Goal: Task Accomplishment & Management: Manage account settings

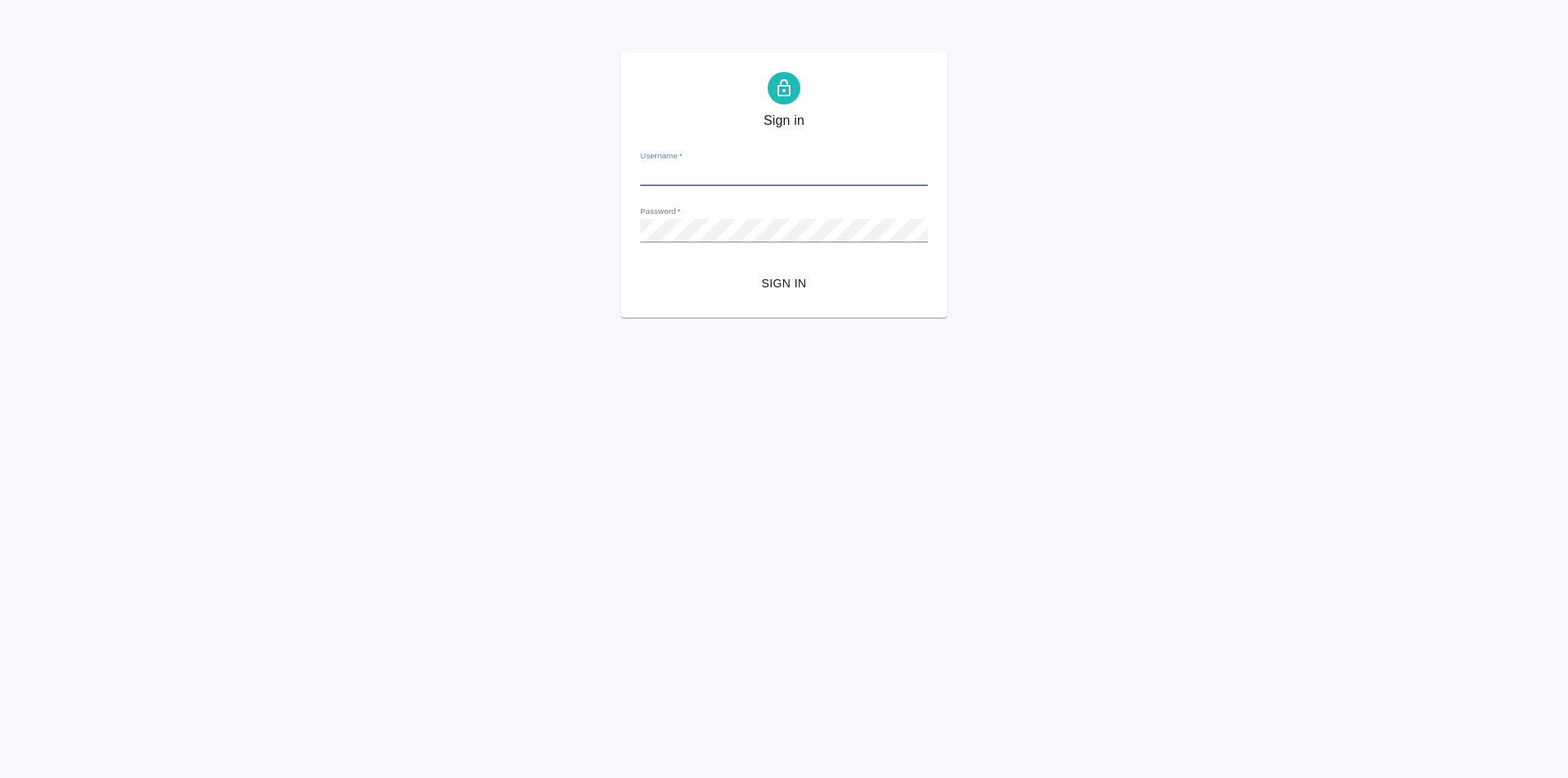
type input "[PERSON_NAME][EMAIL_ADDRESS][DOMAIN_NAME]"
click at [784, 294] on button "Sign in" at bounding box center [784, 284] width 288 height 30
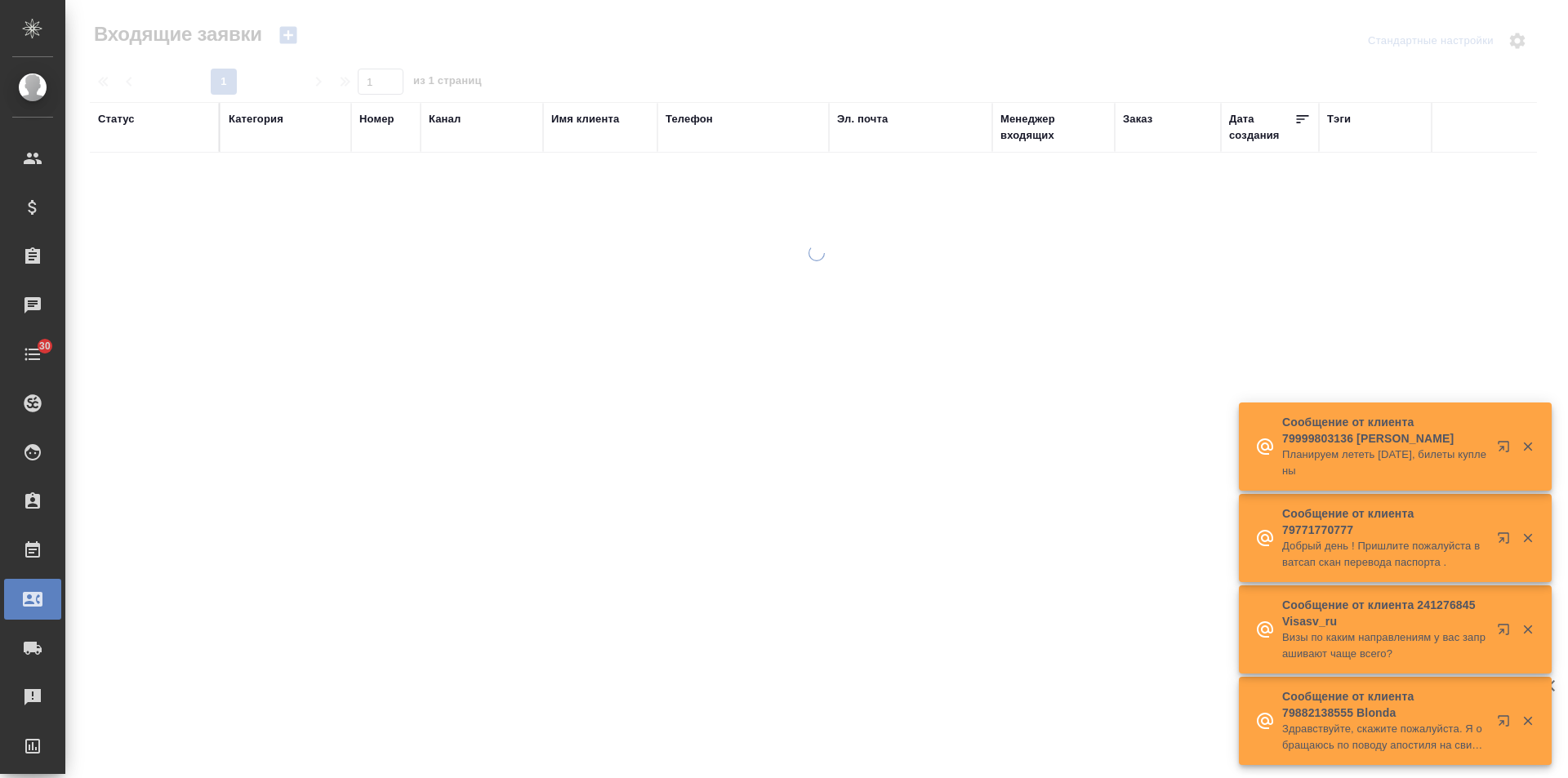
select select "RU"
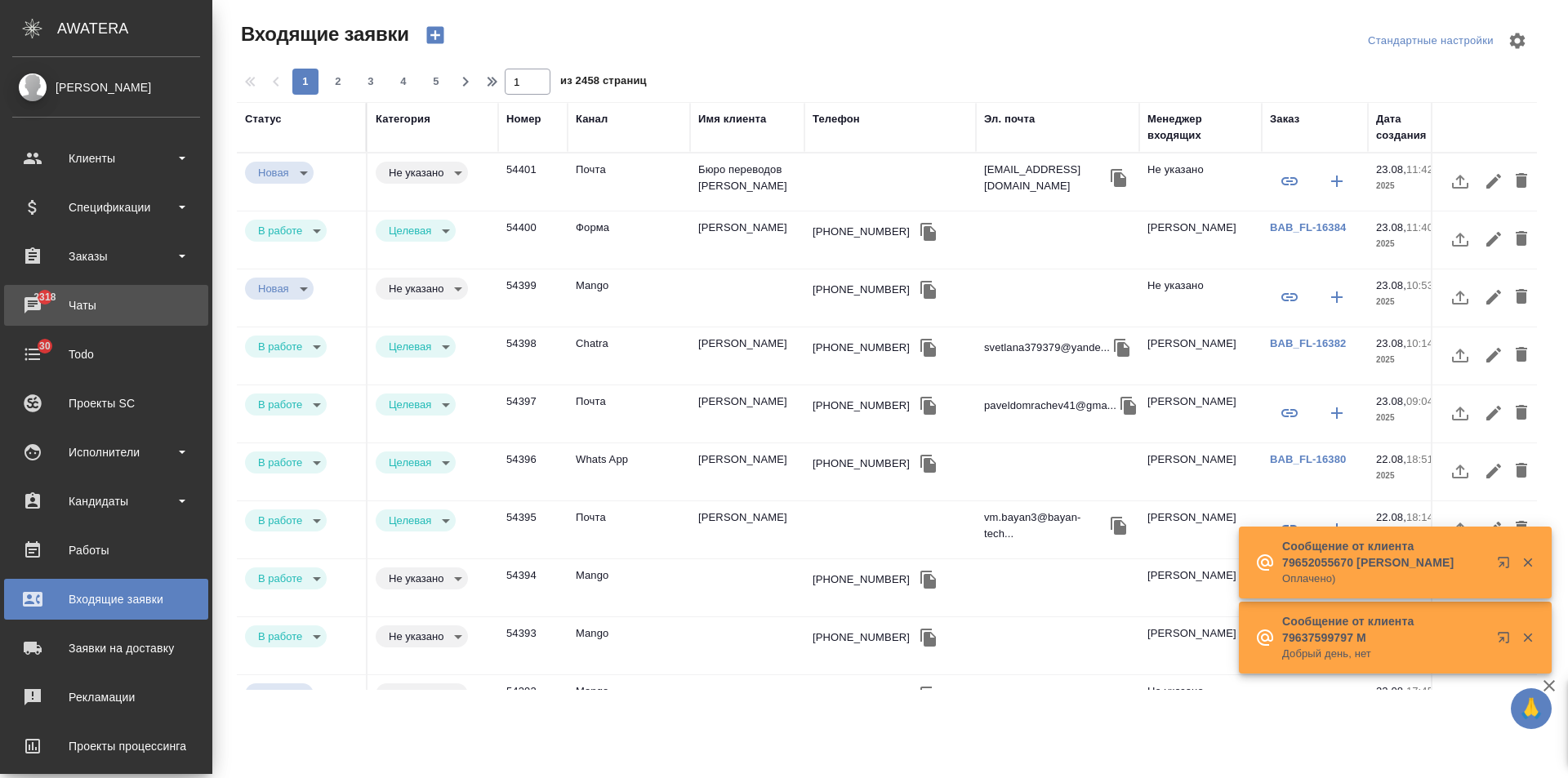
click at [33, 301] on div "Чаты" at bounding box center [106, 305] width 188 height 24
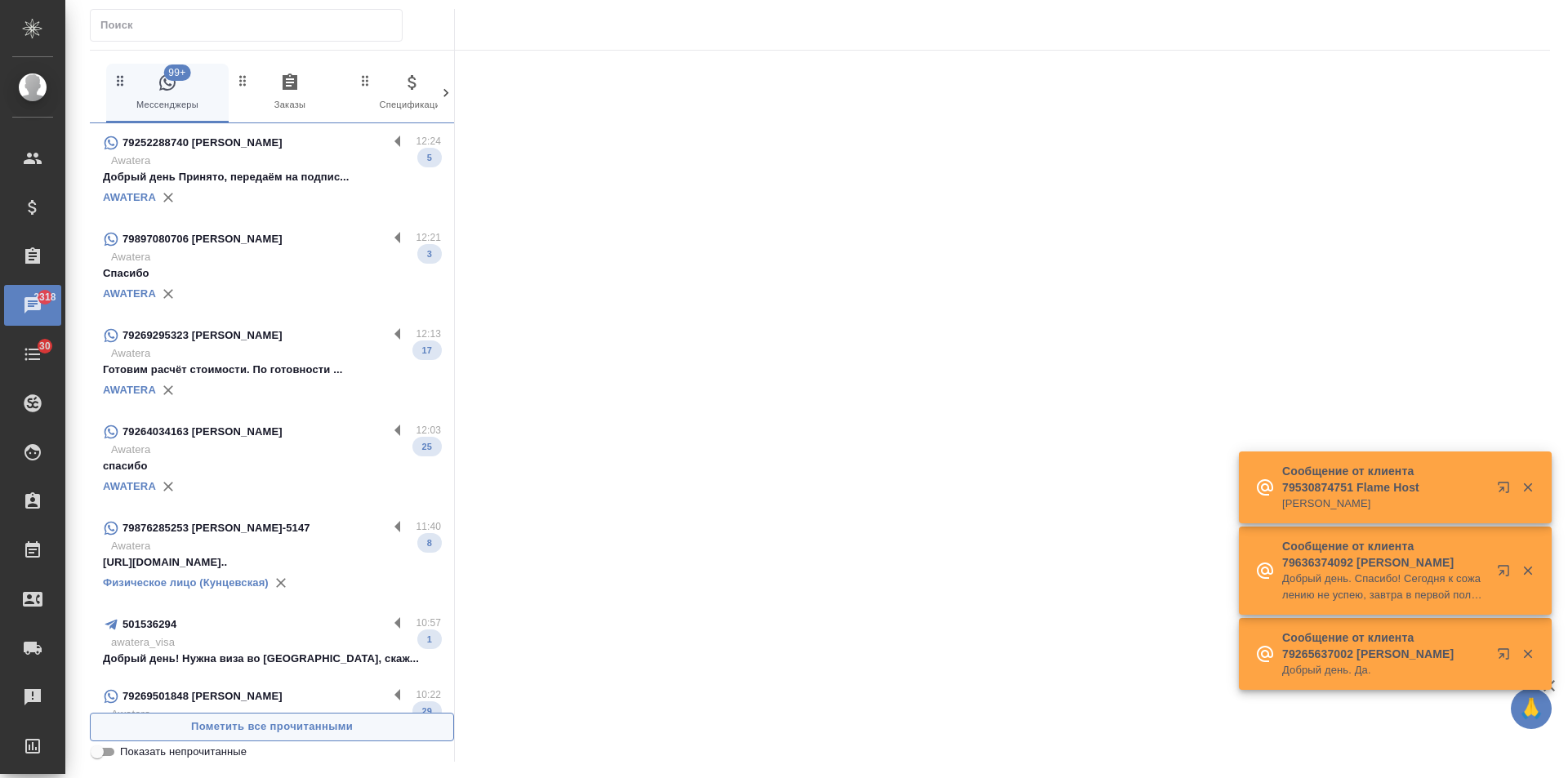
click at [346, 726] on span "Пометить все прочитанными" at bounding box center [271, 726] width 346 height 19
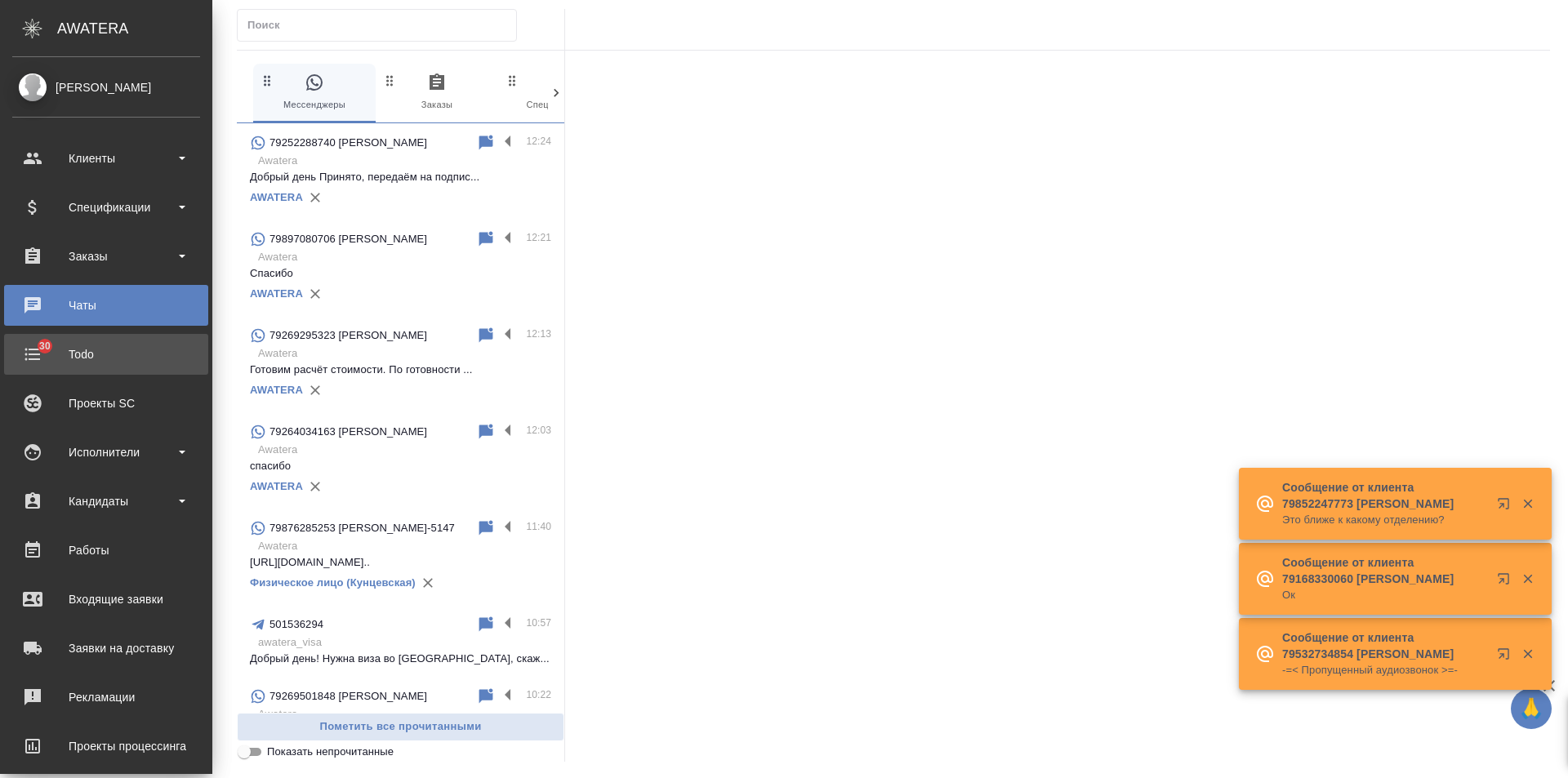
click at [33, 357] on div "Todo" at bounding box center [106, 354] width 188 height 24
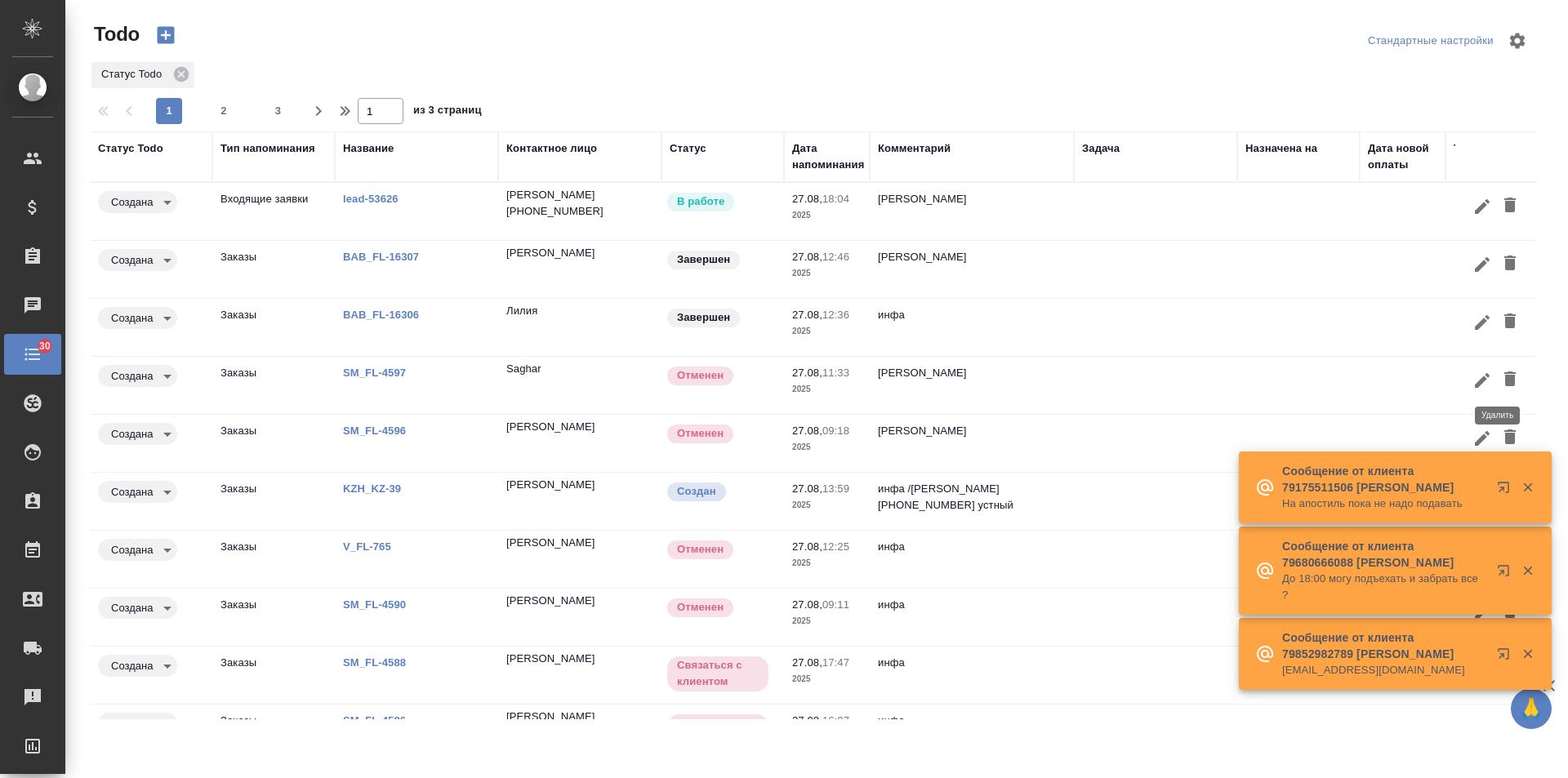
click at [1505, 380] on icon "button" at bounding box center [1510, 378] width 12 height 15
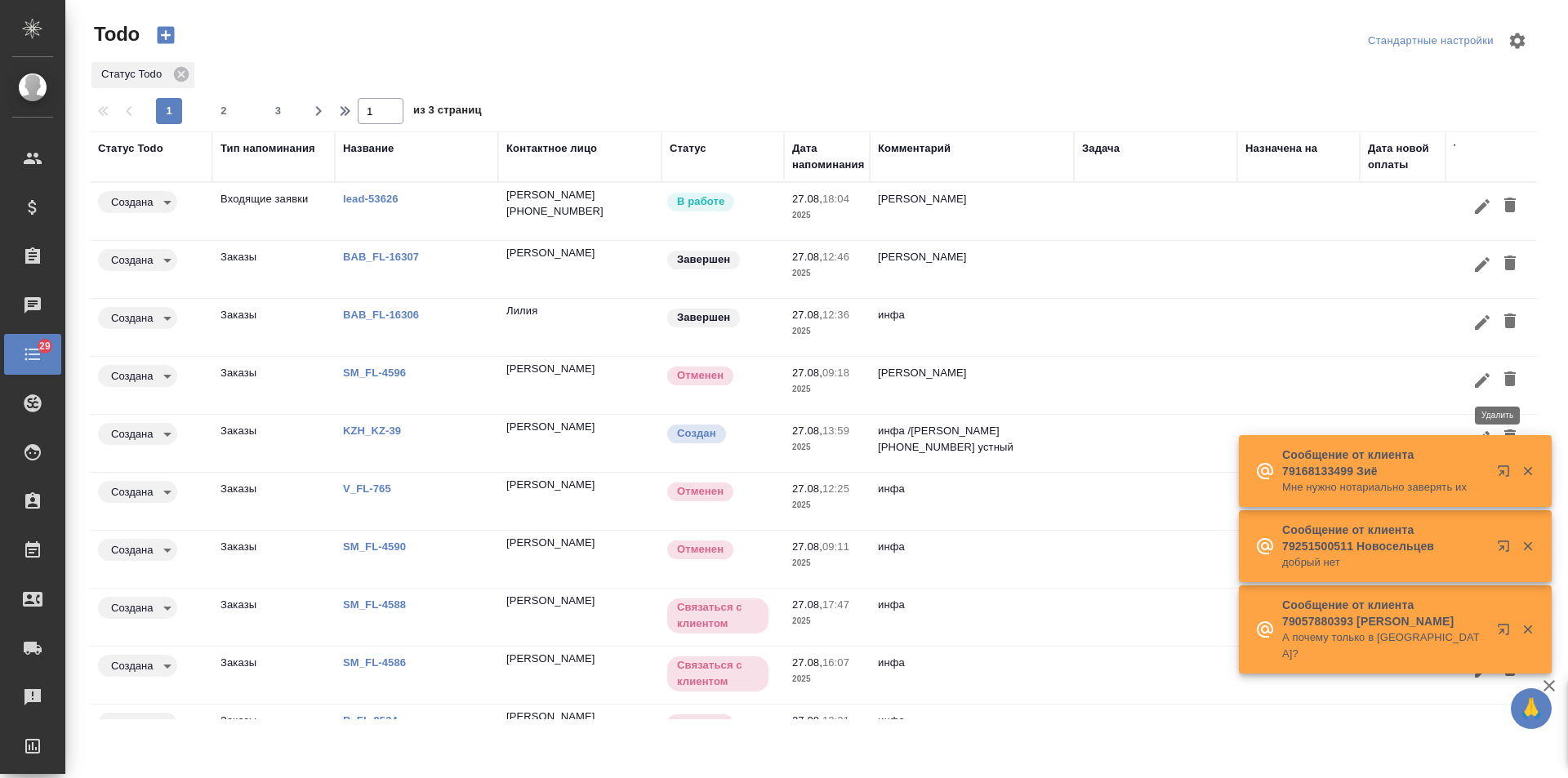
click at [1505, 378] on icon "button" at bounding box center [1510, 378] width 12 height 15
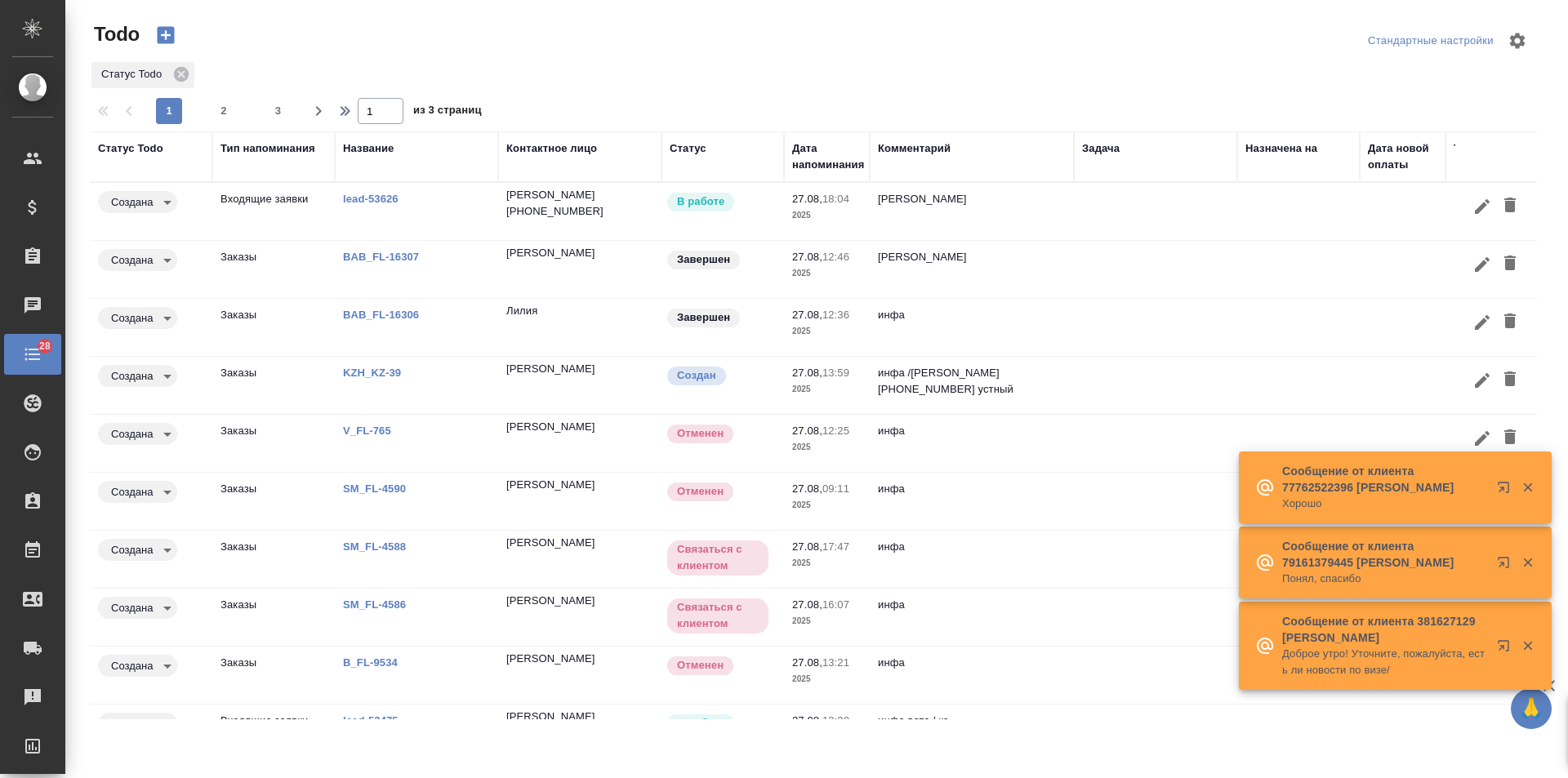
click at [1230, 240] on td at bounding box center [1156, 212] width 164 height 58
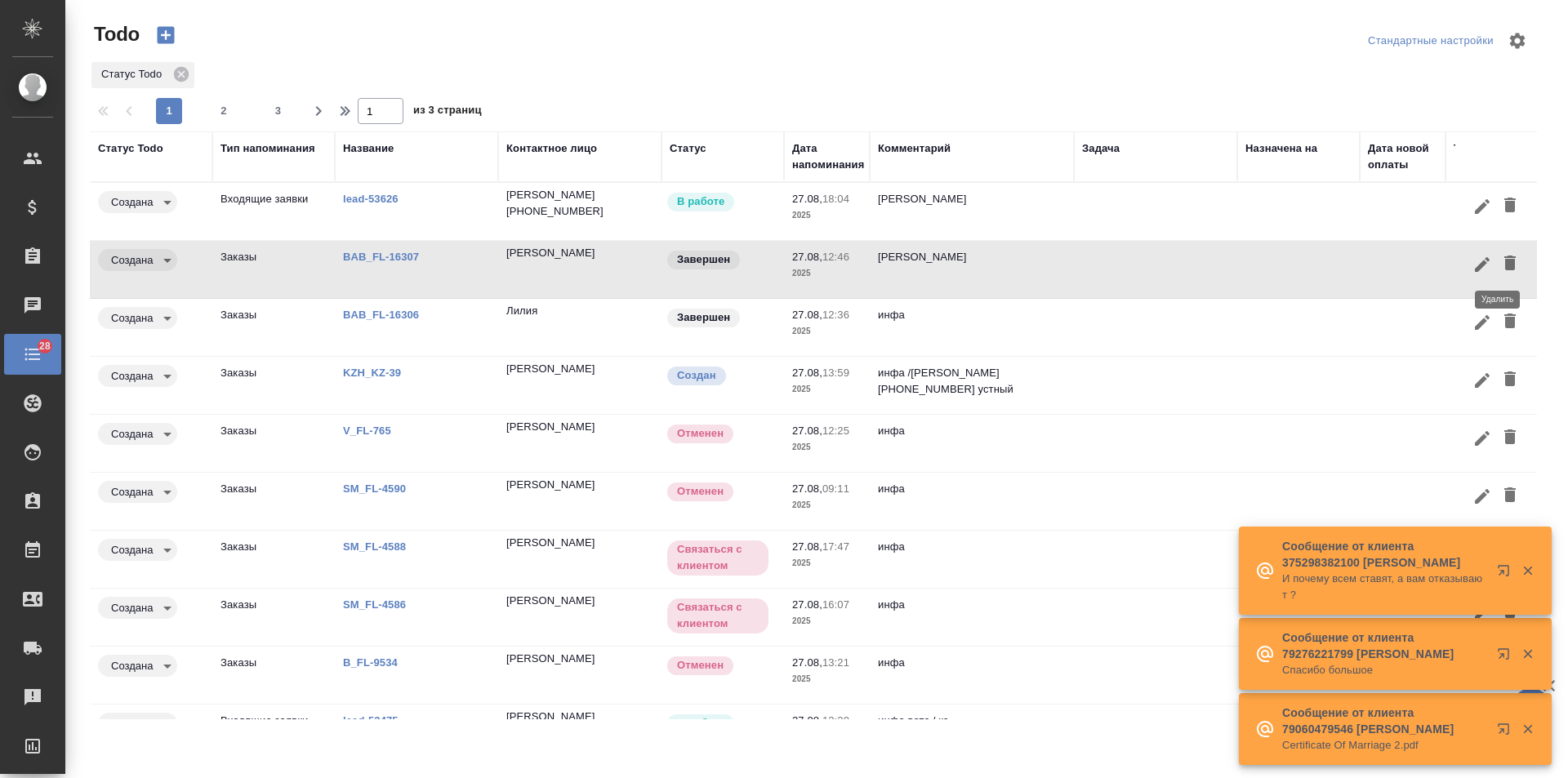
click at [1505, 268] on icon "button" at bounding box center [1510, 262] width 12 height 15
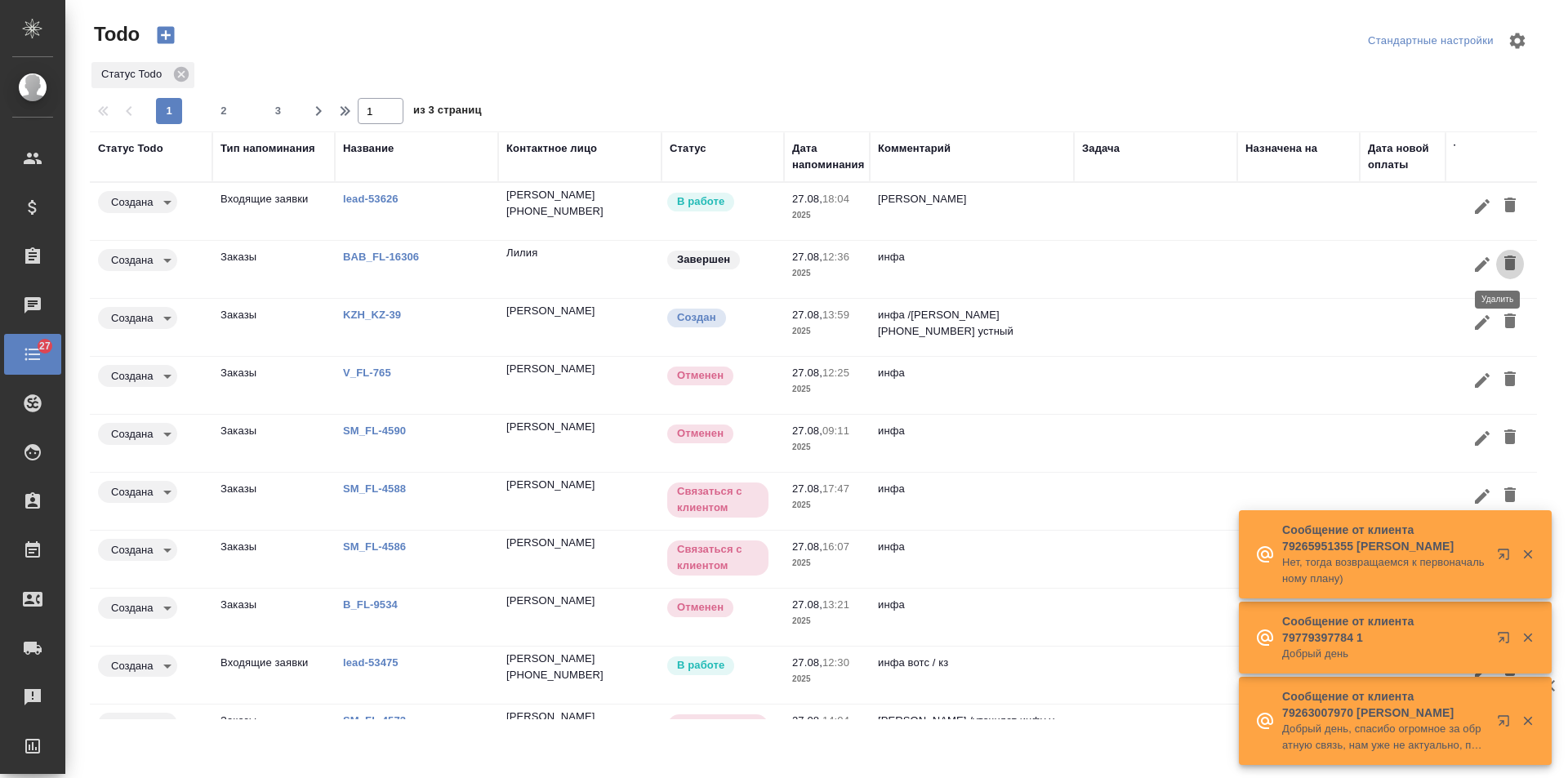
click at [1505, 268] on icon "button" at bounding box center [1510, 262] width 12 height 15
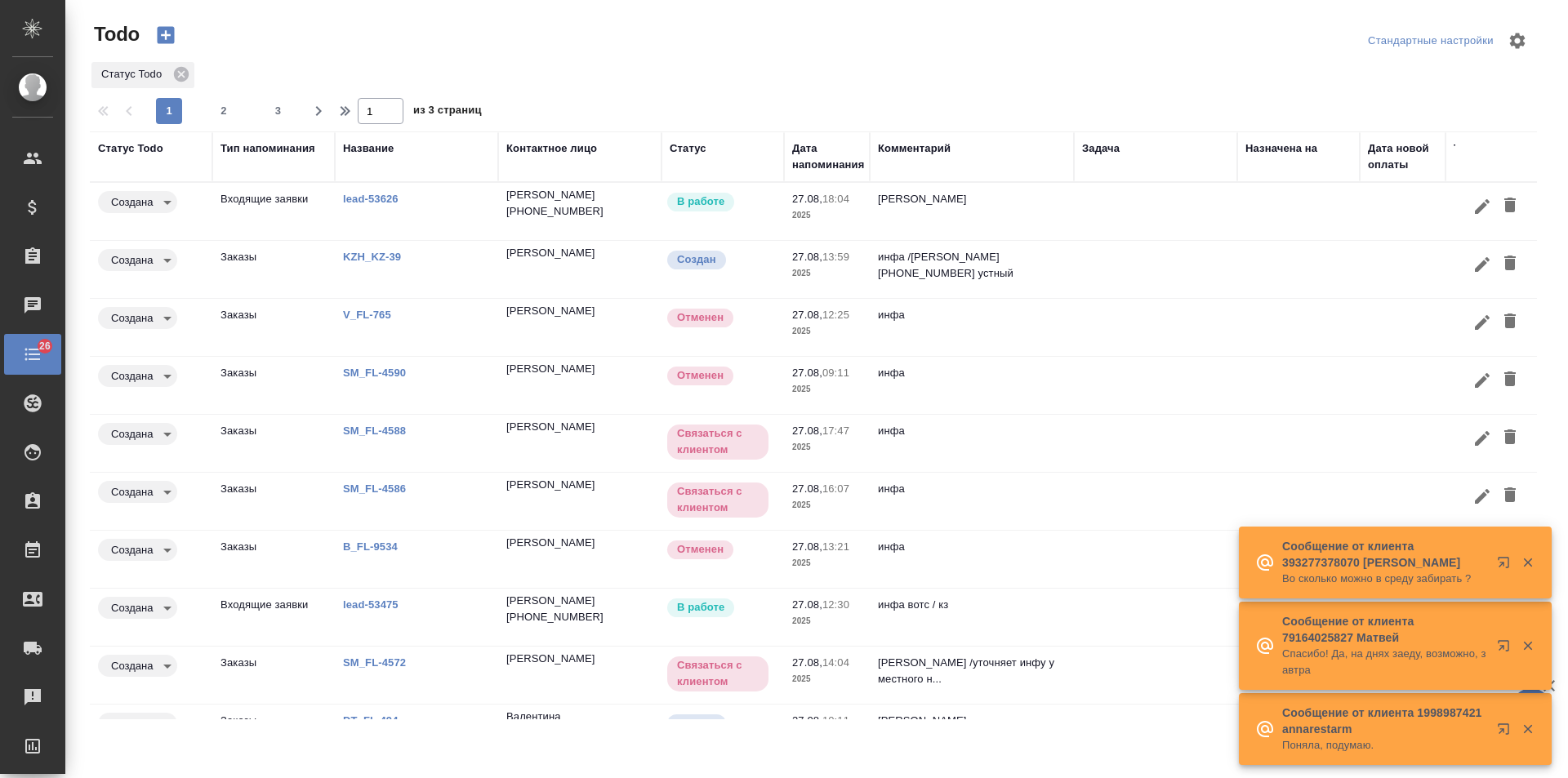
click at [1355, 240] on td at bounding box center [1299, 212] width 123 height 58
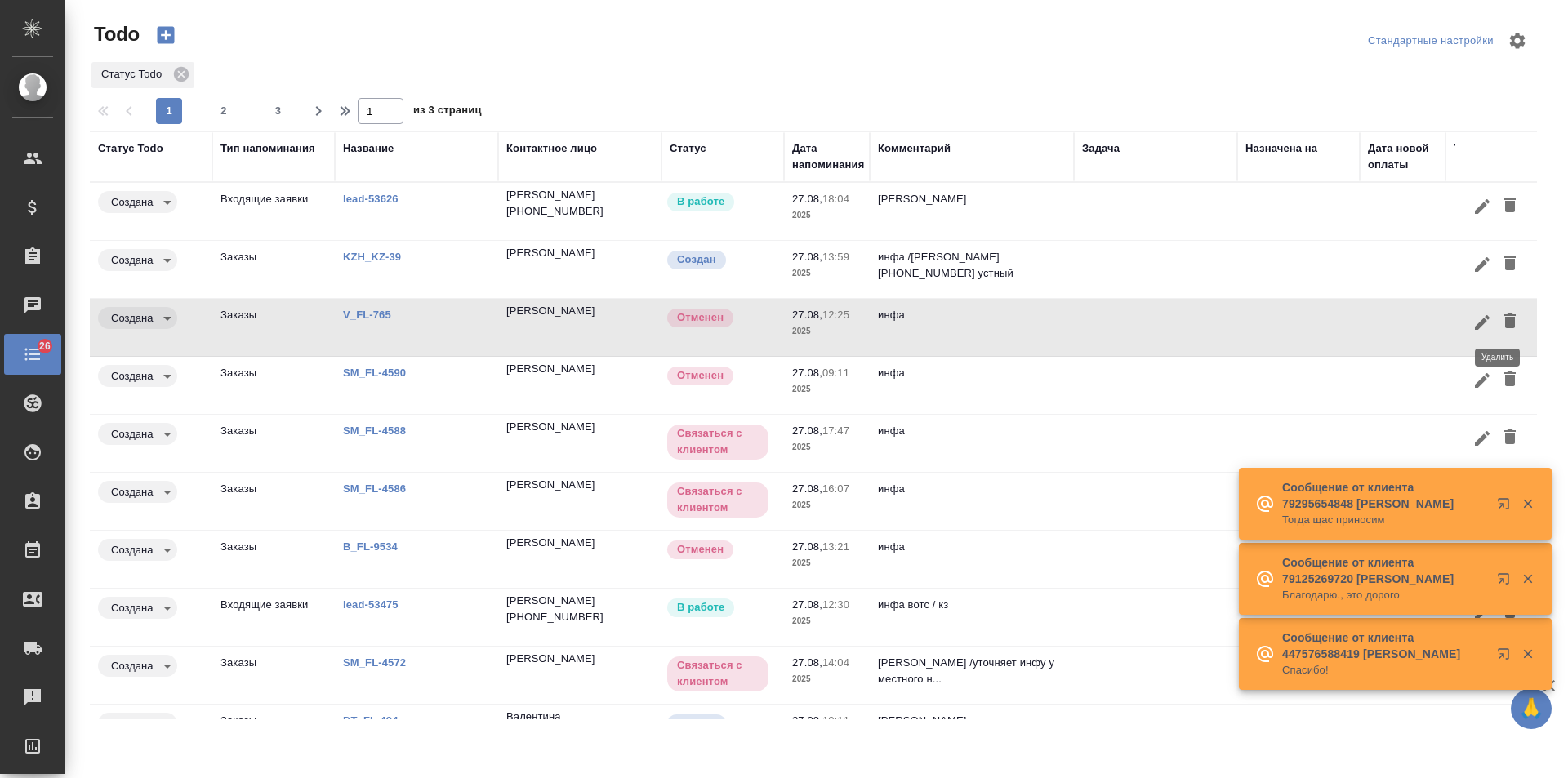
click at [1505, 321] on icon "button" at bounding box center [1510, 321] width 12 height 15
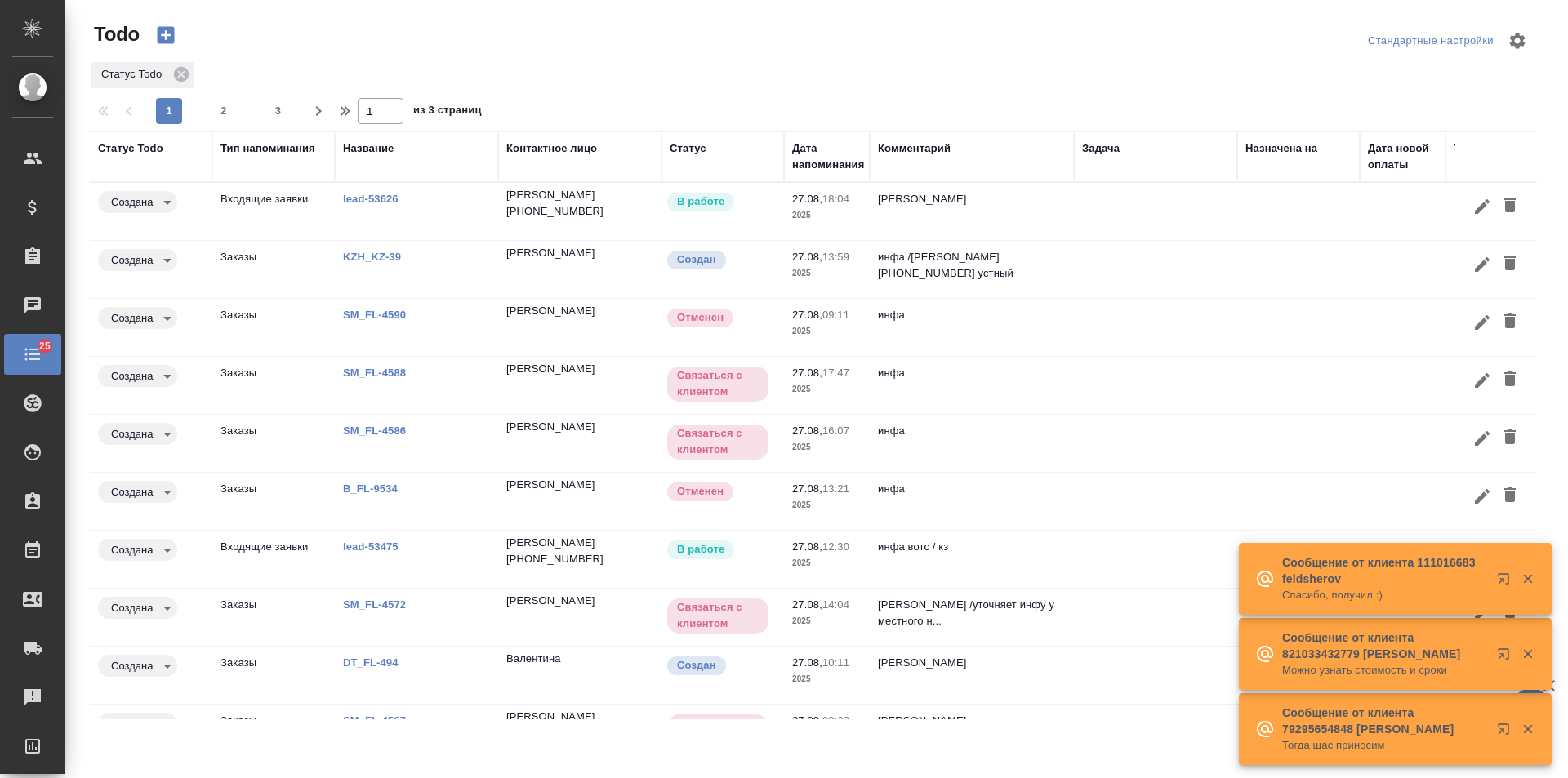
click at [1090, 240] on td at bounding box center [1156, 212] width 164 height 58
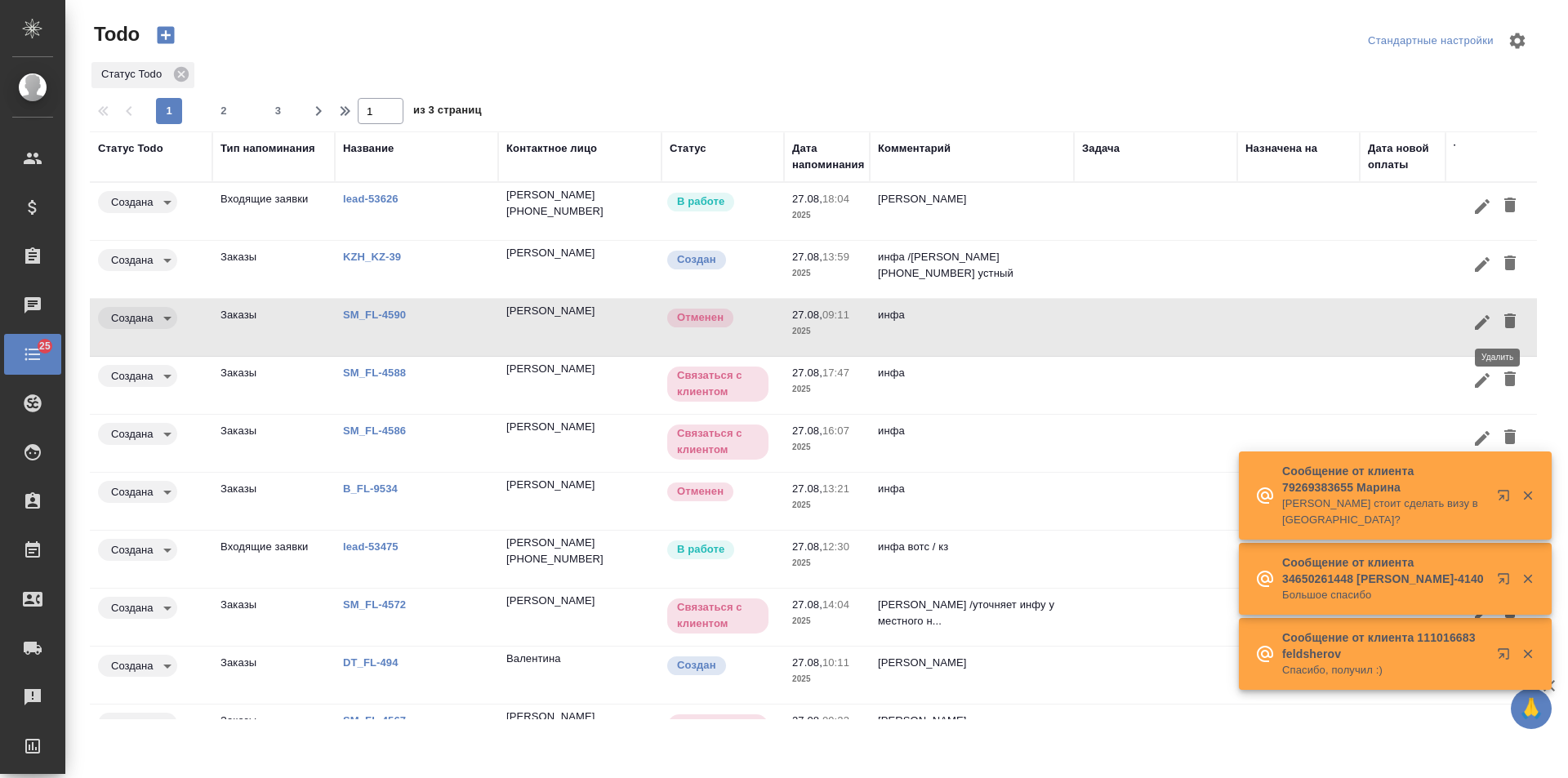
click at [1505, 325] on icon "button" at bounding box center [1510, 321] width 12 height 15
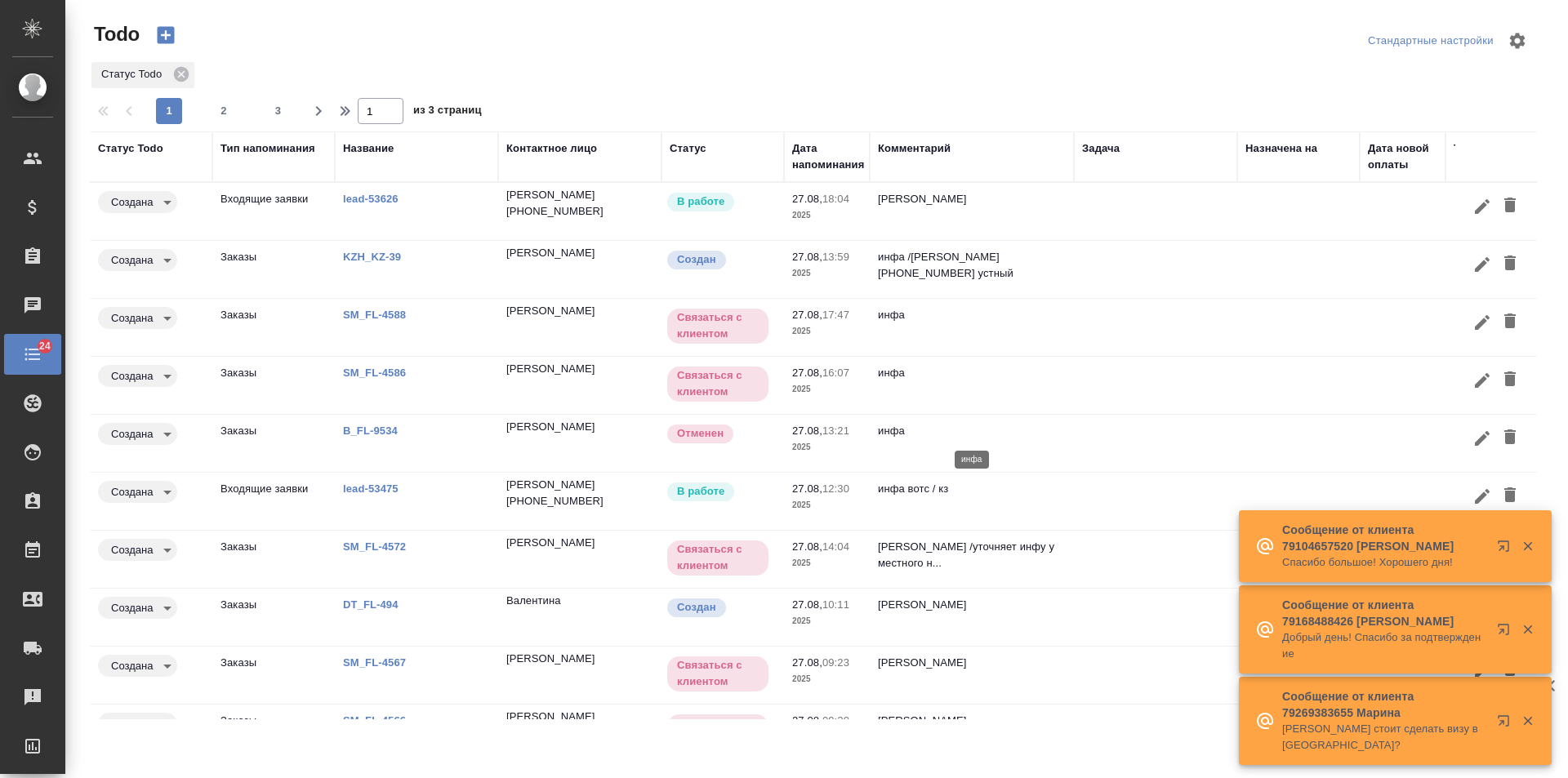
click at [964, 431] on p "инфа" at bounding box center [971, 431] width 188 height 17
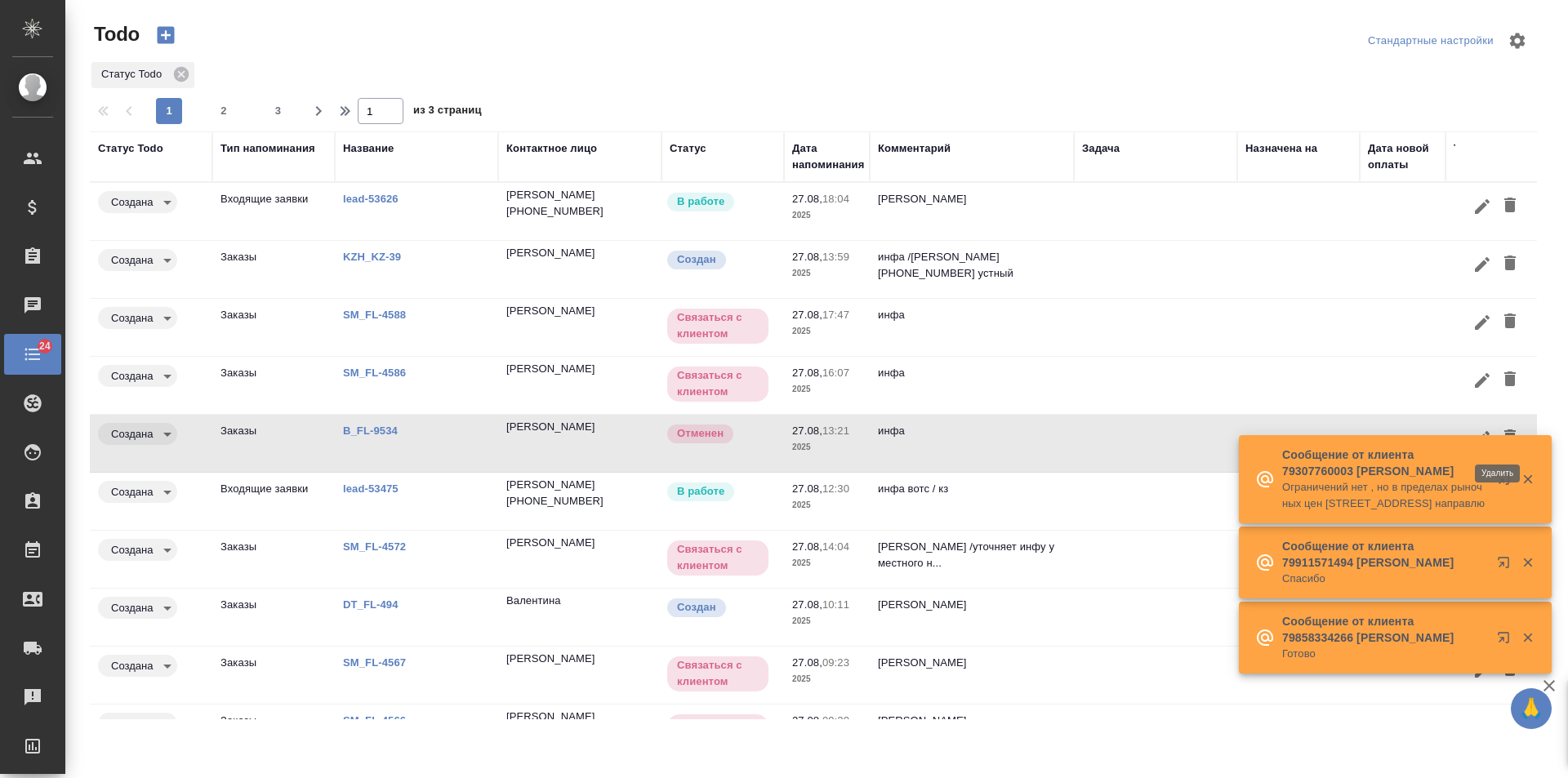
click at [1499, 434] on div "Сообщение от клиента 79307760003 [PERSON_NAME] Ограничений нет , но в пределах …" at bounding box center [1395, 480] width 313 height 92
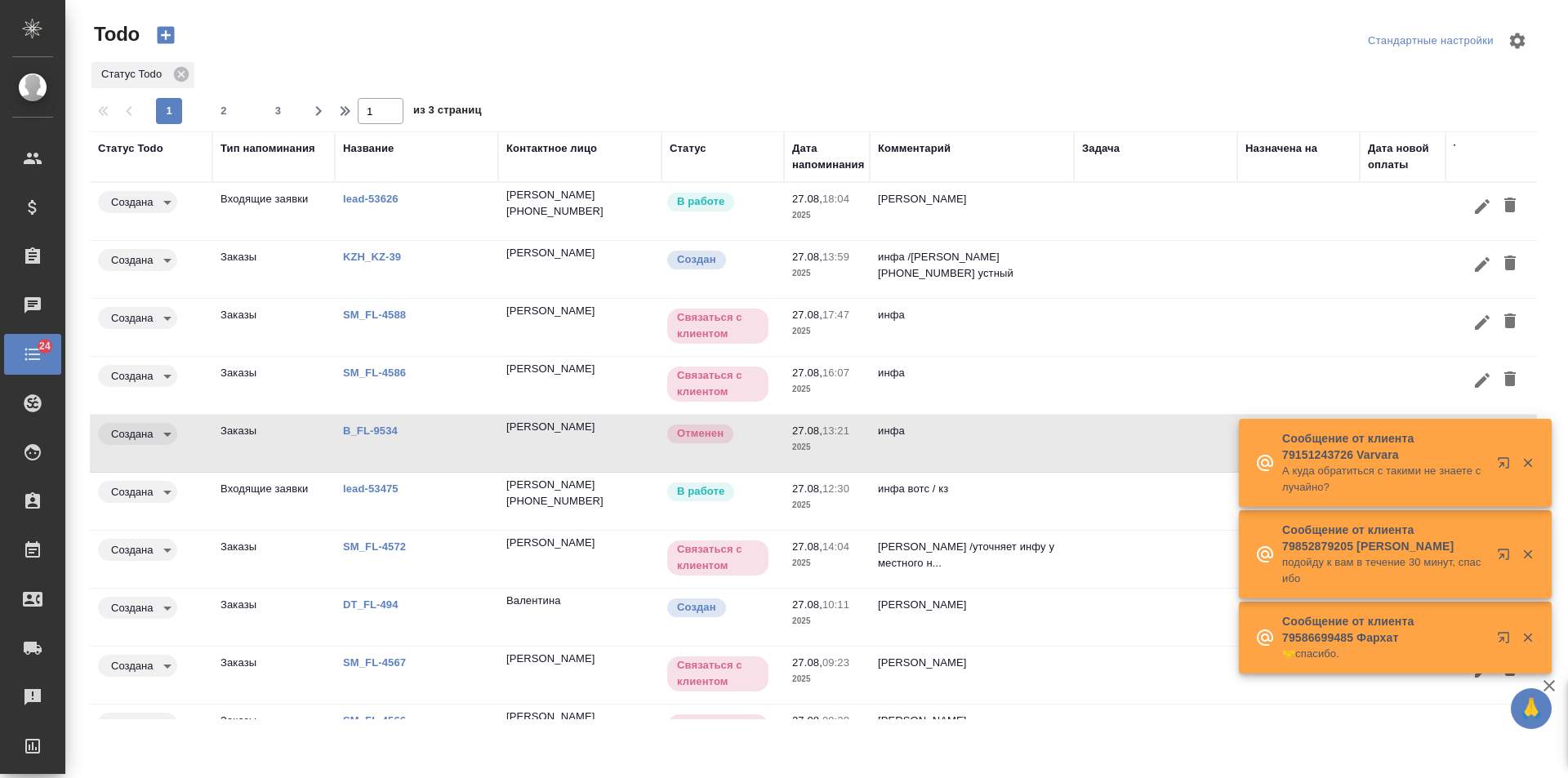
click at [1501, 429] on div "Сообщение от клиента 79151243726 Varvara А куда обратиться с такими не знаете с…" at bounding box center [1395, 463] width 313 height 88
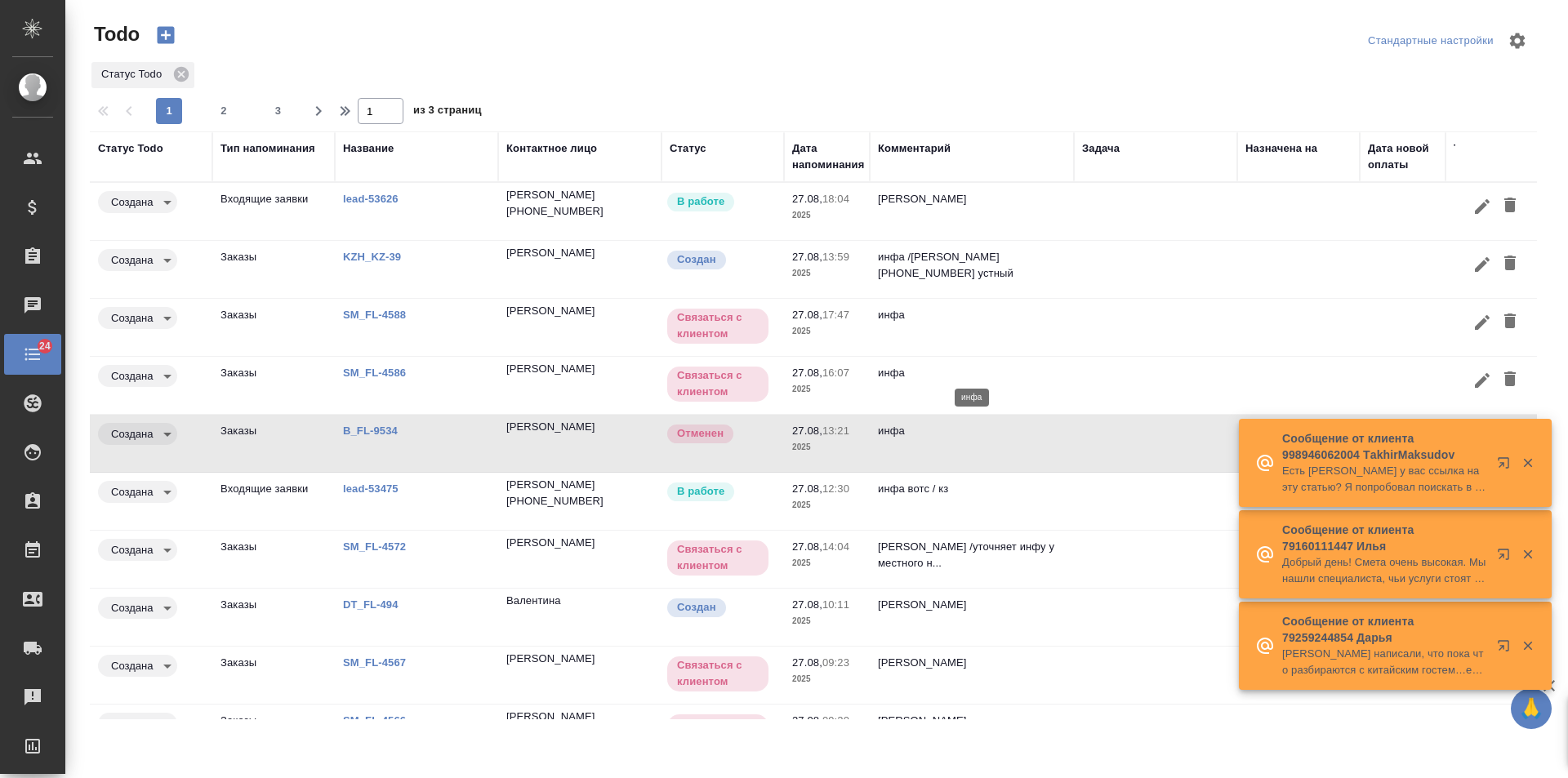
scroll to position [56, 0]
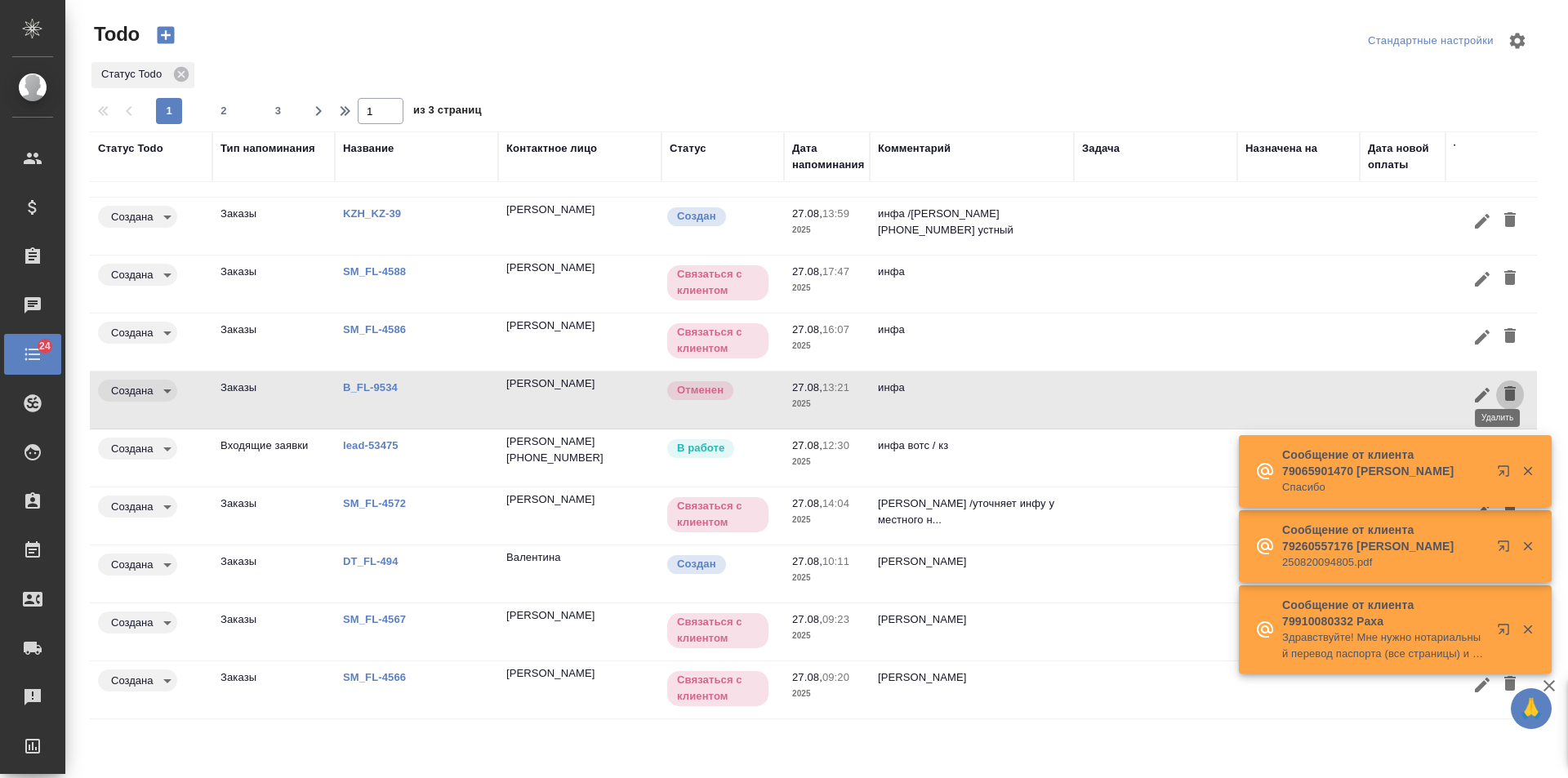
click at [1505, 386] on icon "button" at bounding box center [1510, 393] width 12 height 15
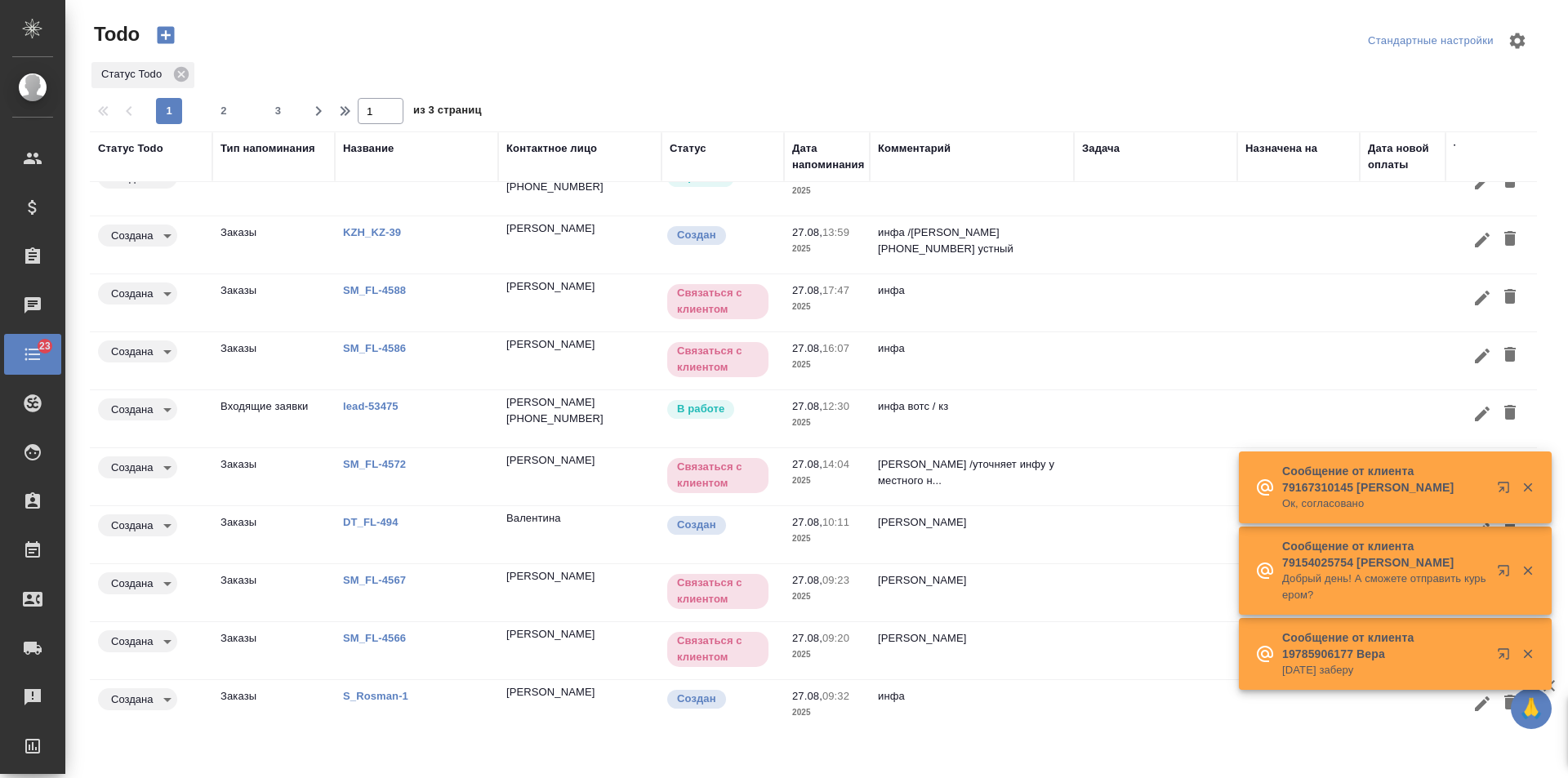
scroll to position [0, 0]
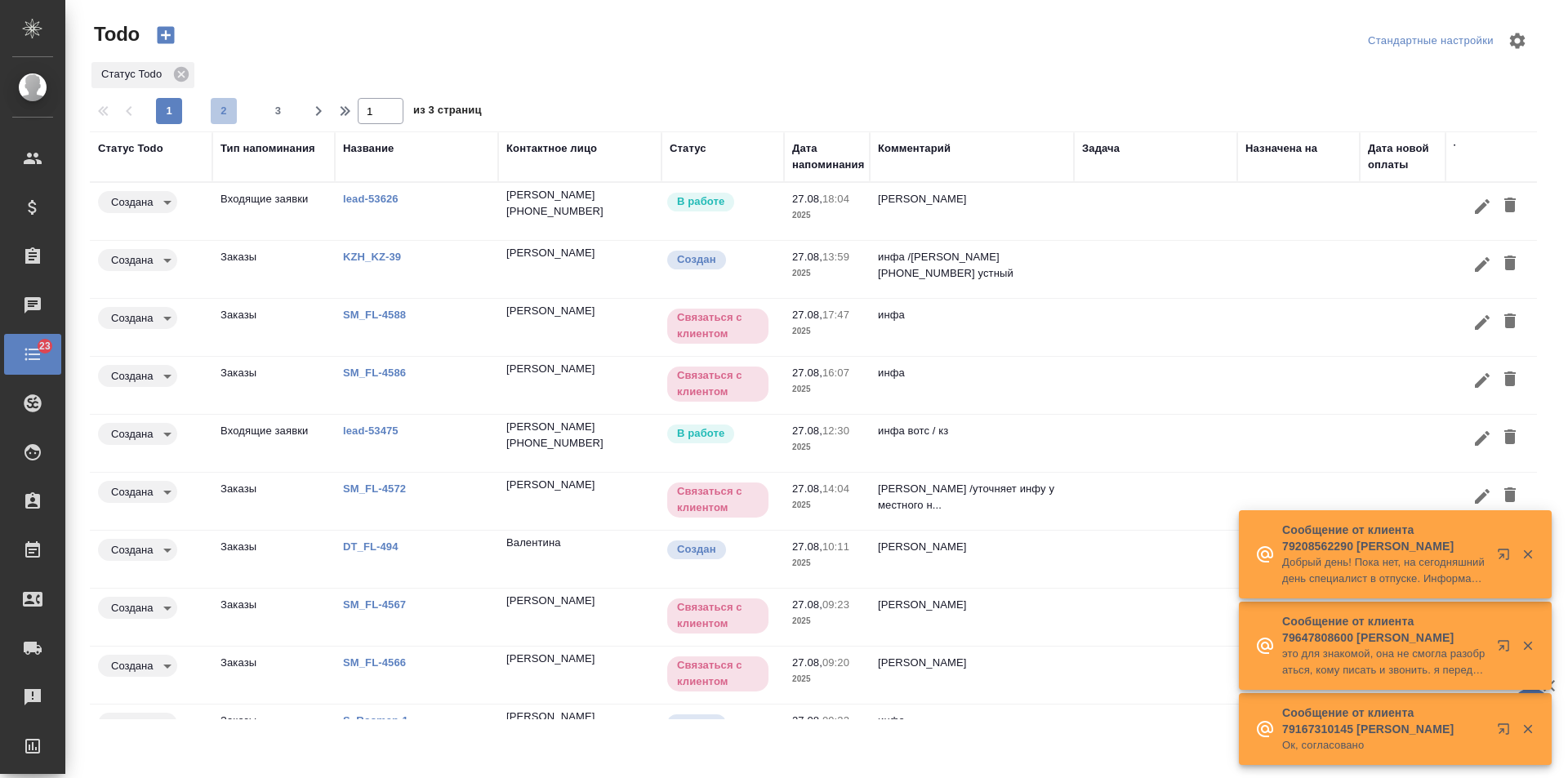
click at [218, 102] on button "2" at bounding box center [223, 111] width 26 height 26
type input "2"
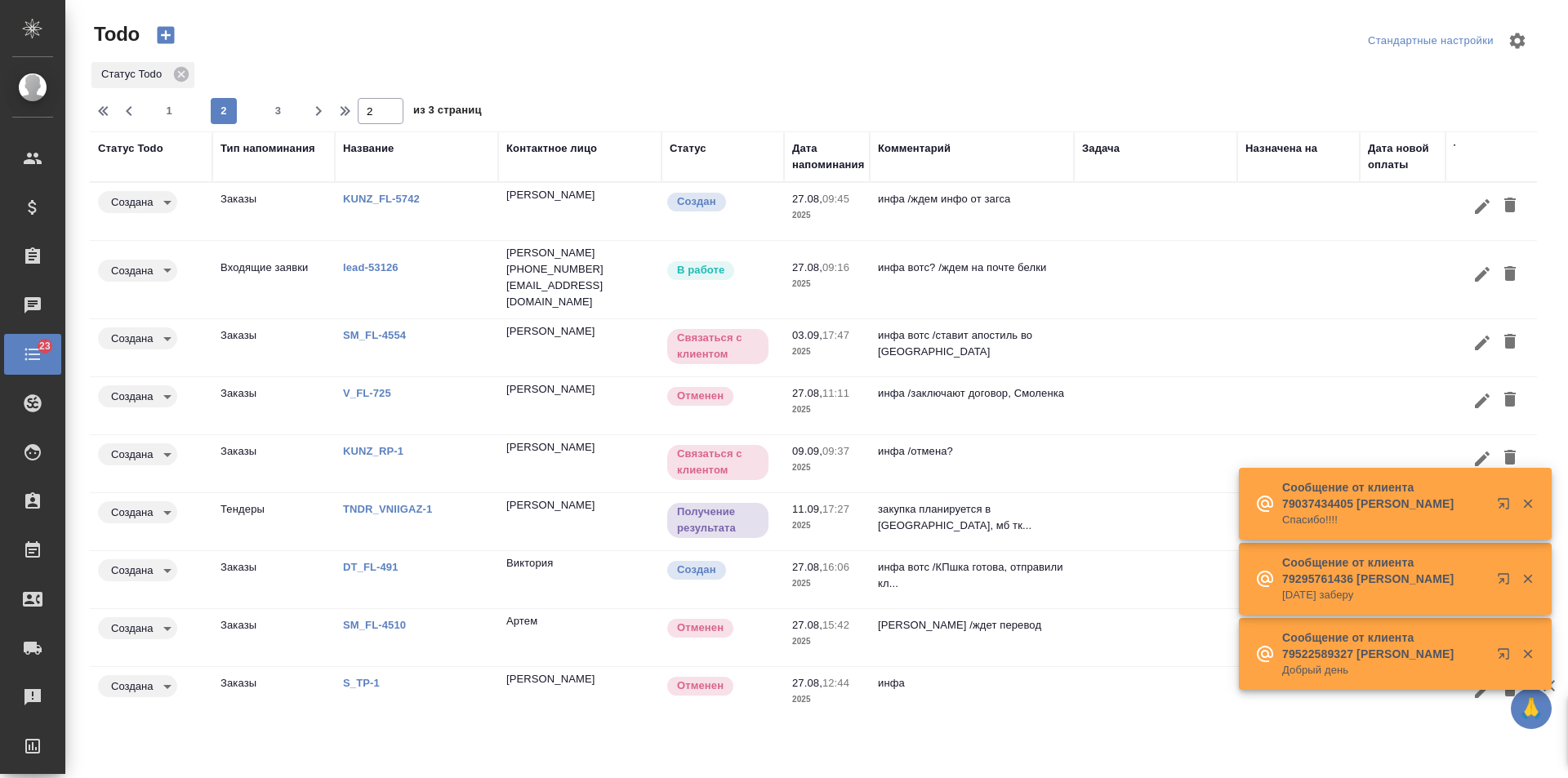
click at [1185, 240] on td at bounding box center [1156, 212] width 164 height 58
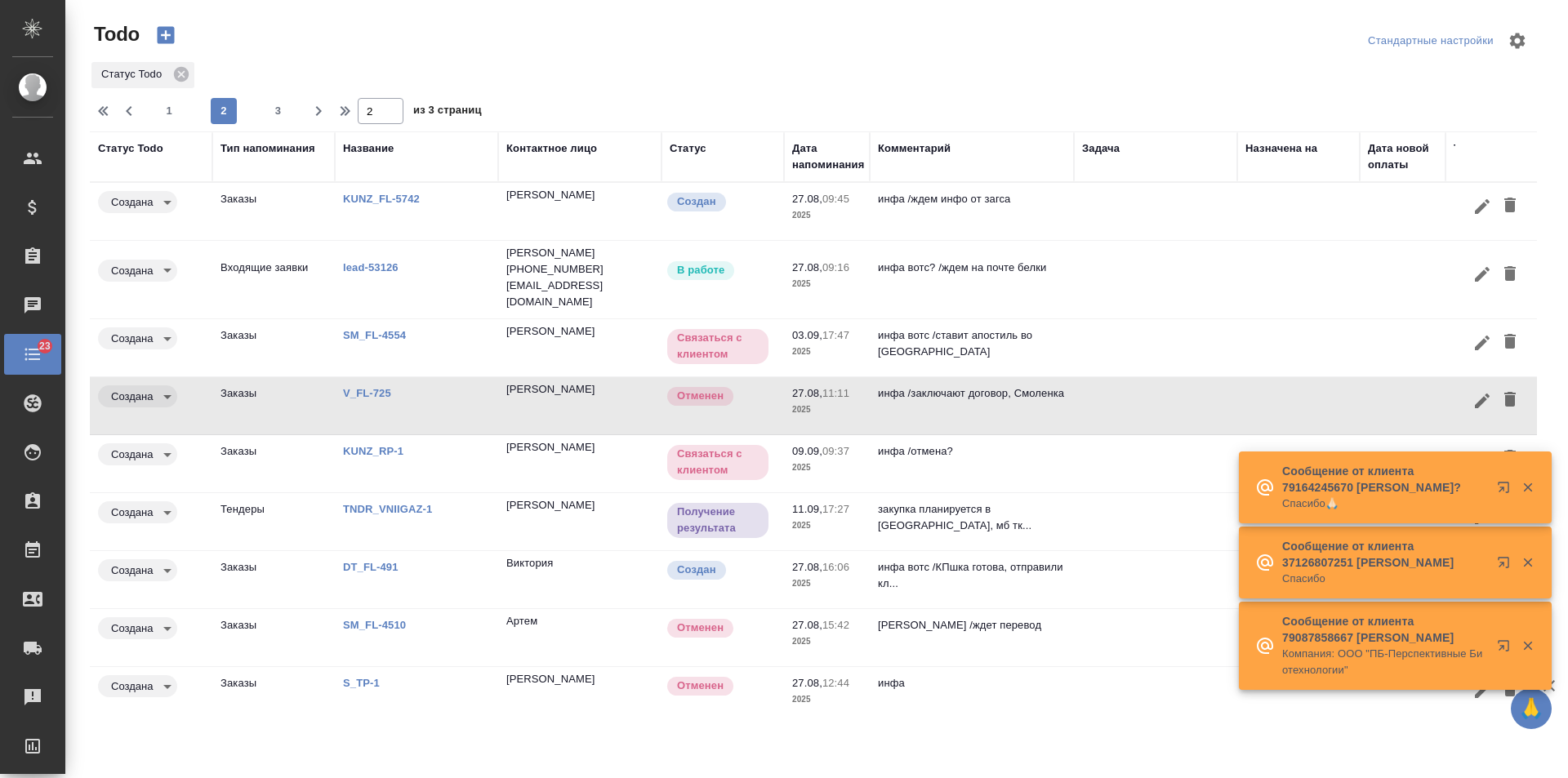
click at [371, 205] on link "V_FL-725" at bounding box center [381, 199] width 77 height 13
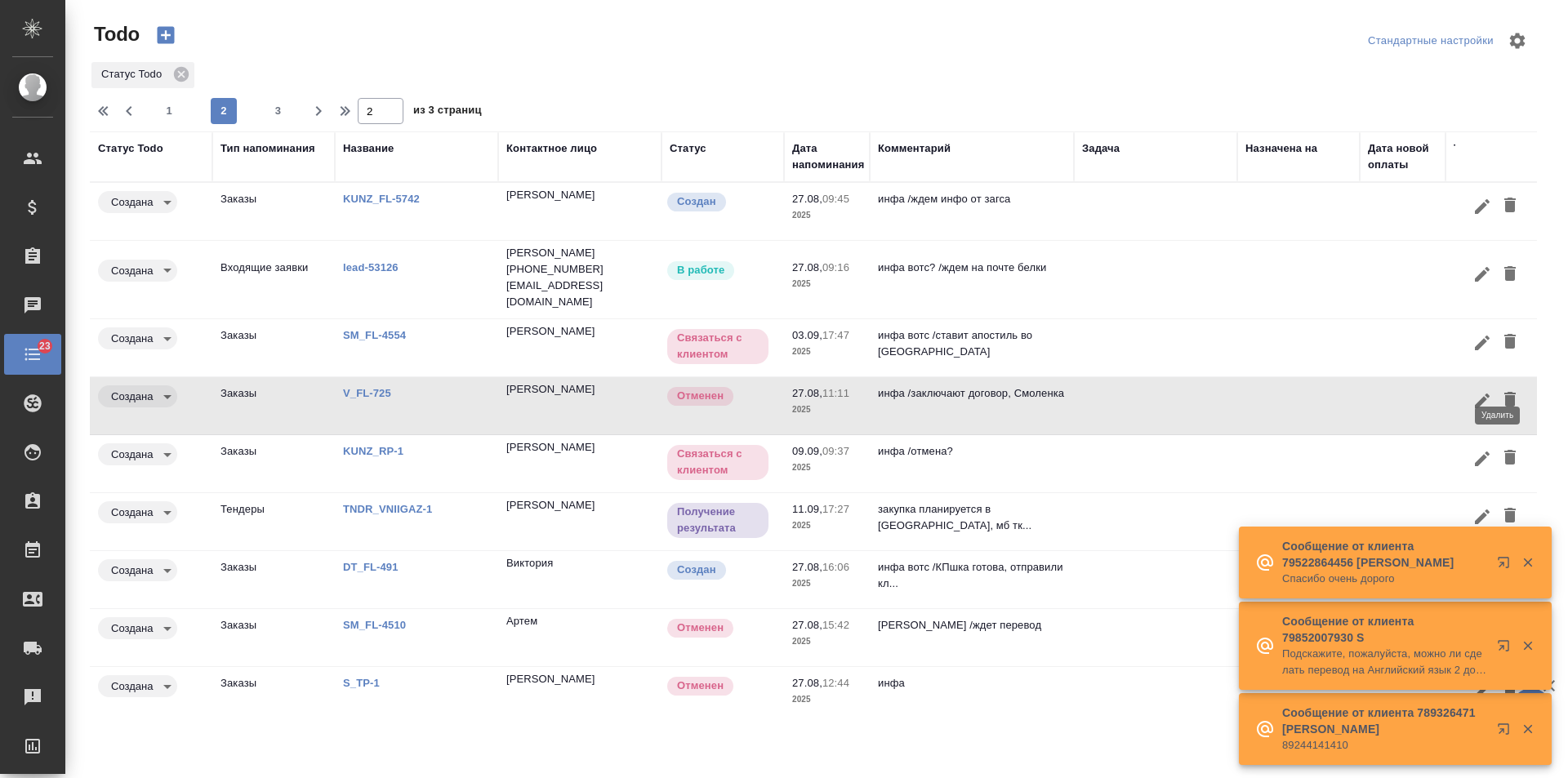
click at [1505, 392] on icon "button" at bounding box center [1510, 399] width 12 height 15
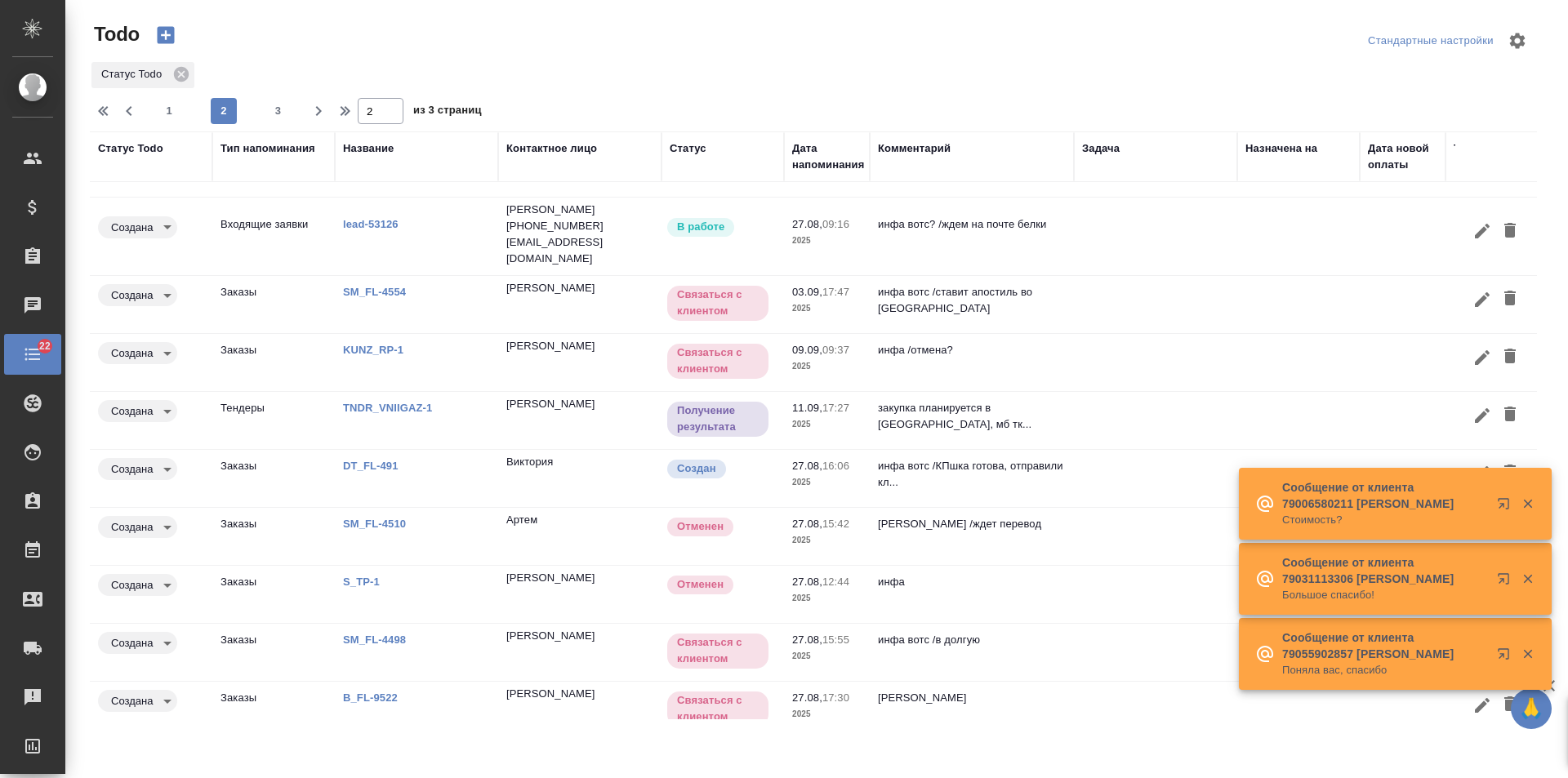
scroll to position [56, 0]
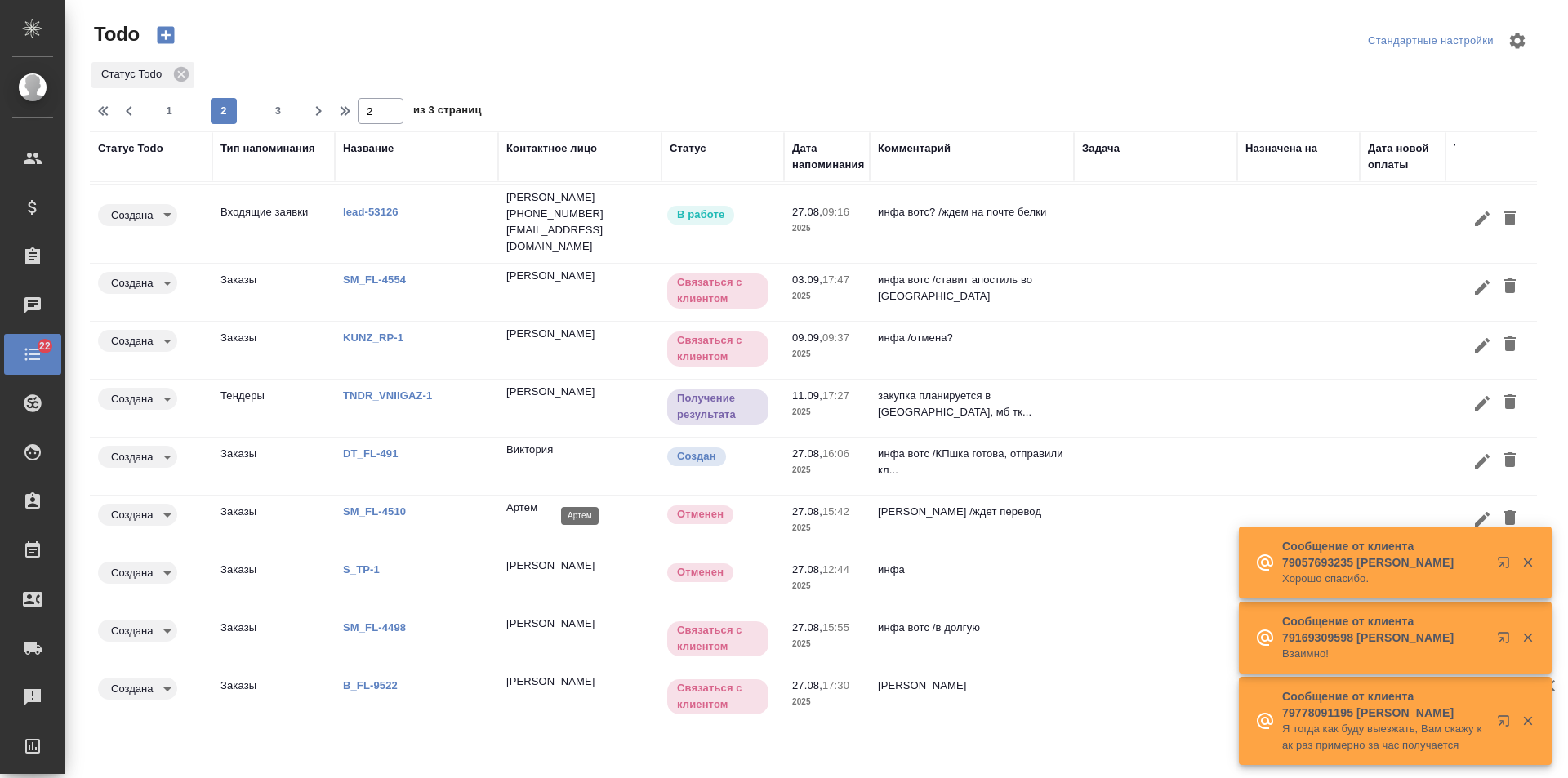
click at [548, 500] on div "Артем" at bounding box center [579, 508] width 147 height 17
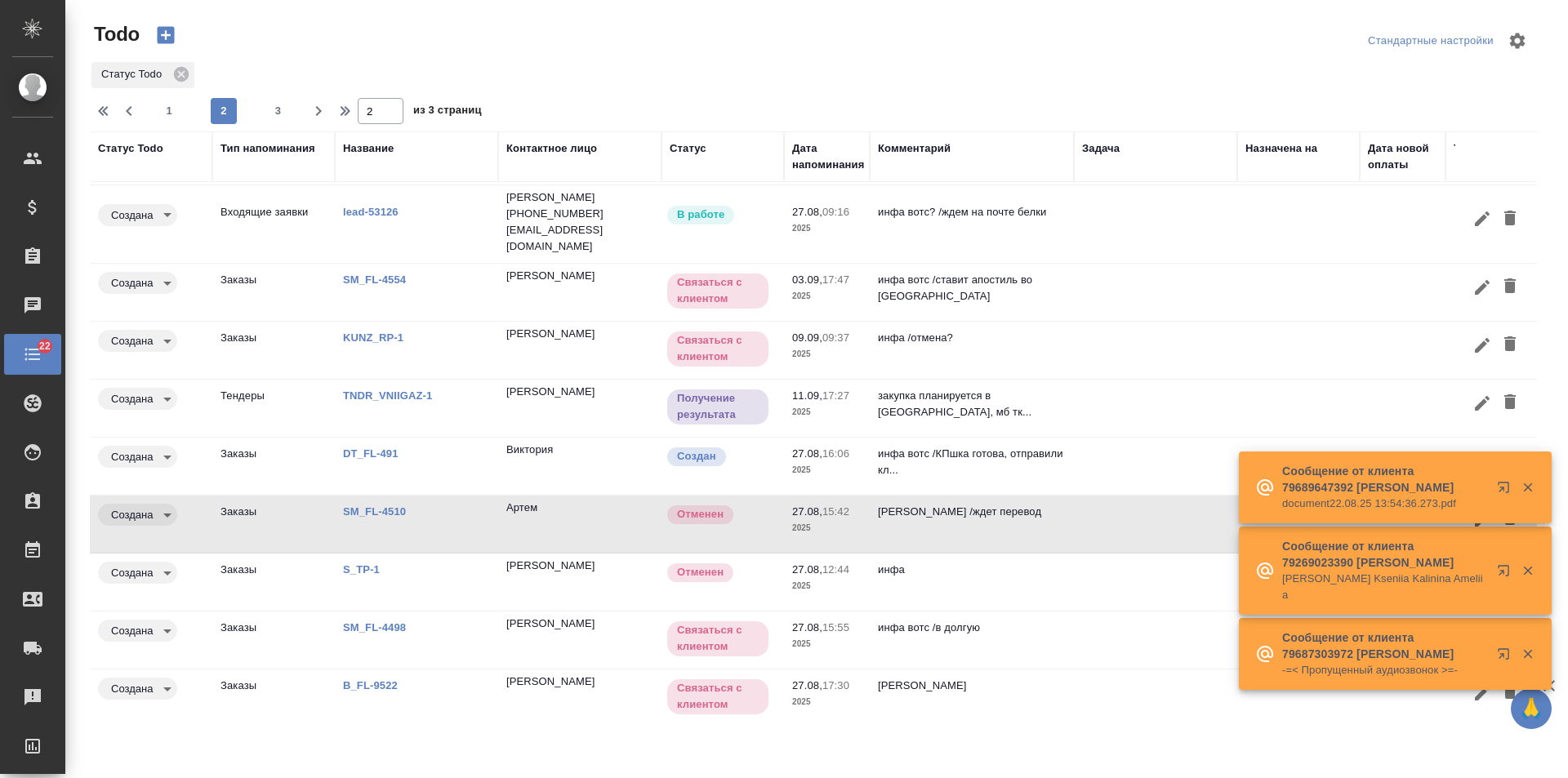
click at [1469, 494] on p "Сообщение от клиента 79689647392 [PERSON_NAME]" at bounding box center [1384, 480] width 204 height 33
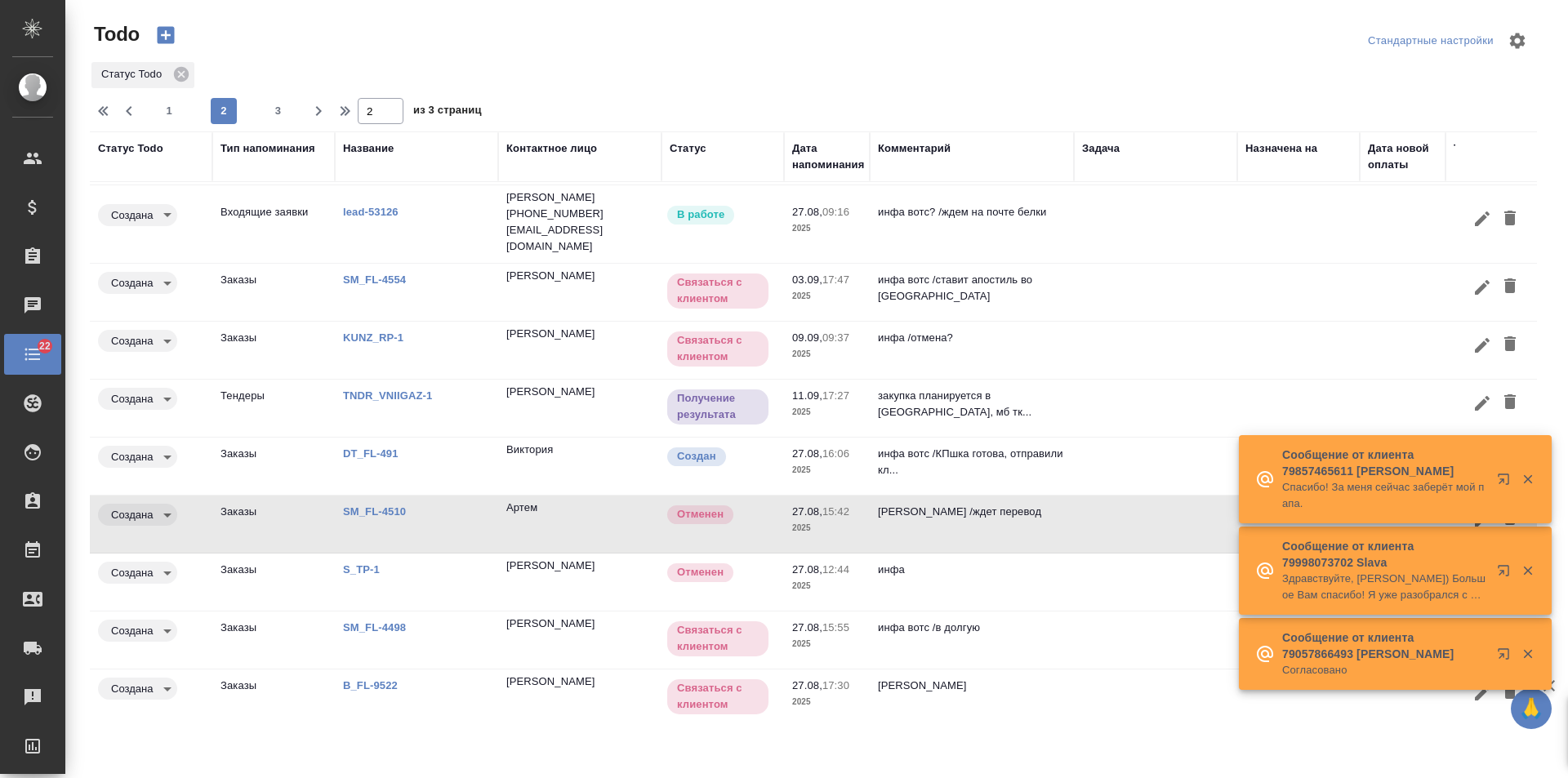
click at [374, 152] on div "Название" at bounding box center [369, 148] width 51 height 17
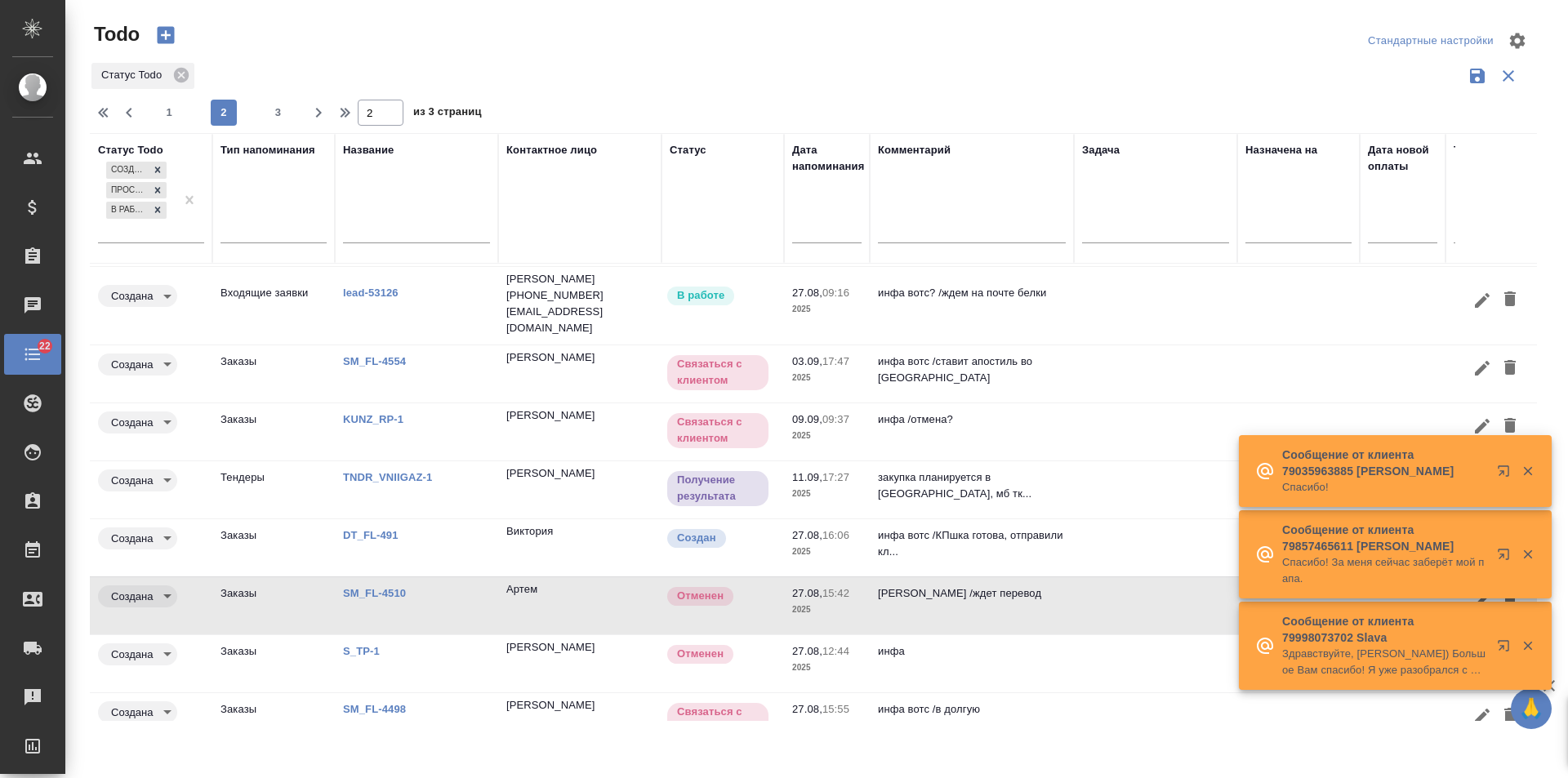
click at [398, 224] on input "text" at bounding box center [416, 232] width 147 height 20
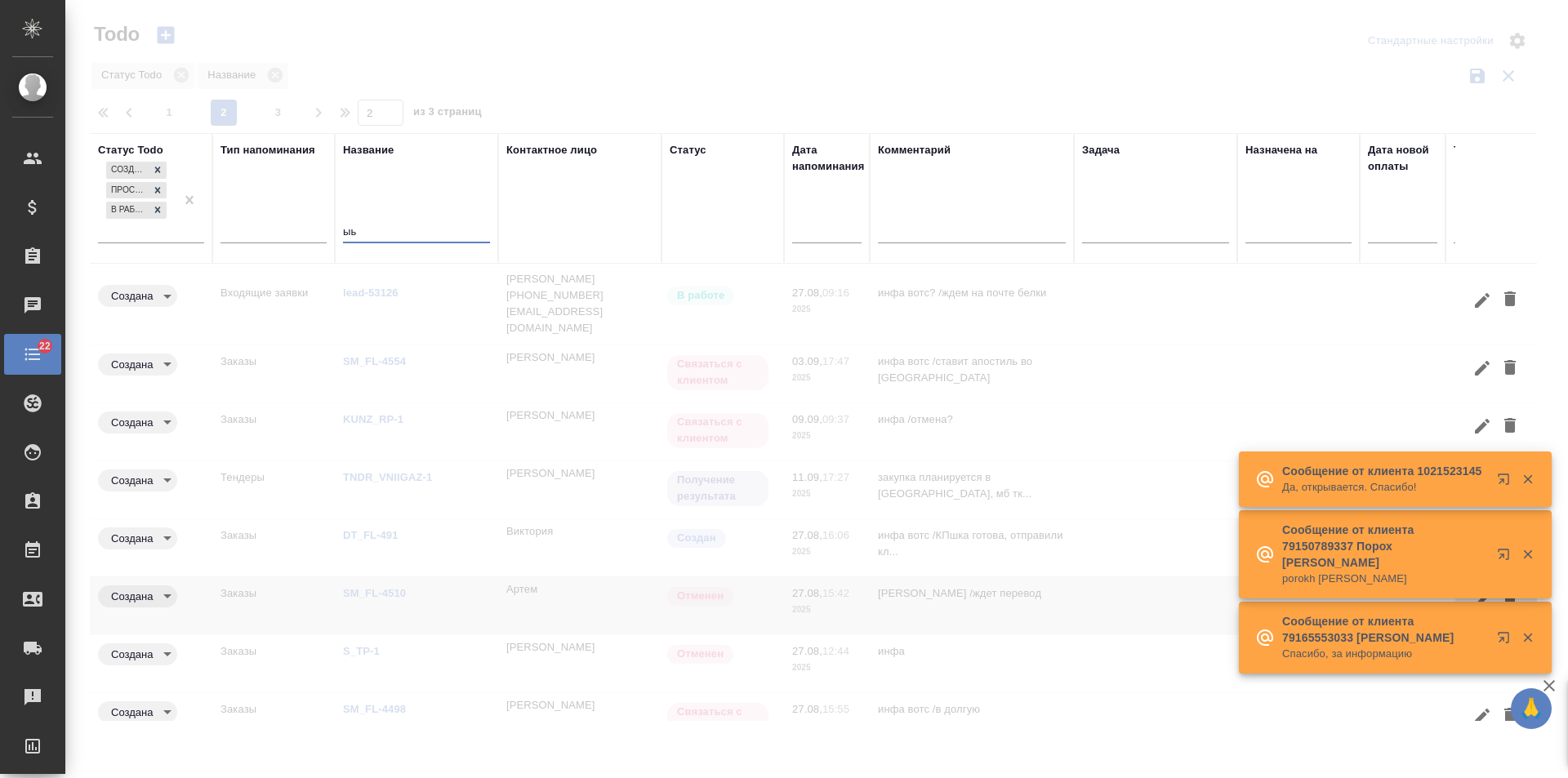
drag, startPoint x: 374, startPoint y: 232, endPoint x: 209, endPoint y: 218, distance: 165.6
click at [209, 218] on tr "Статус Todo Создана Просрочена В работе Тип напоминания Название ыь Контактное …" at bounding box center [1012, 199] width 1846 height 131
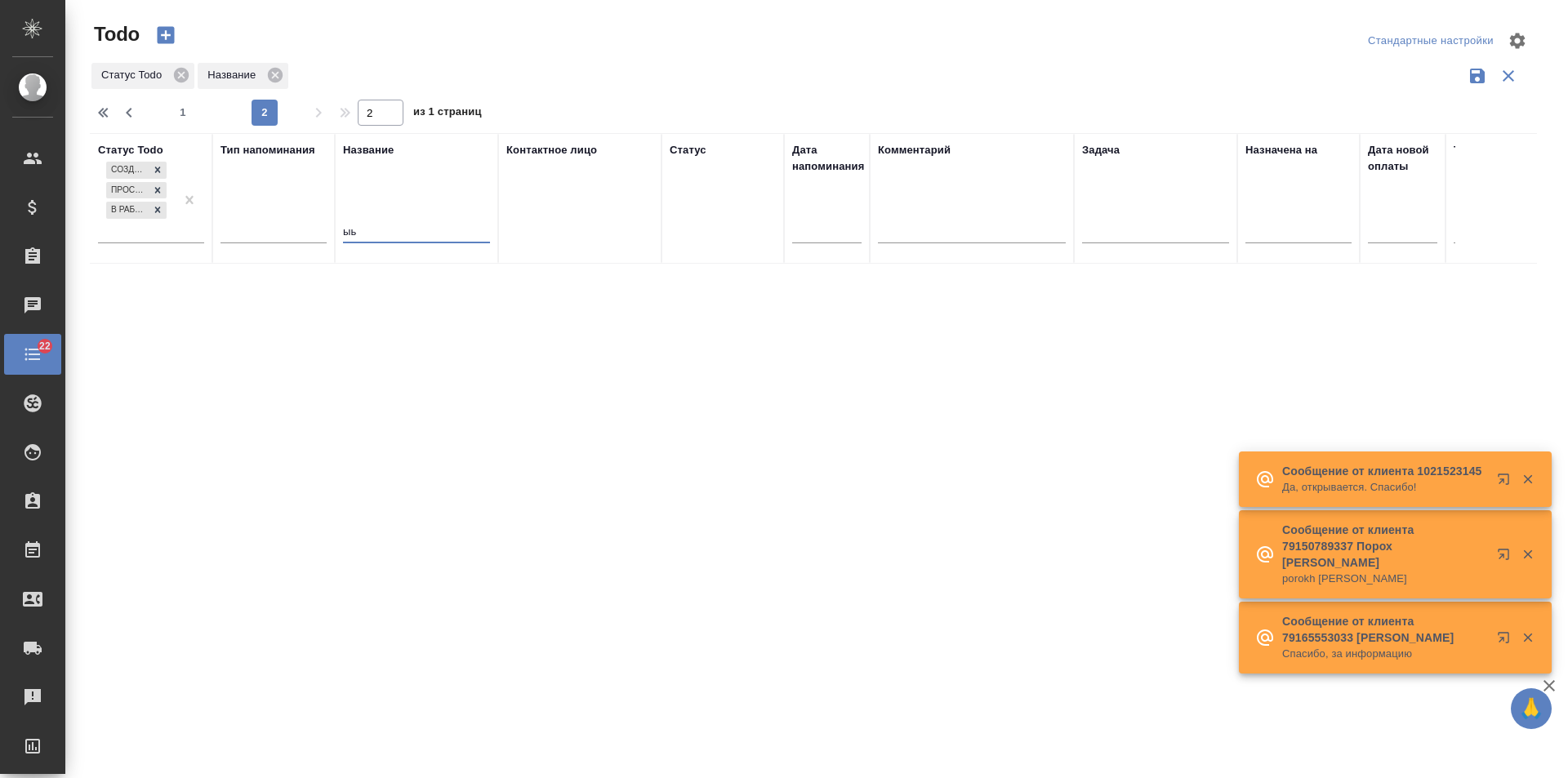
scroll to position [0, 0]
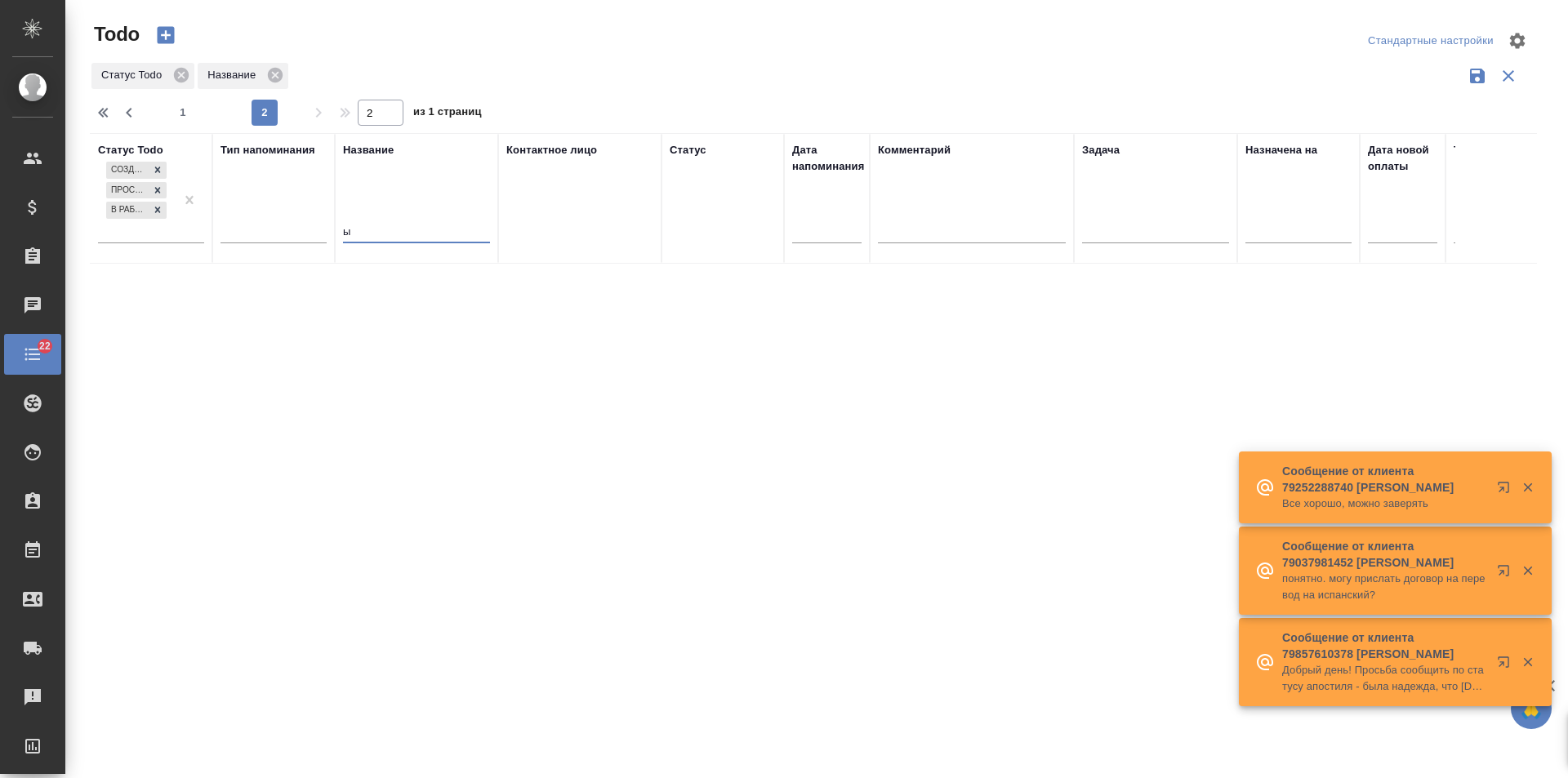
type input "ыь"
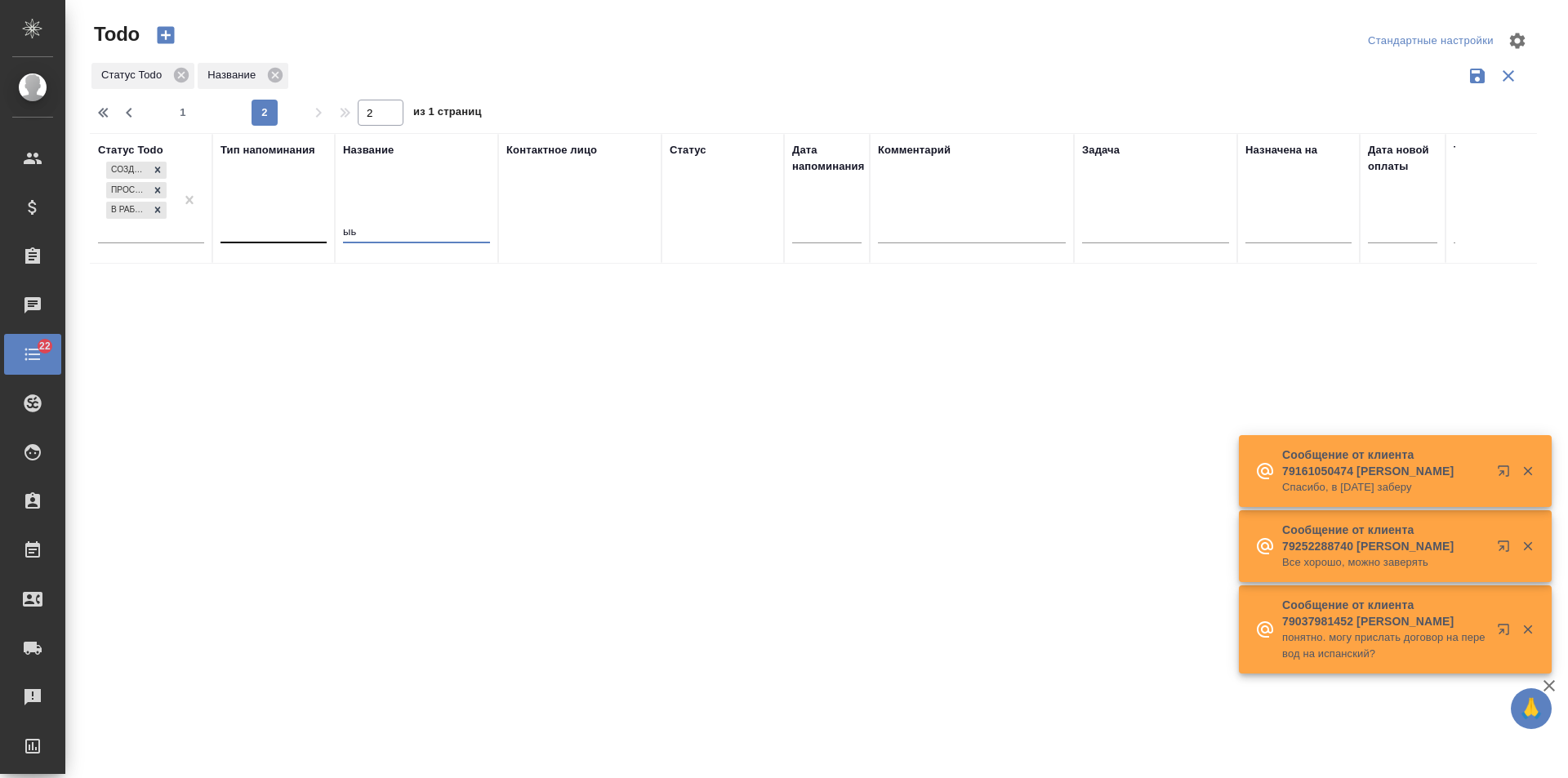
type input "1"
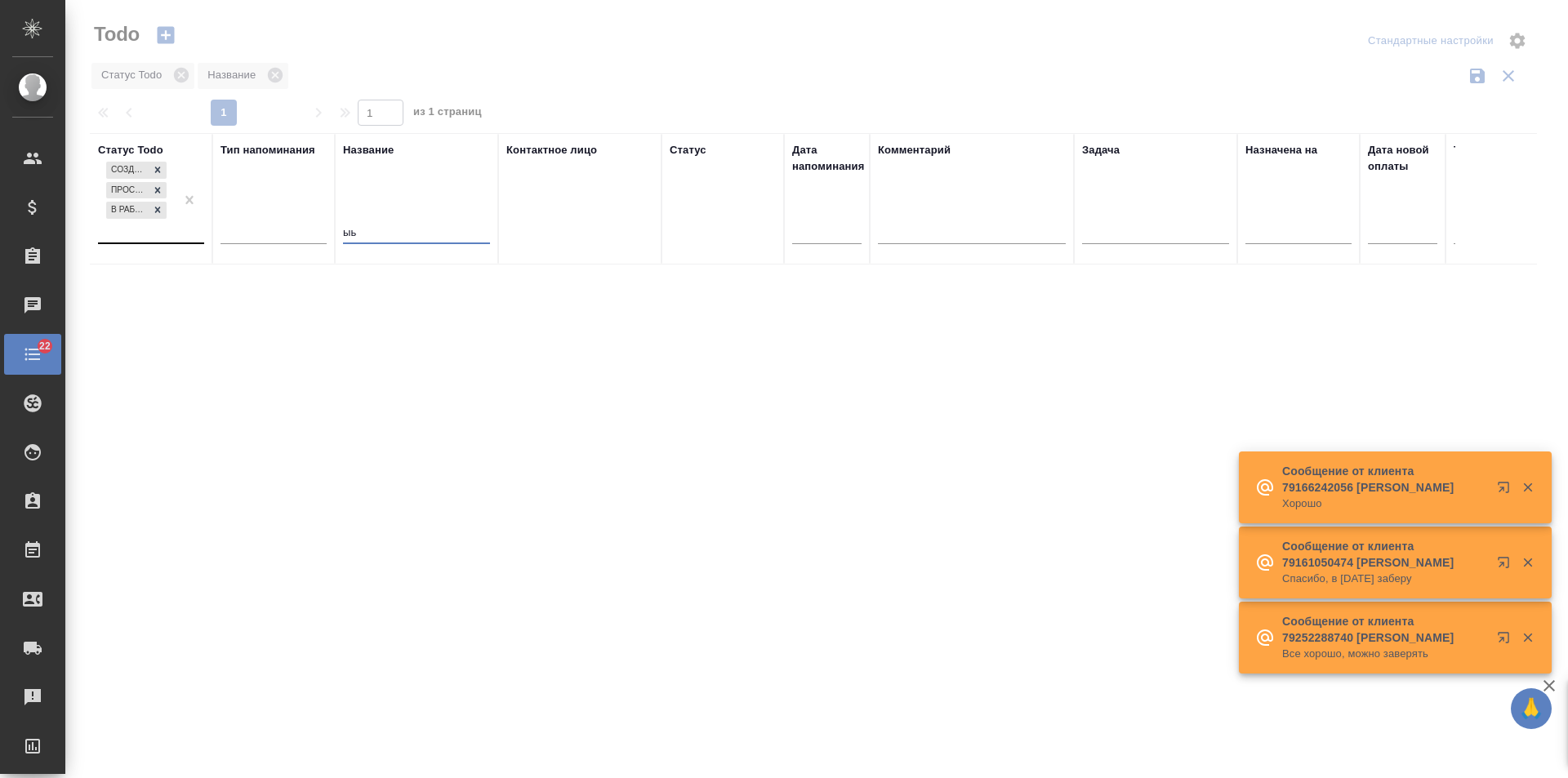
drag, startPoint x: 253, startPoint y: 234, endPoint x: 201, endPoint y: 234, distance: 52.0
click at [201, 234] on tr "Статус Todo Создана Просрочена В работе Тип напоминания Название ыь Контактное …" at bounding box center [1012, 199] width 1846 height 132
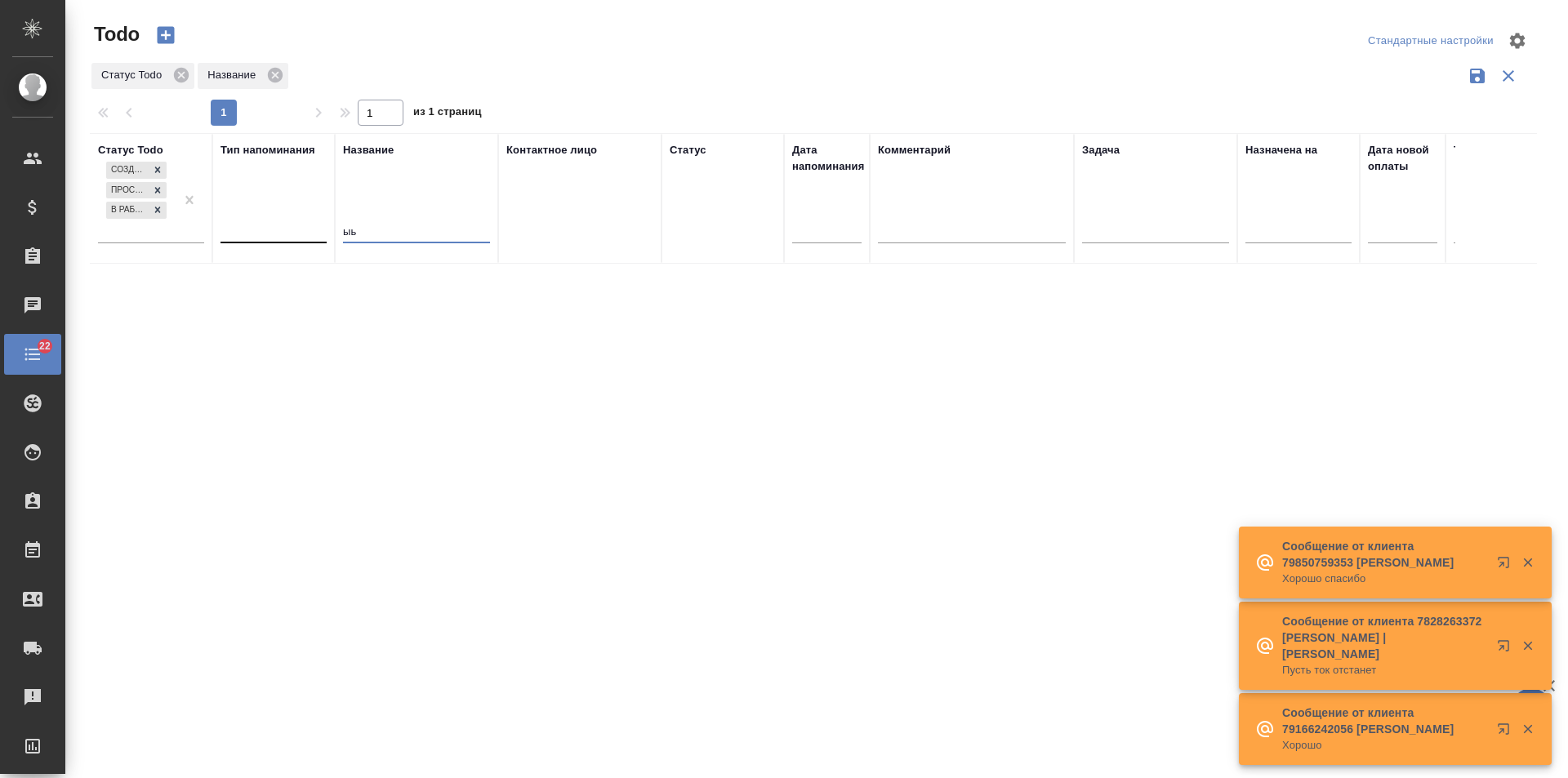
drag, startPoint x: 372, startPoint y: 229, endPoint x: 285, endPoint y: 227, distance: 87.0
click at [285, 227] on tr "Статус Todo Создана Просрочена В работе Тип напоминания Название ыь Контактное …" at bounding box center [1012, 199] width 1846 height 131
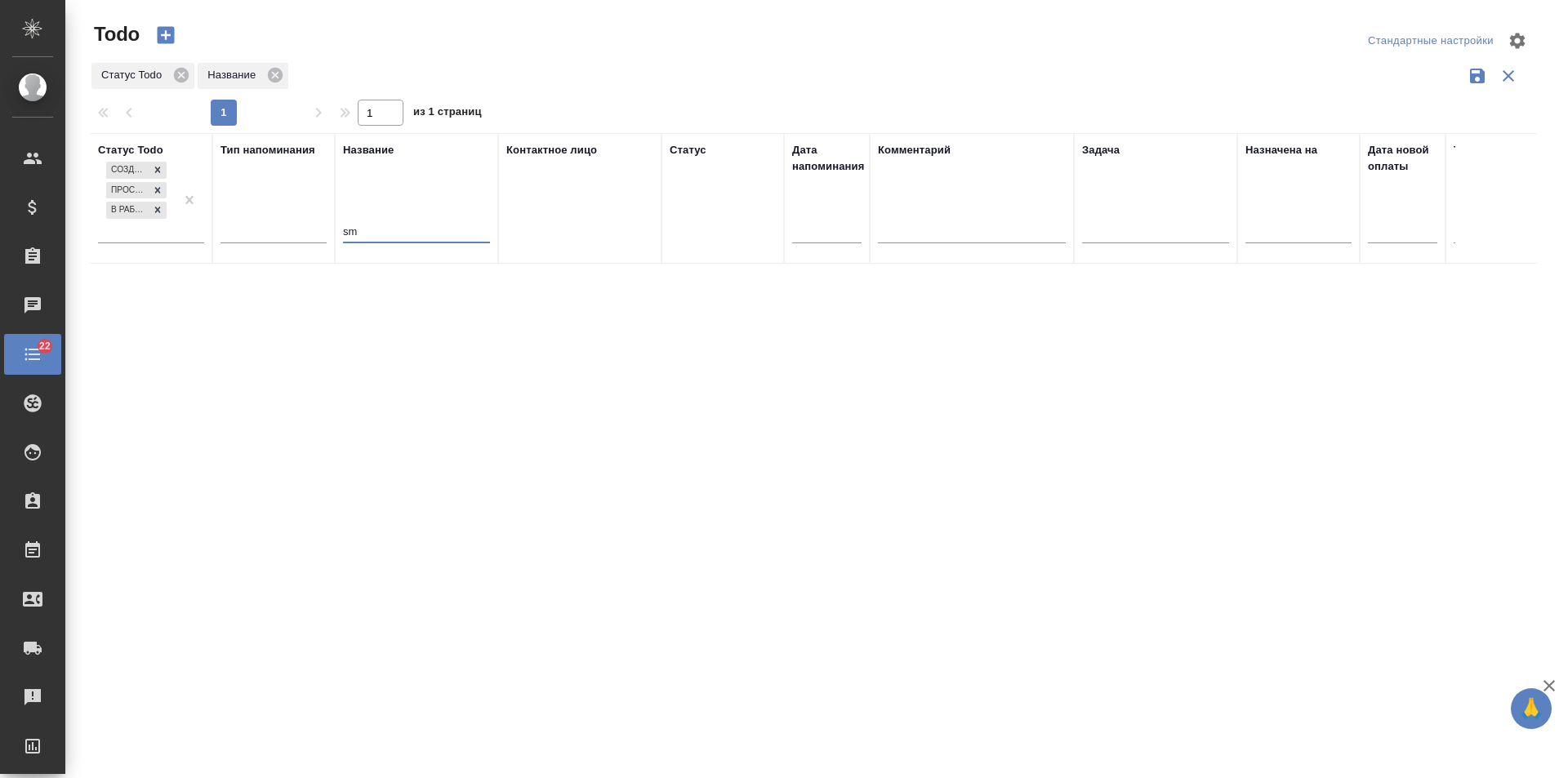
type input "s"
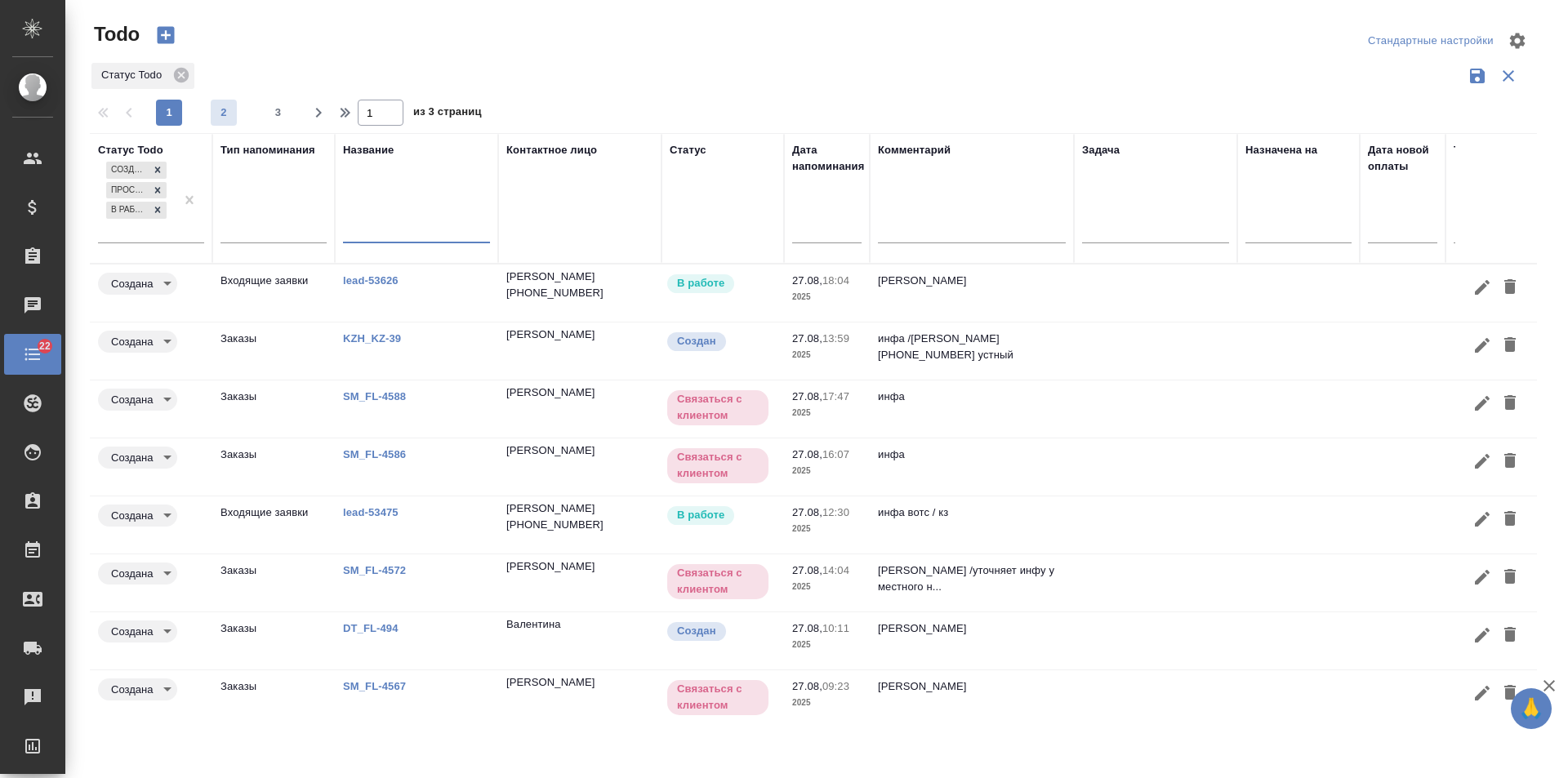
click at [231, 118] on span "2" at bounding box center [223, 112] width 26 height 17
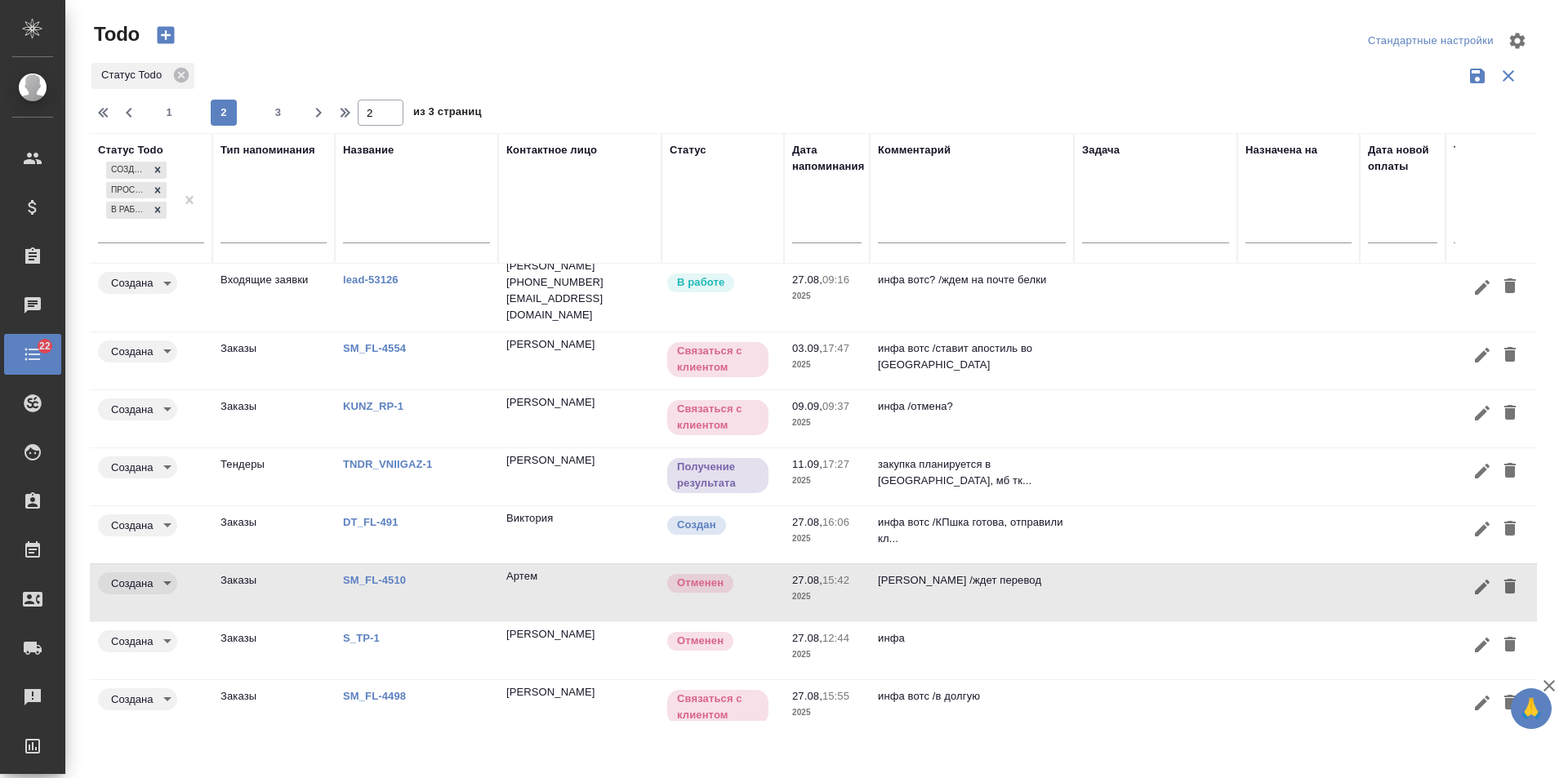
scroll to position [136, 0]
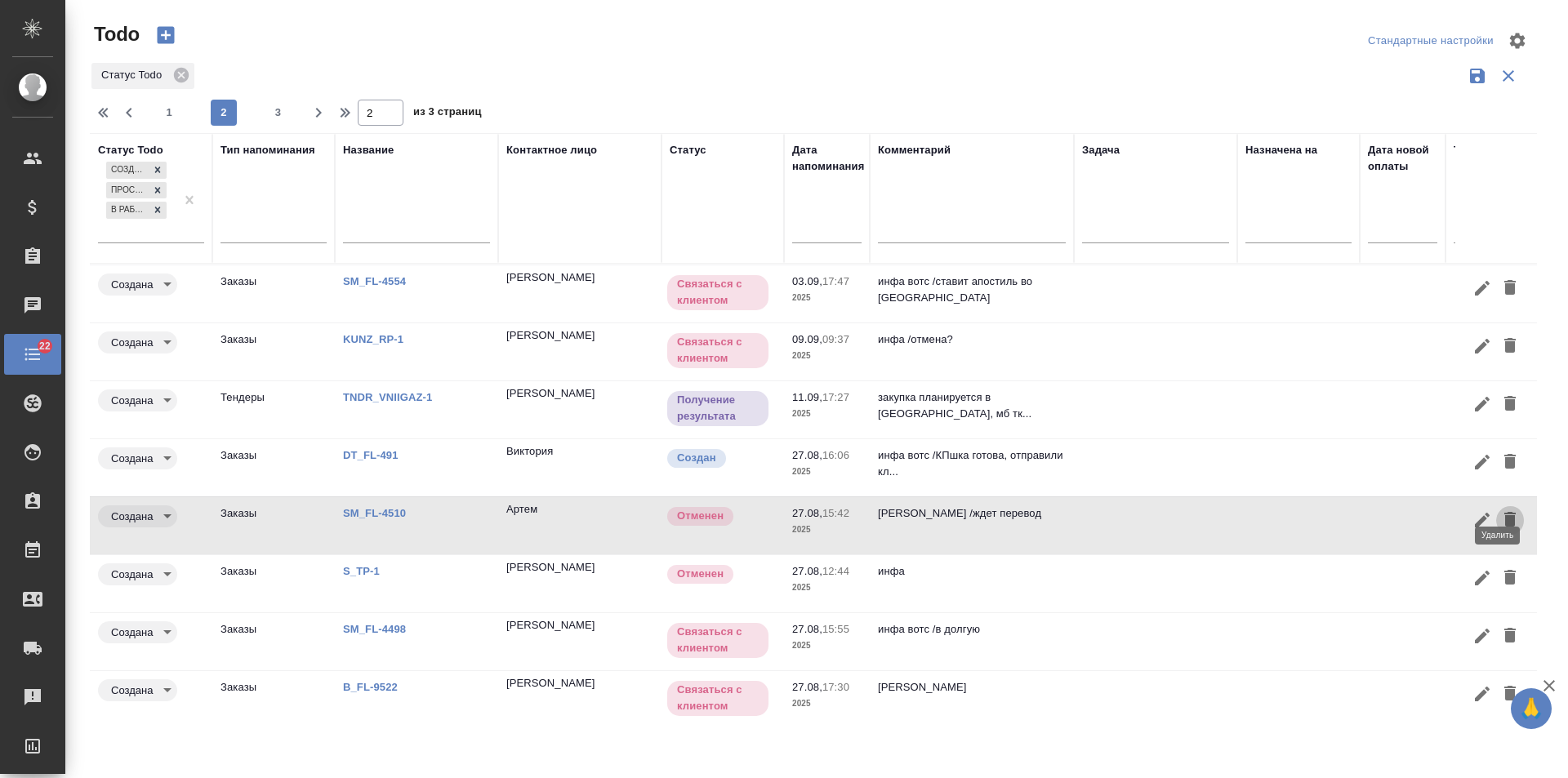
click at [1505, 512] on icon "button" at bounding box center [1510, 519] width 12 height 15
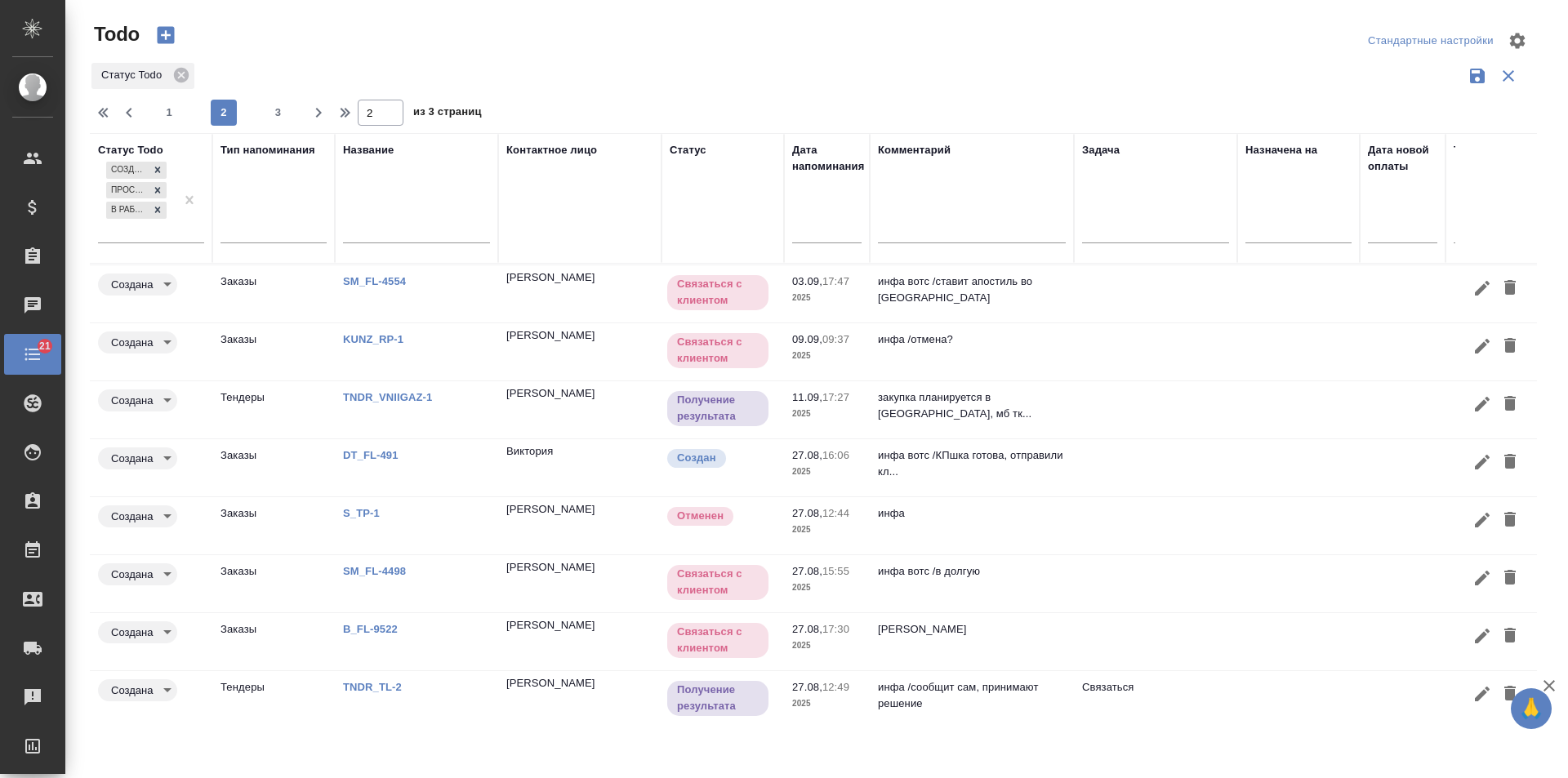
click at [372, 151] on link "S_TP-1" at bounding box center [381, 144] width 77 height 13
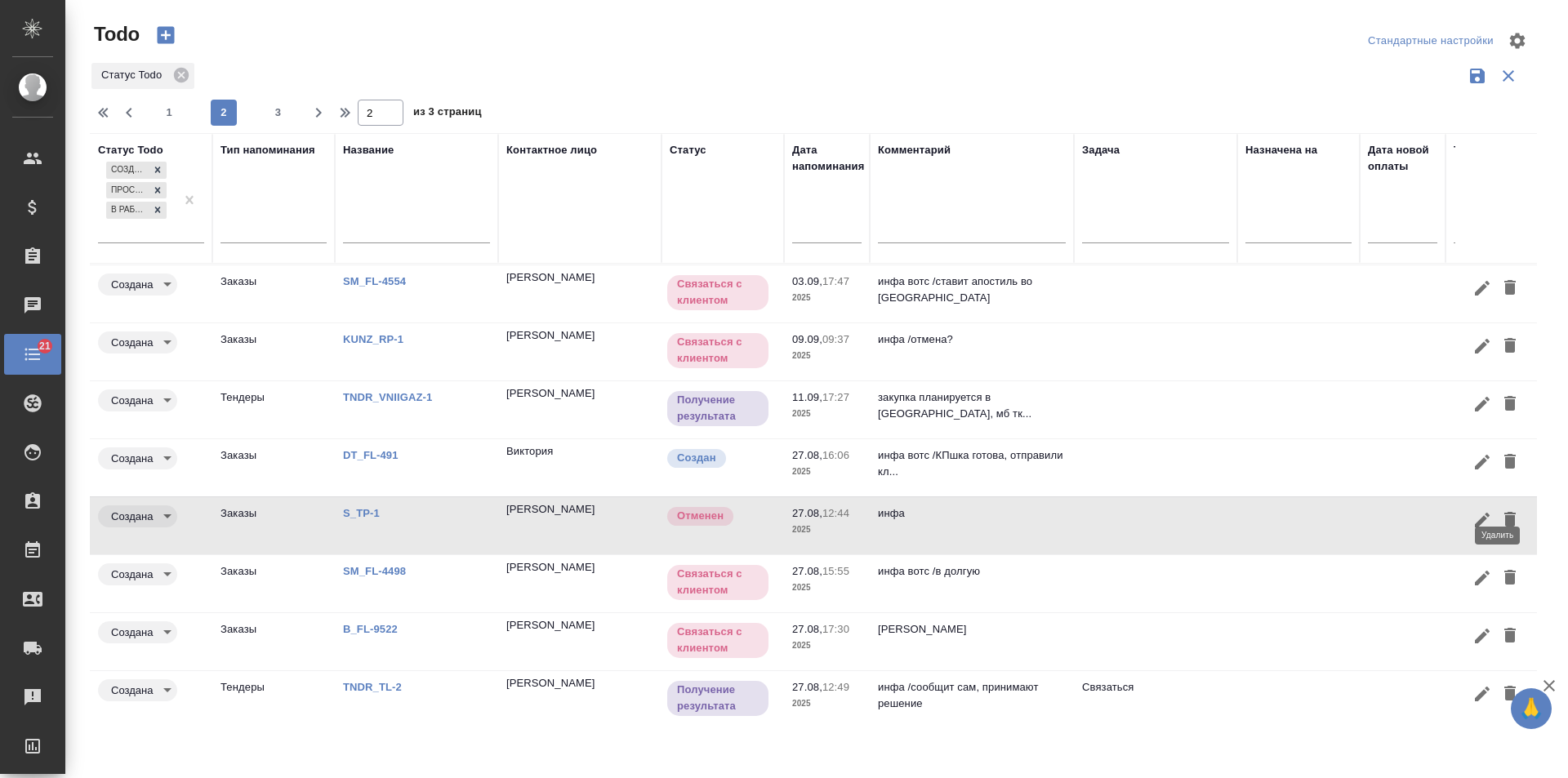
click at [1505, 512] on icon "button" at bounding box center [1510, 519] width 12 height 15
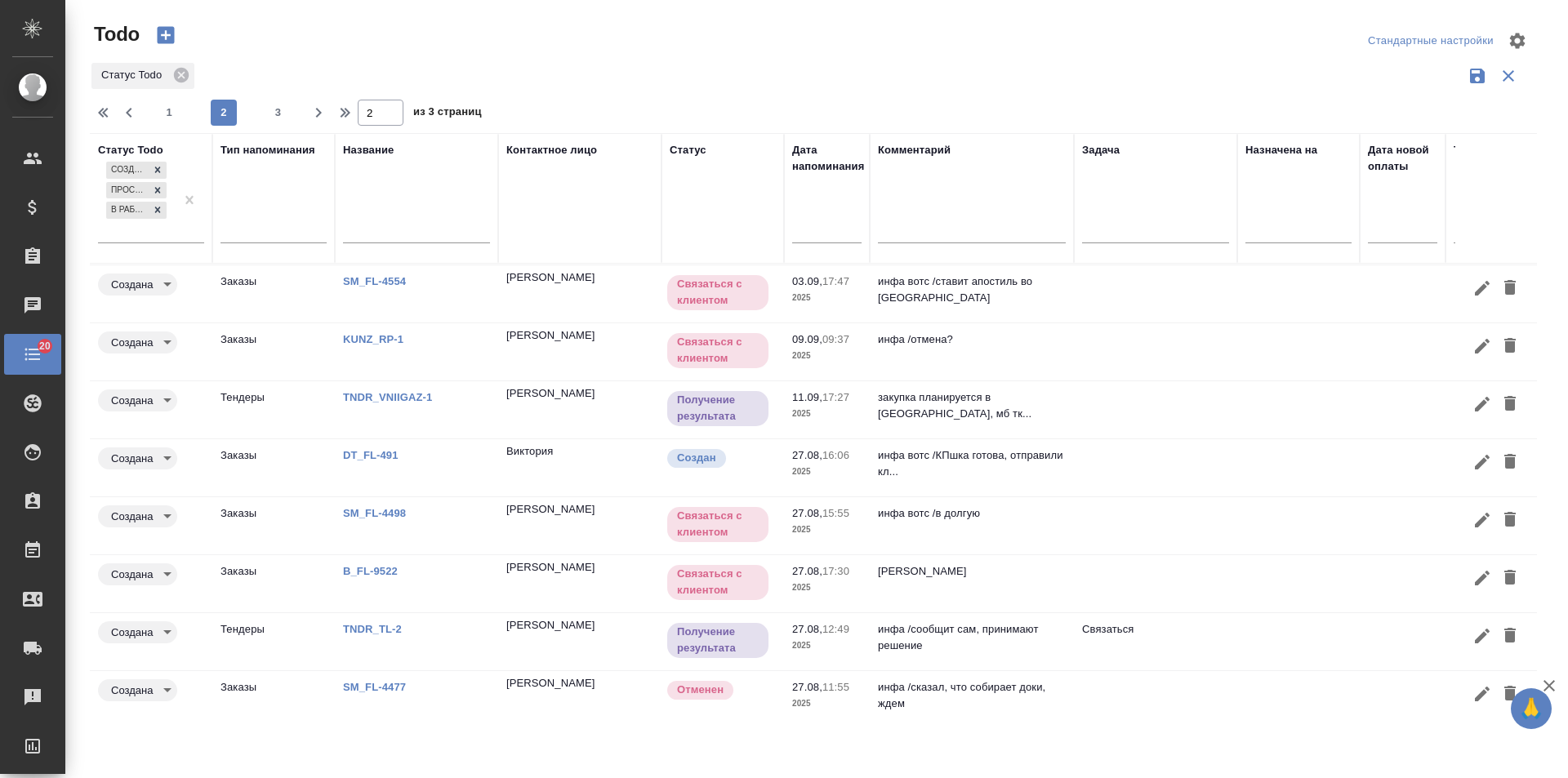
click at [1111, 186] on td at bounding box center [1156, 157] width 164 height 58
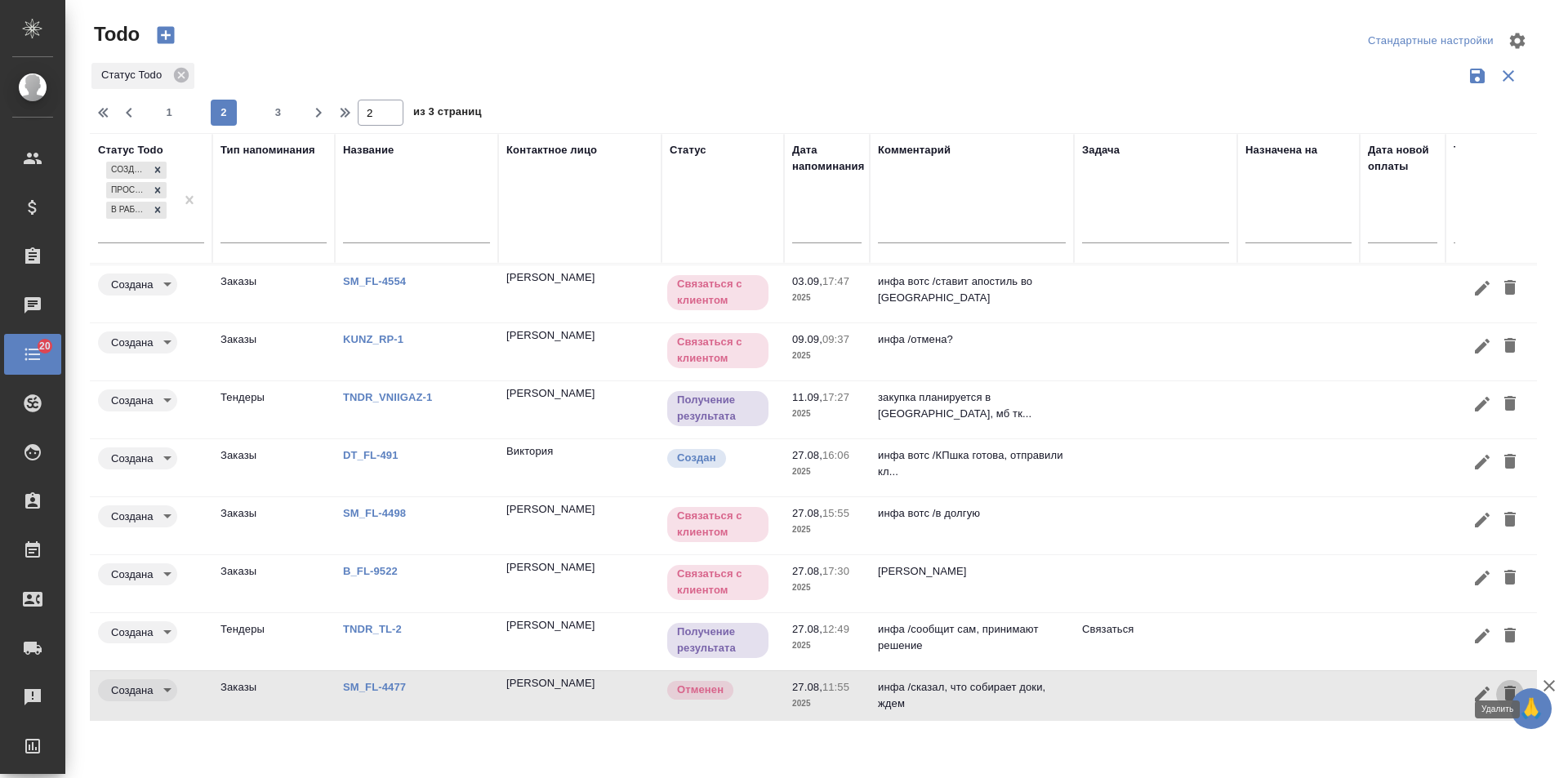
click at [1505, 686] on icon "button" at bounding box center [1510, 693] width 12 height 15
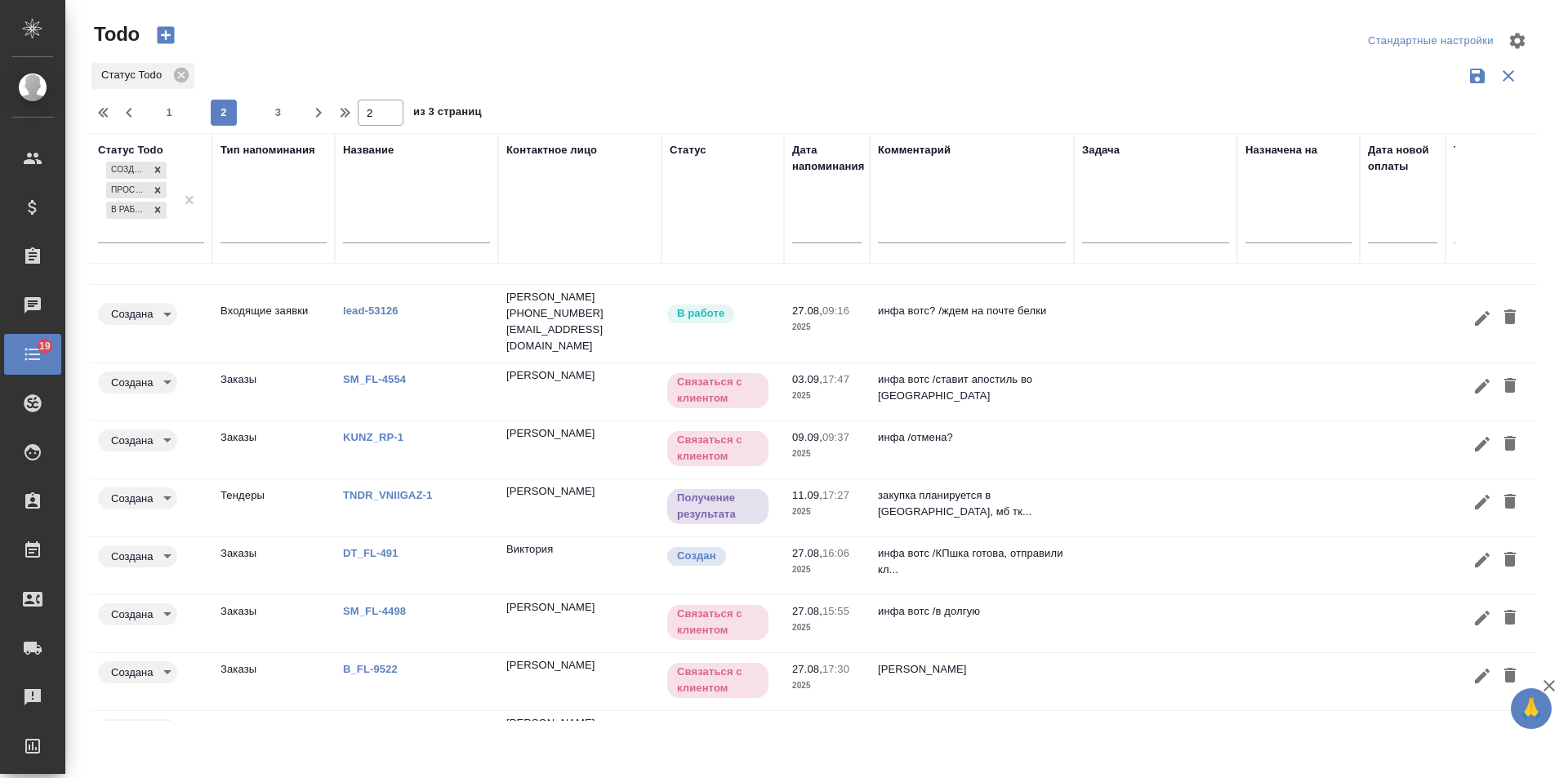
scroll to position [0, 0]
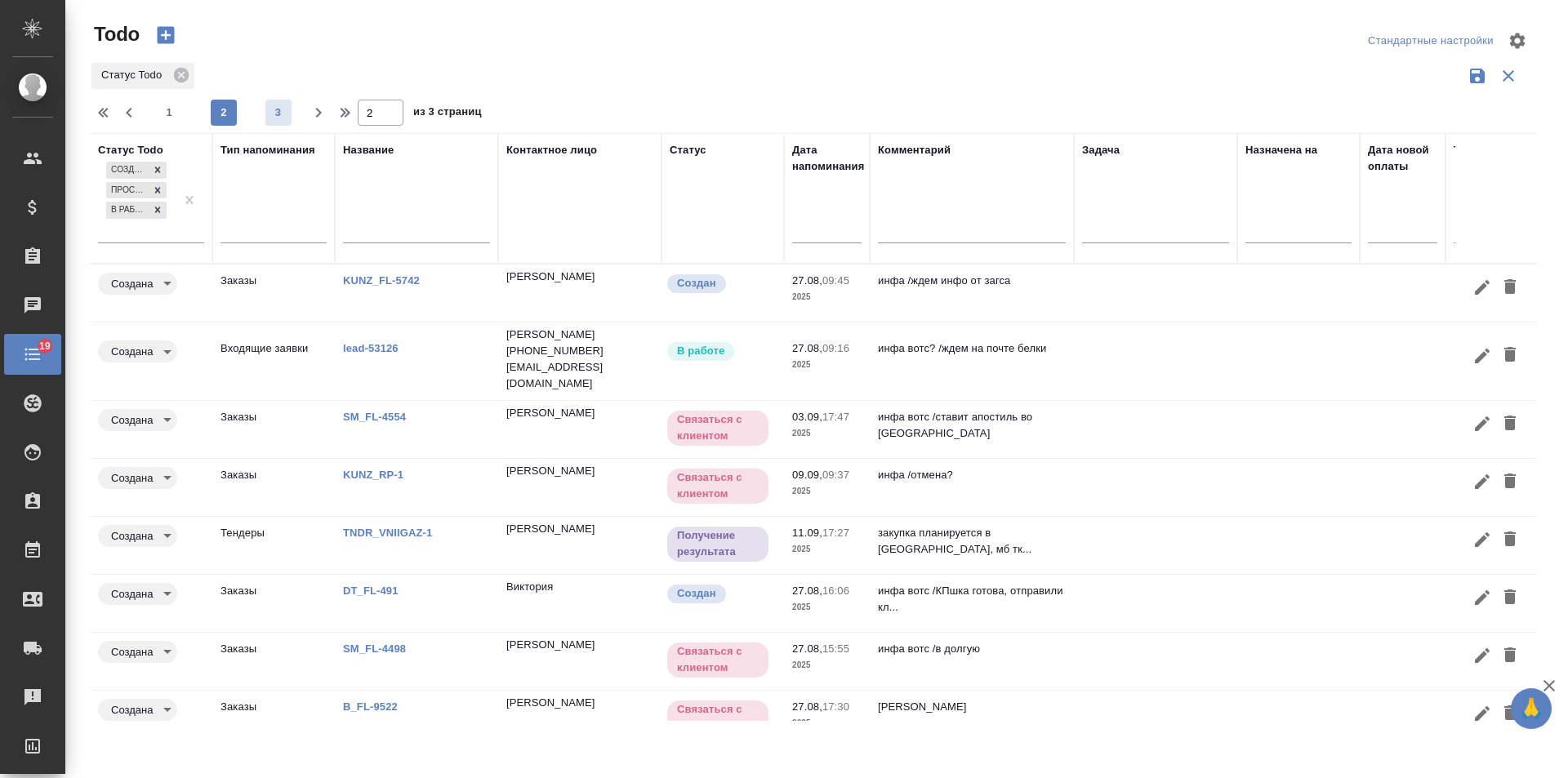
click at [283, 117] on span "3" at bounding box center [278, 112] width 26 height 17
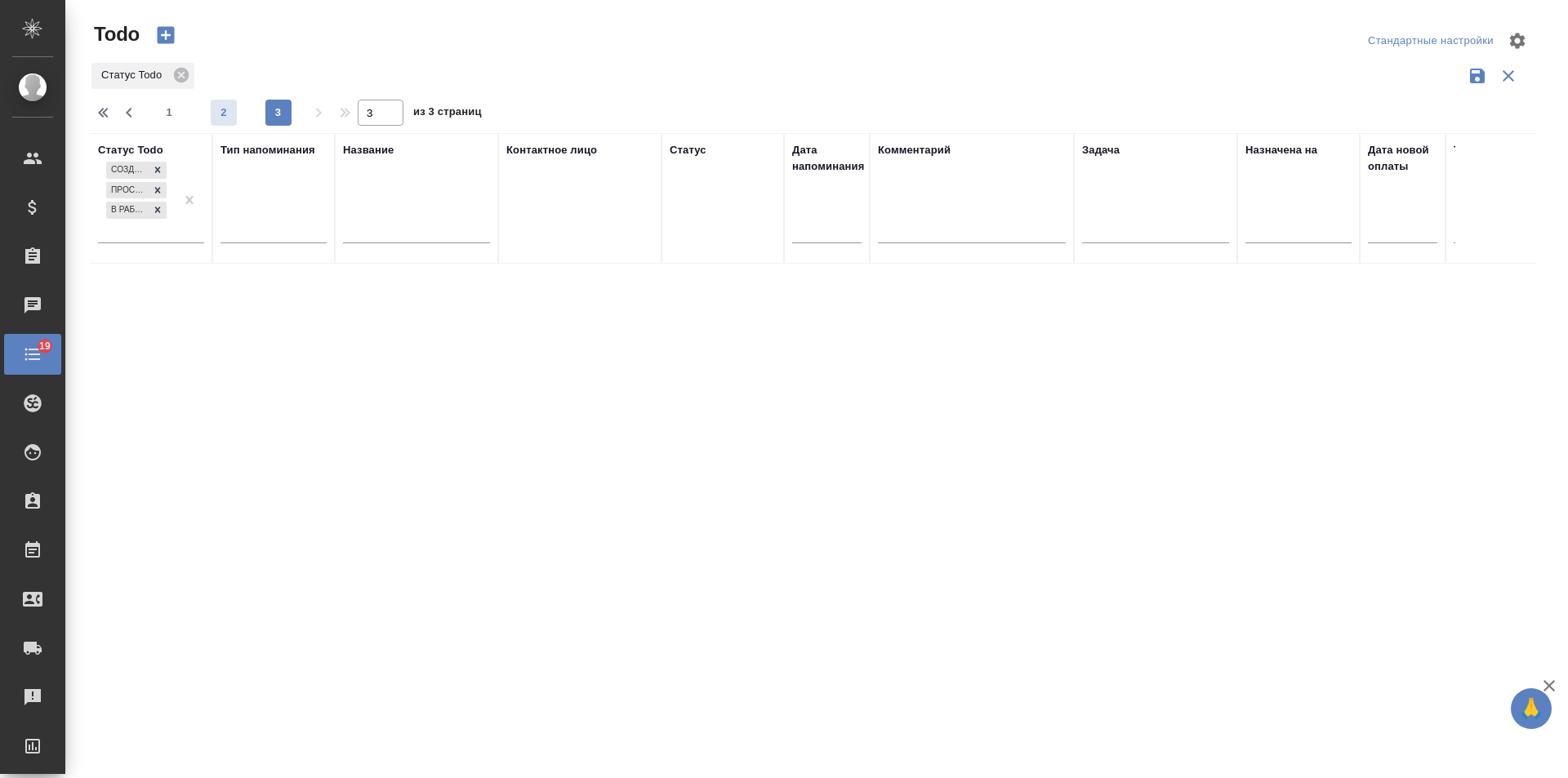
click at [215, 112] on span "2" at bounding box center [223, 112] width 26 height 17
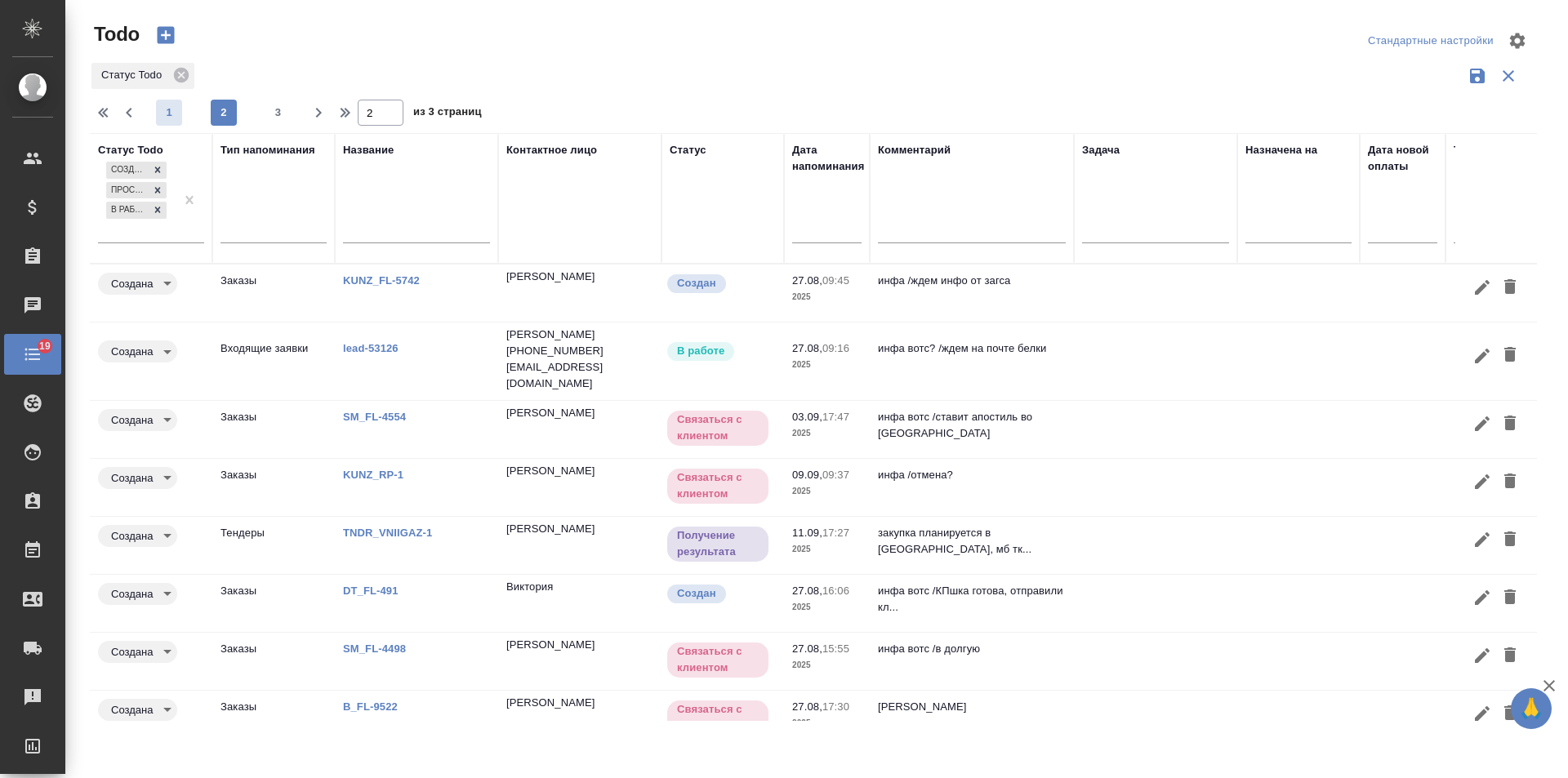
click at [173, 117] on span "1" at bounding box center [169, 112] width 26 height 17
type input "1"
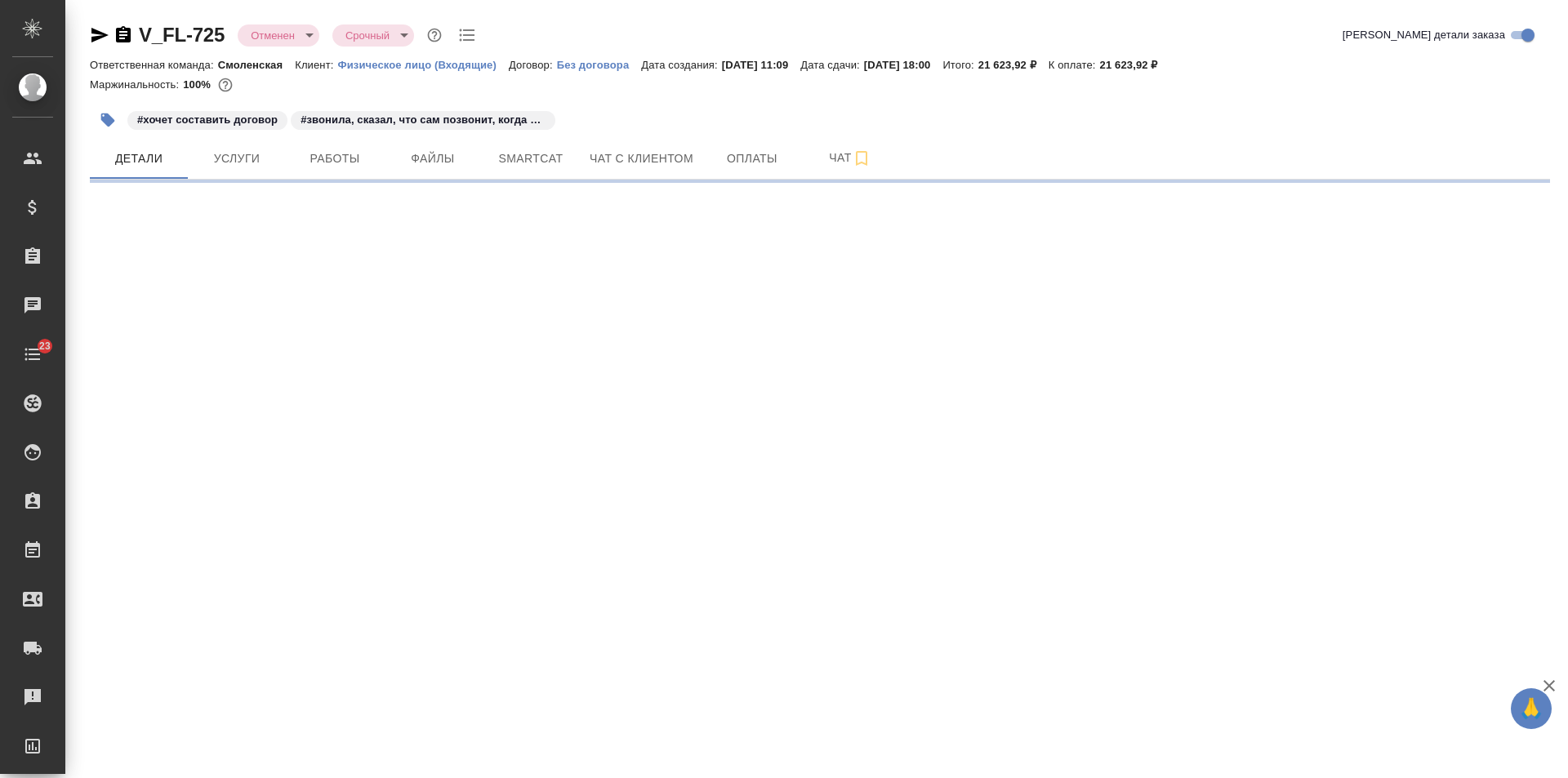
select select "RU"
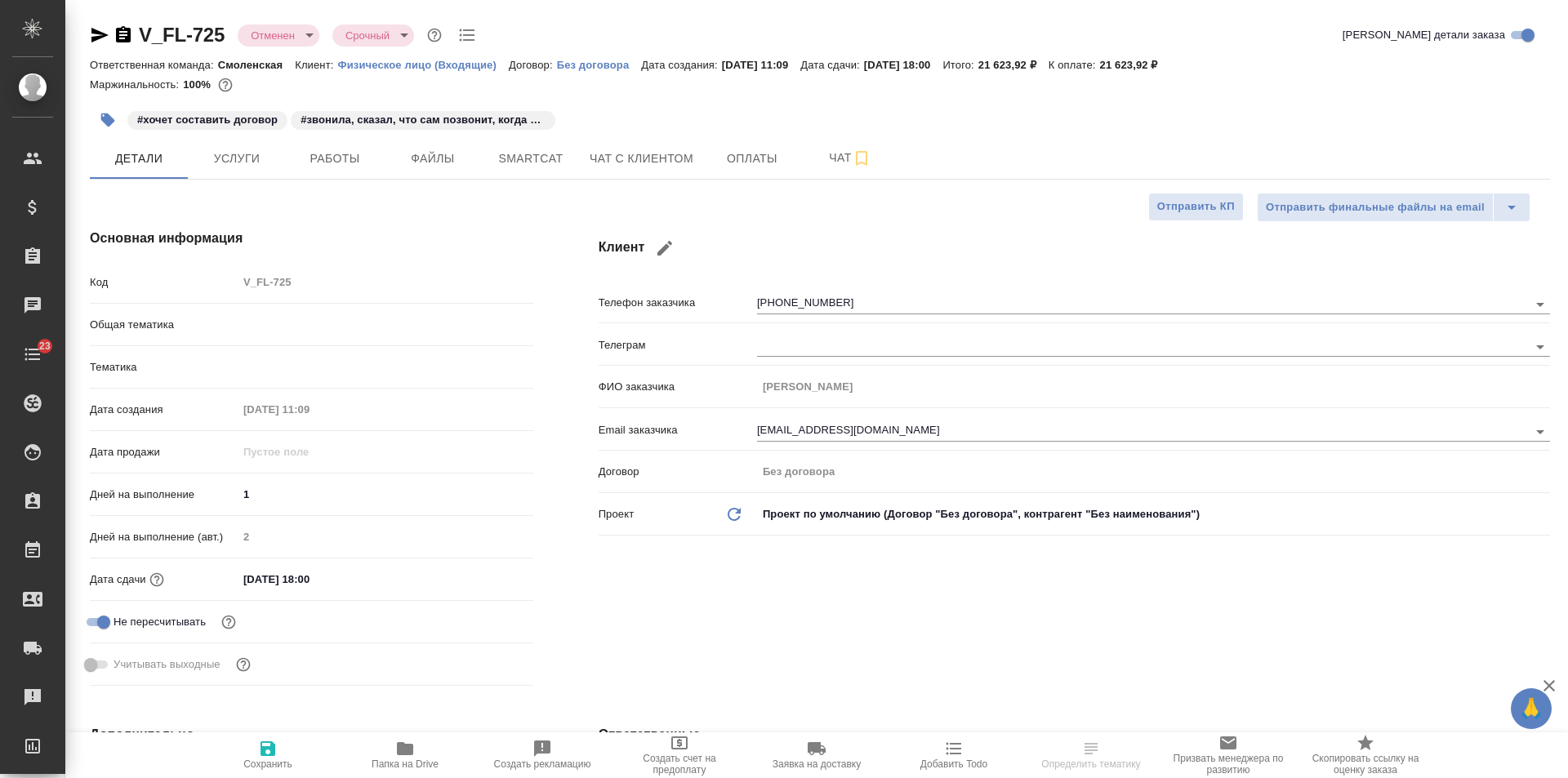
type textarea "x"
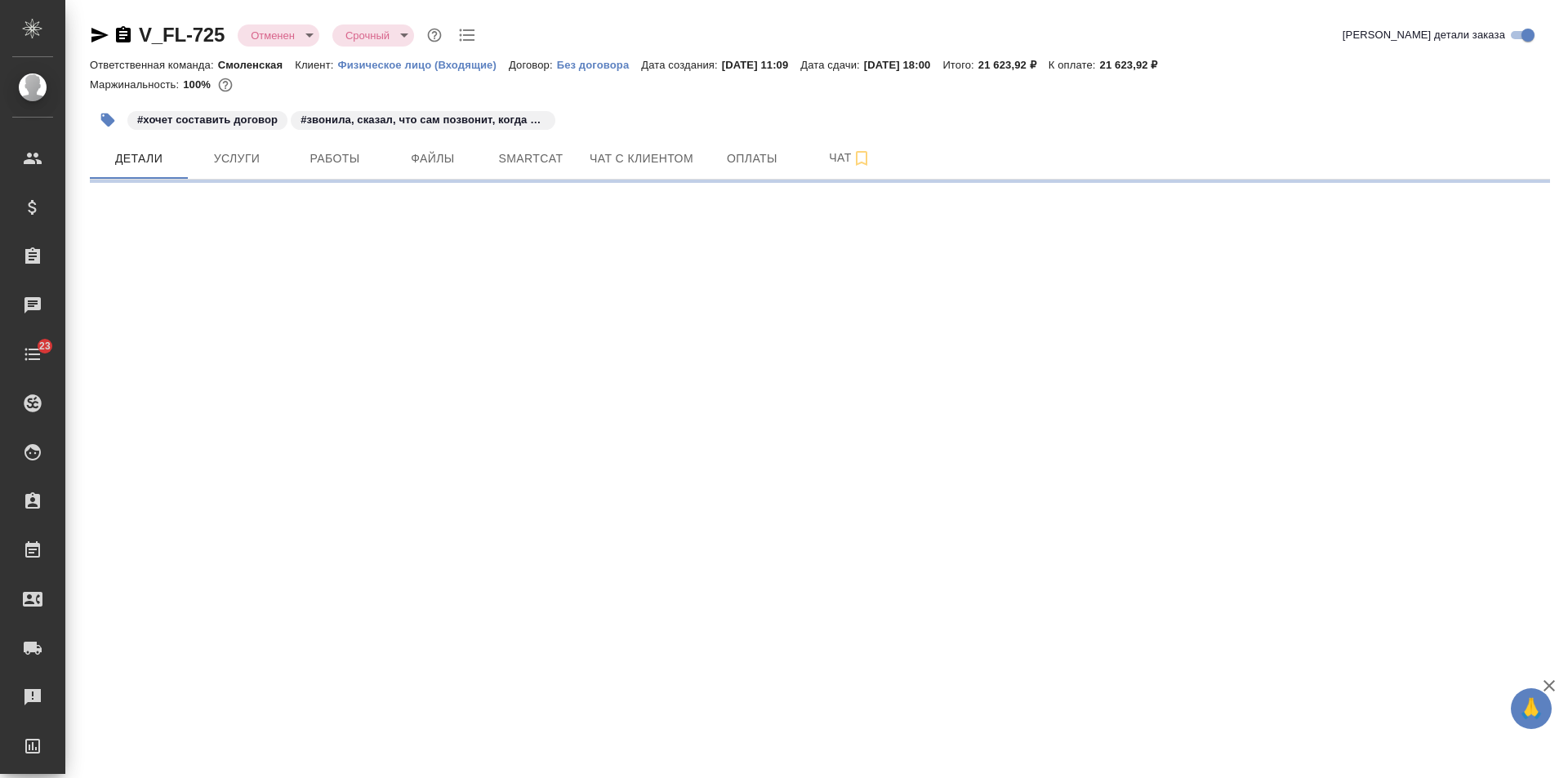
select select "RU"
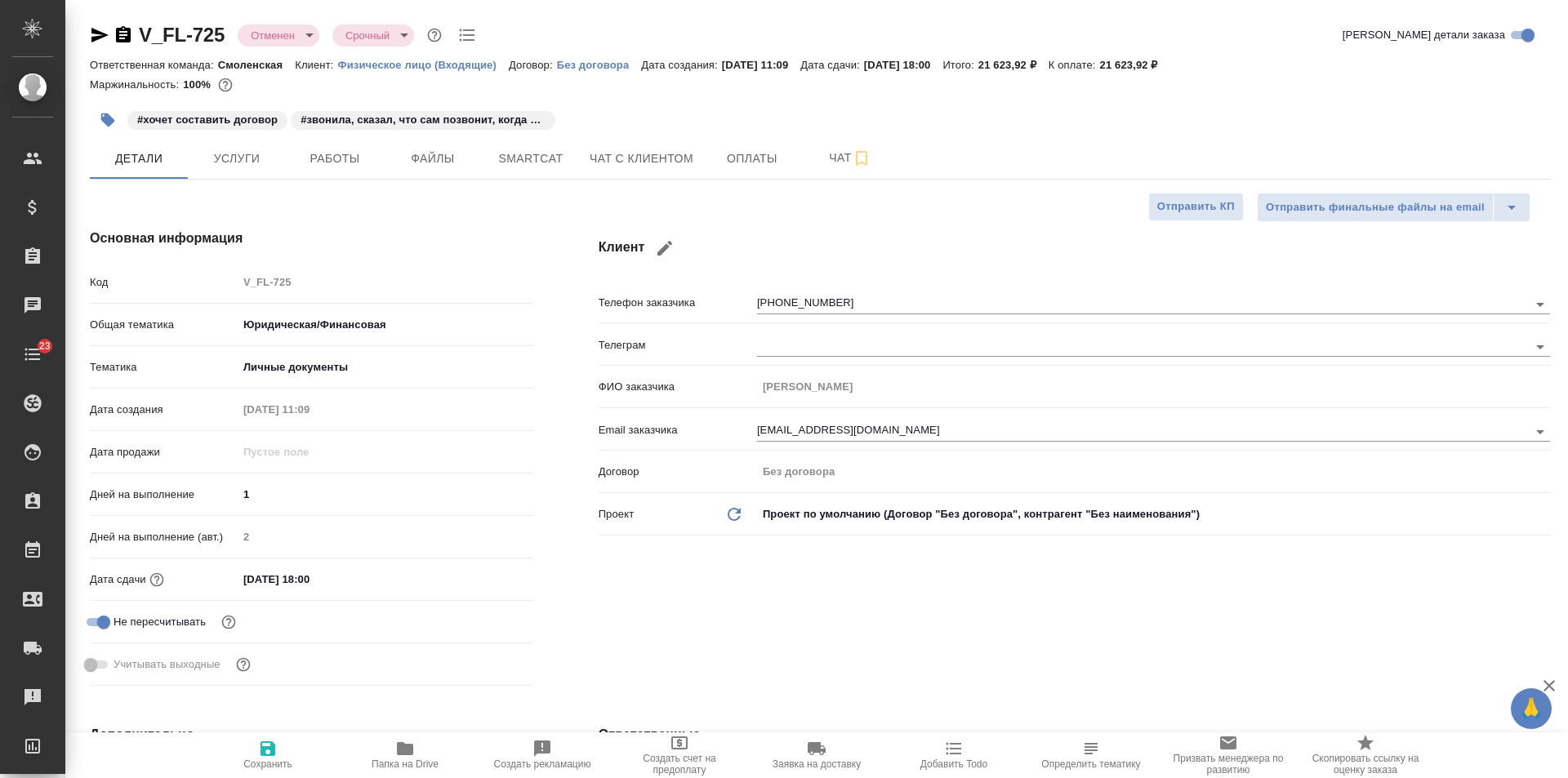
type textarea "x"
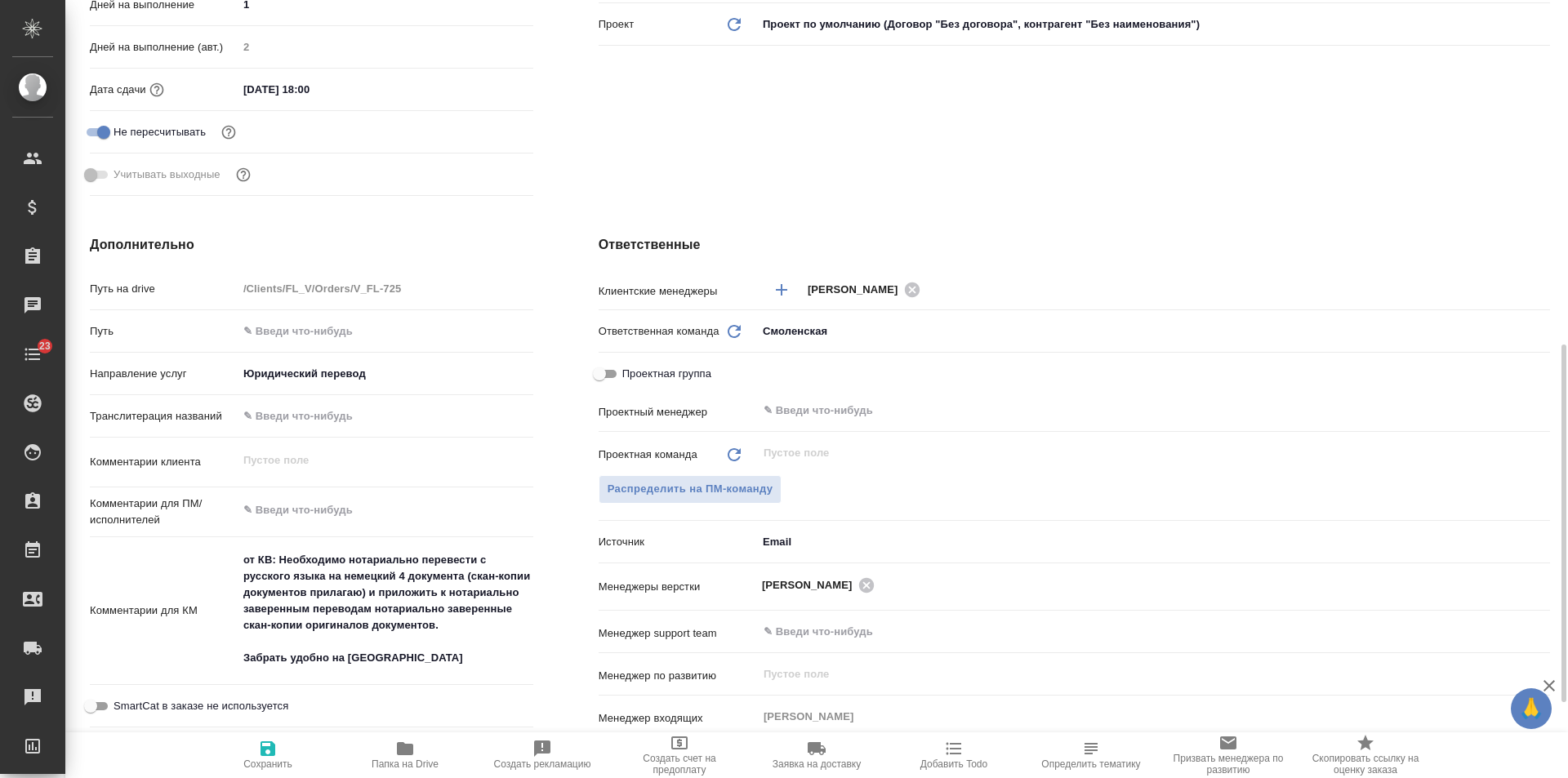
scroll to position [571, 0]
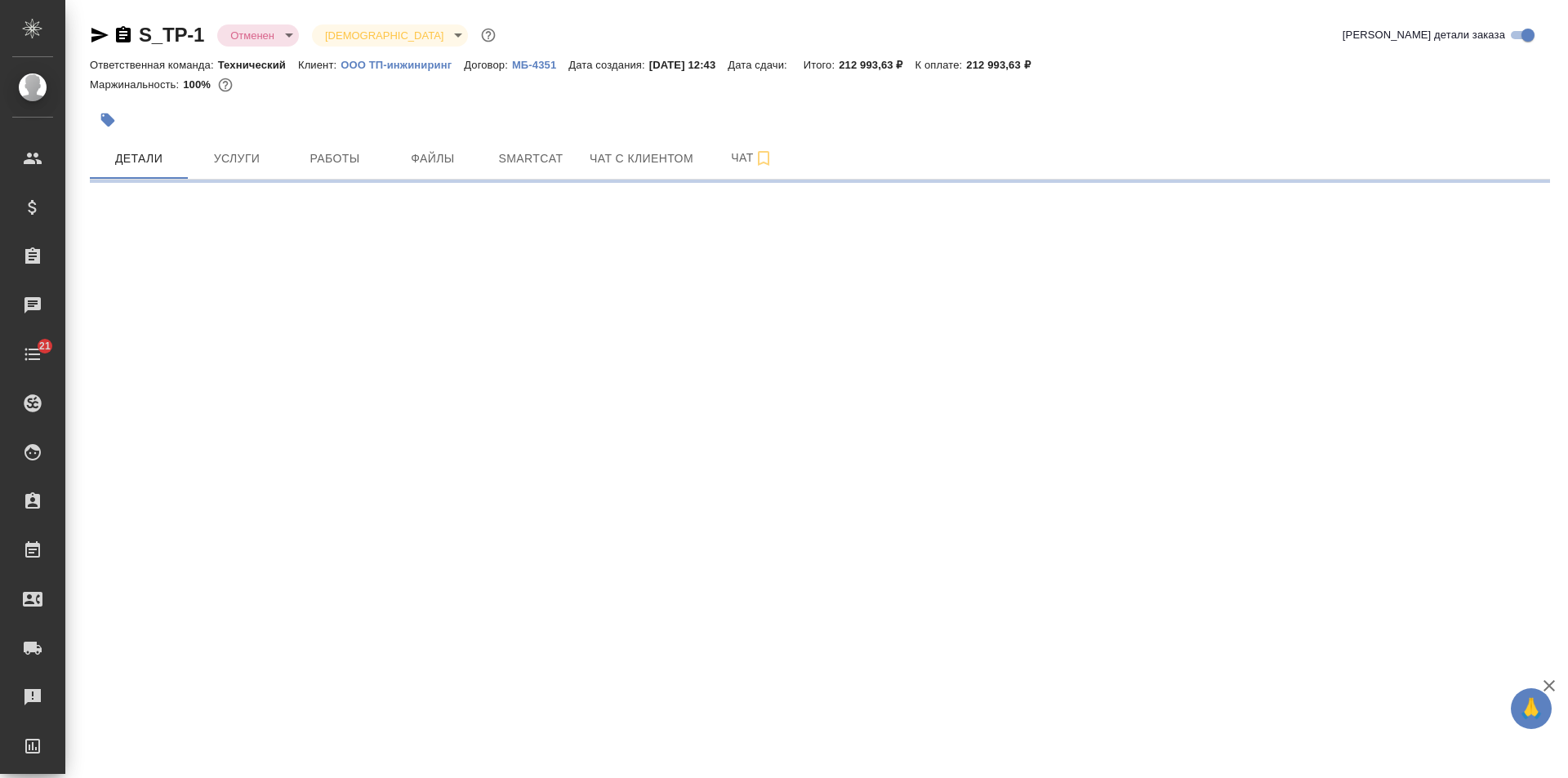
select select "RU"
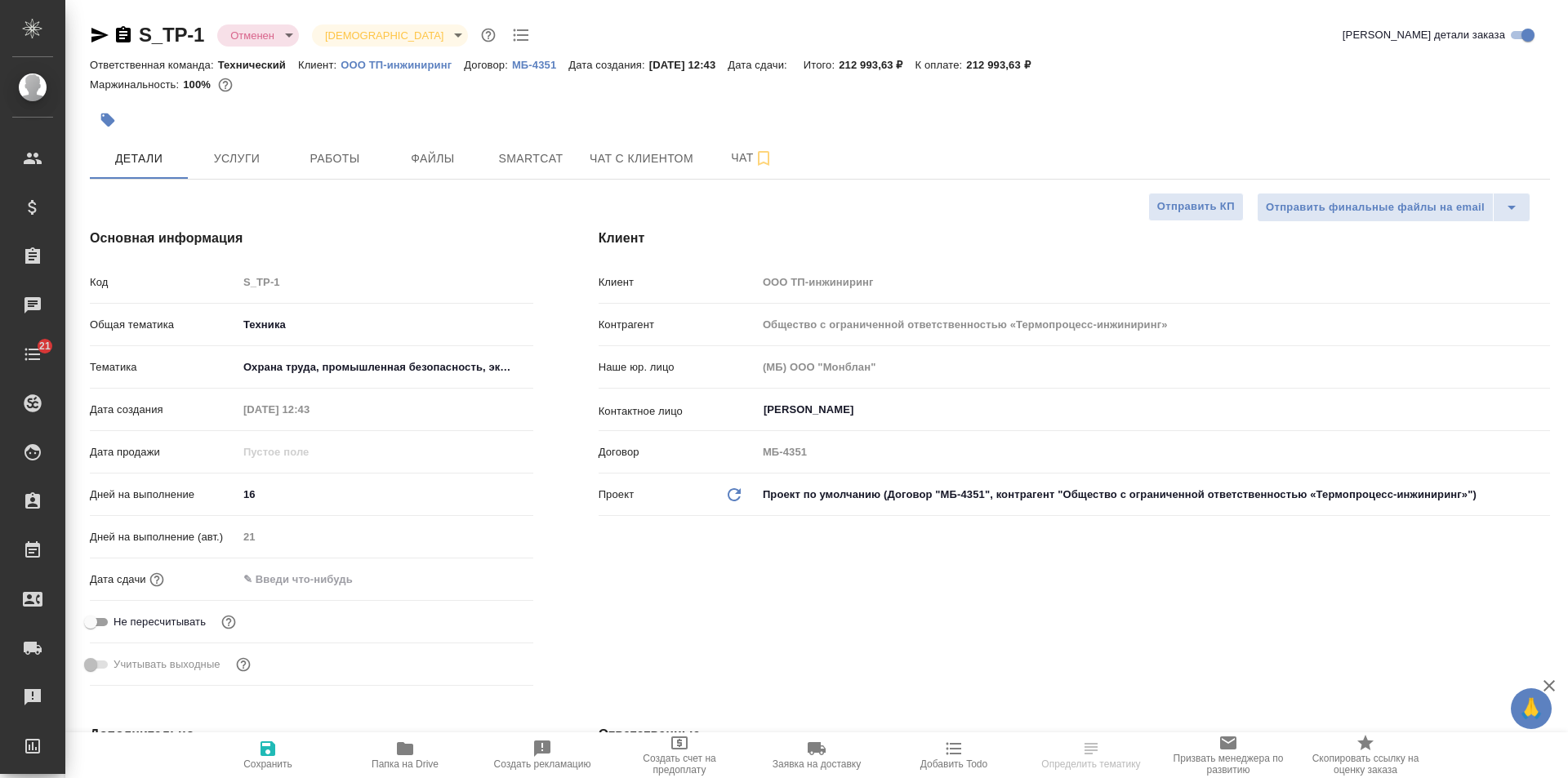
type textarea "x"
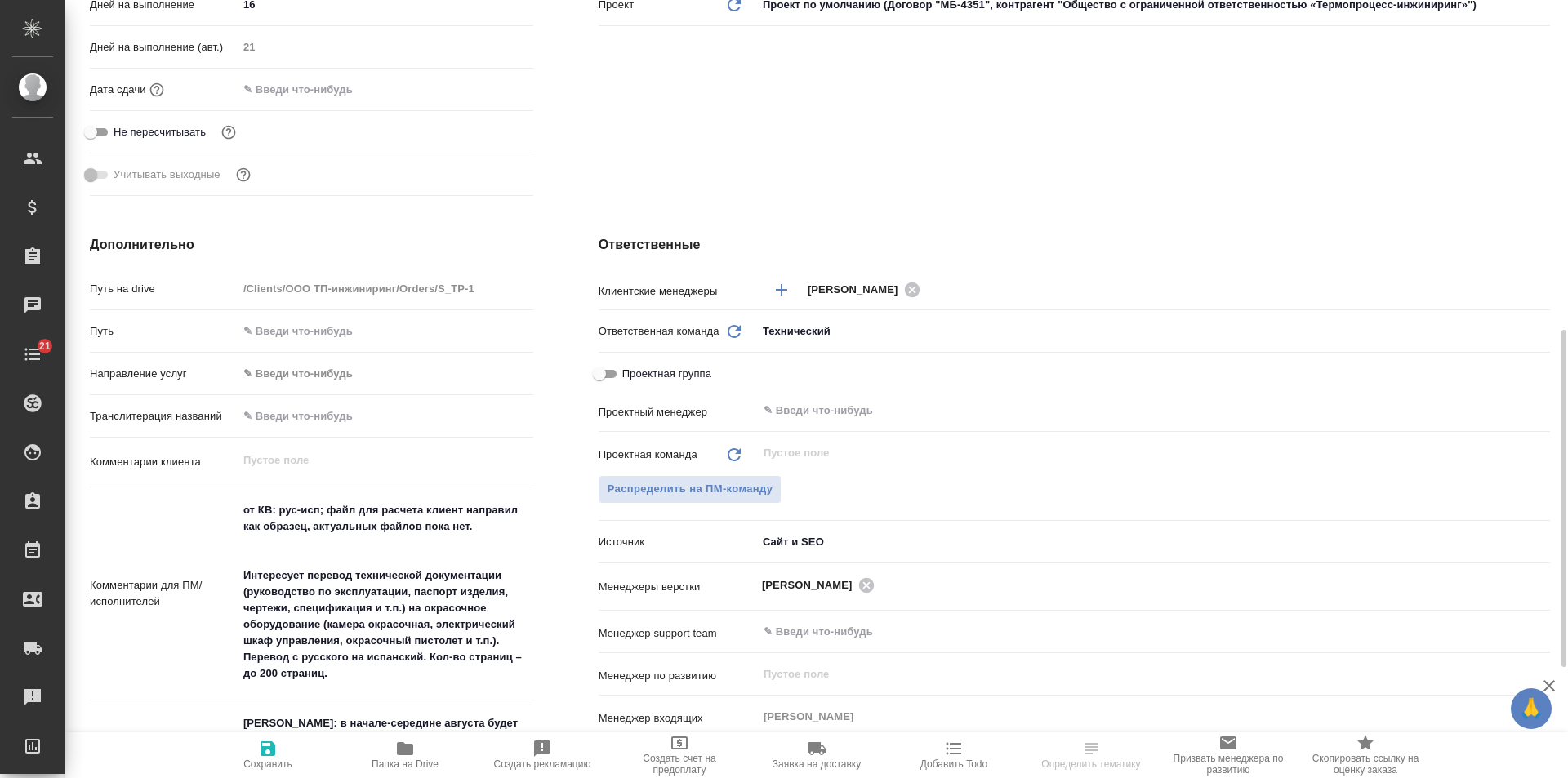
scroll to position [571, 0]
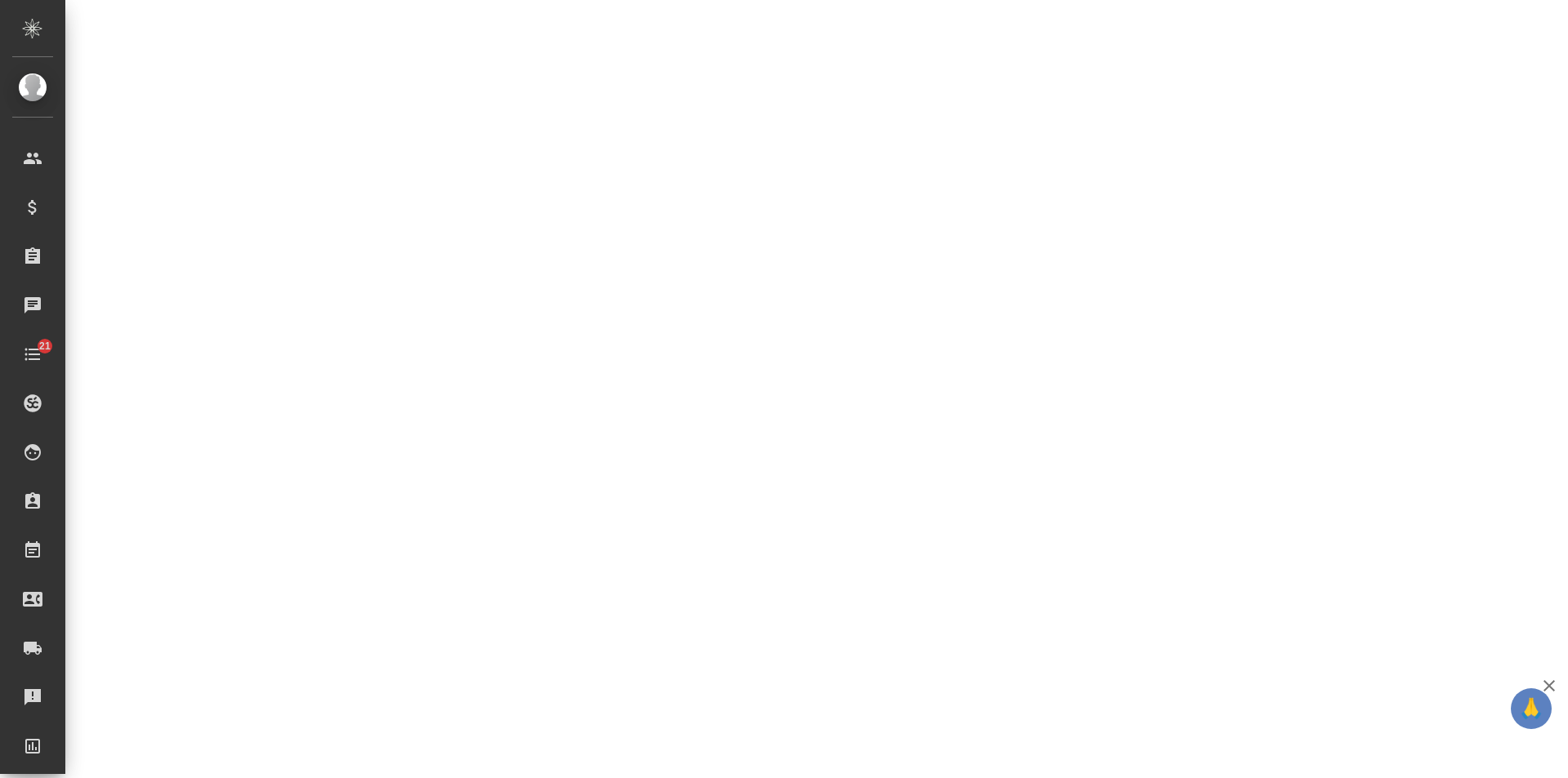
select select "RU"
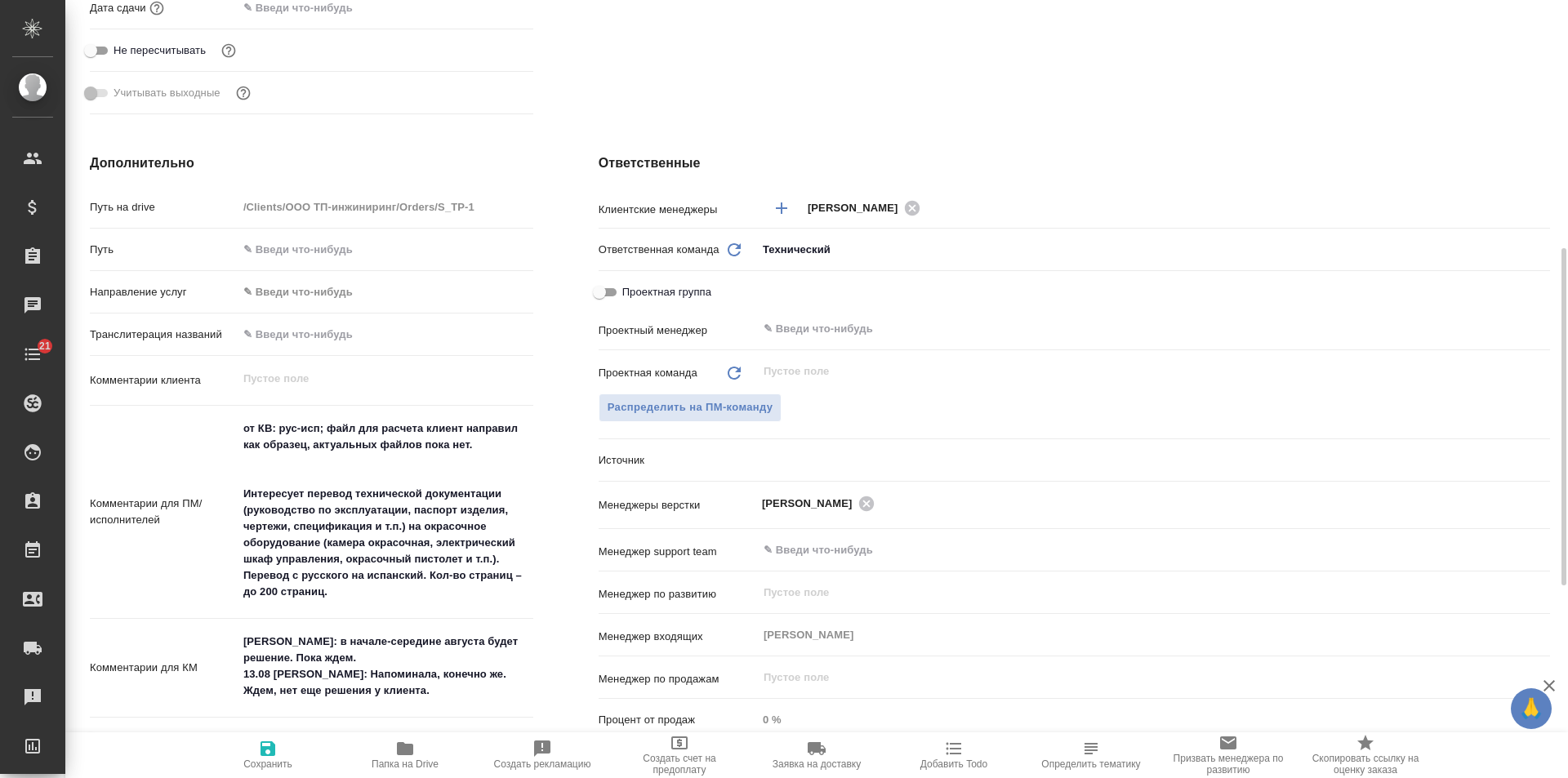
type textarea "x"
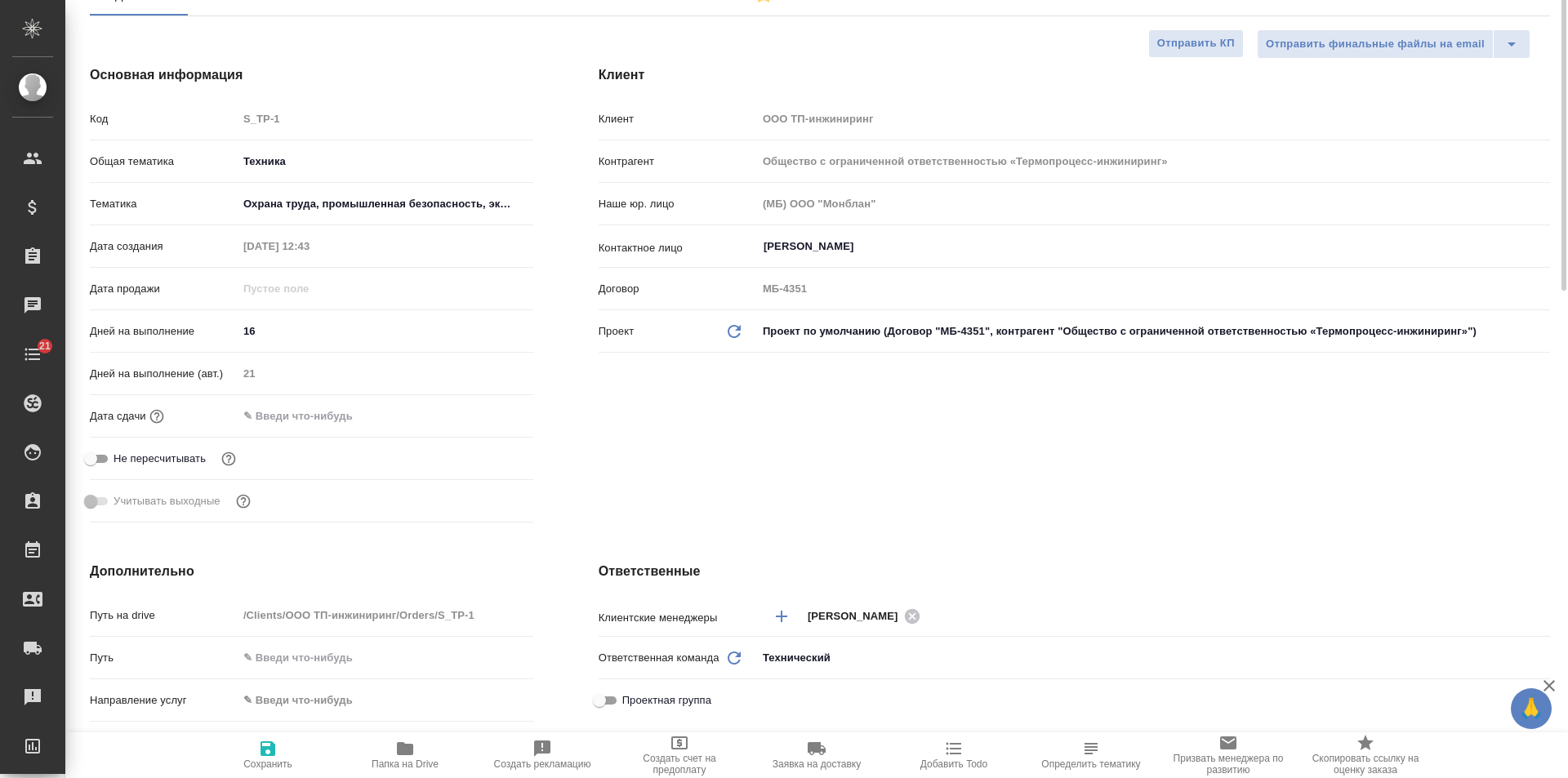
scroll to position [0, 0]
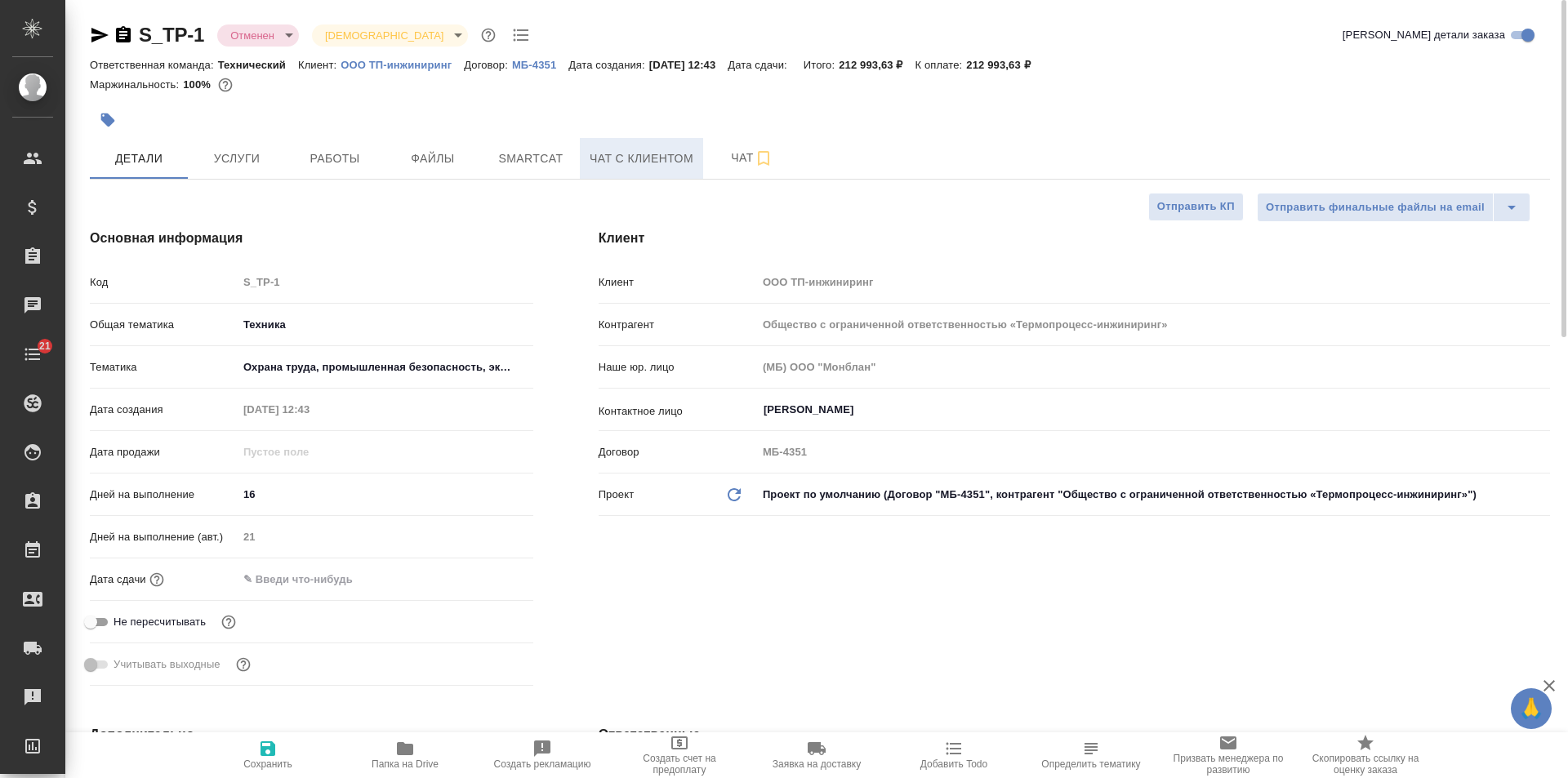
click at [647, 172] on button "Чат с клиентом" at bounding box center [642, 159] width 123 height 41
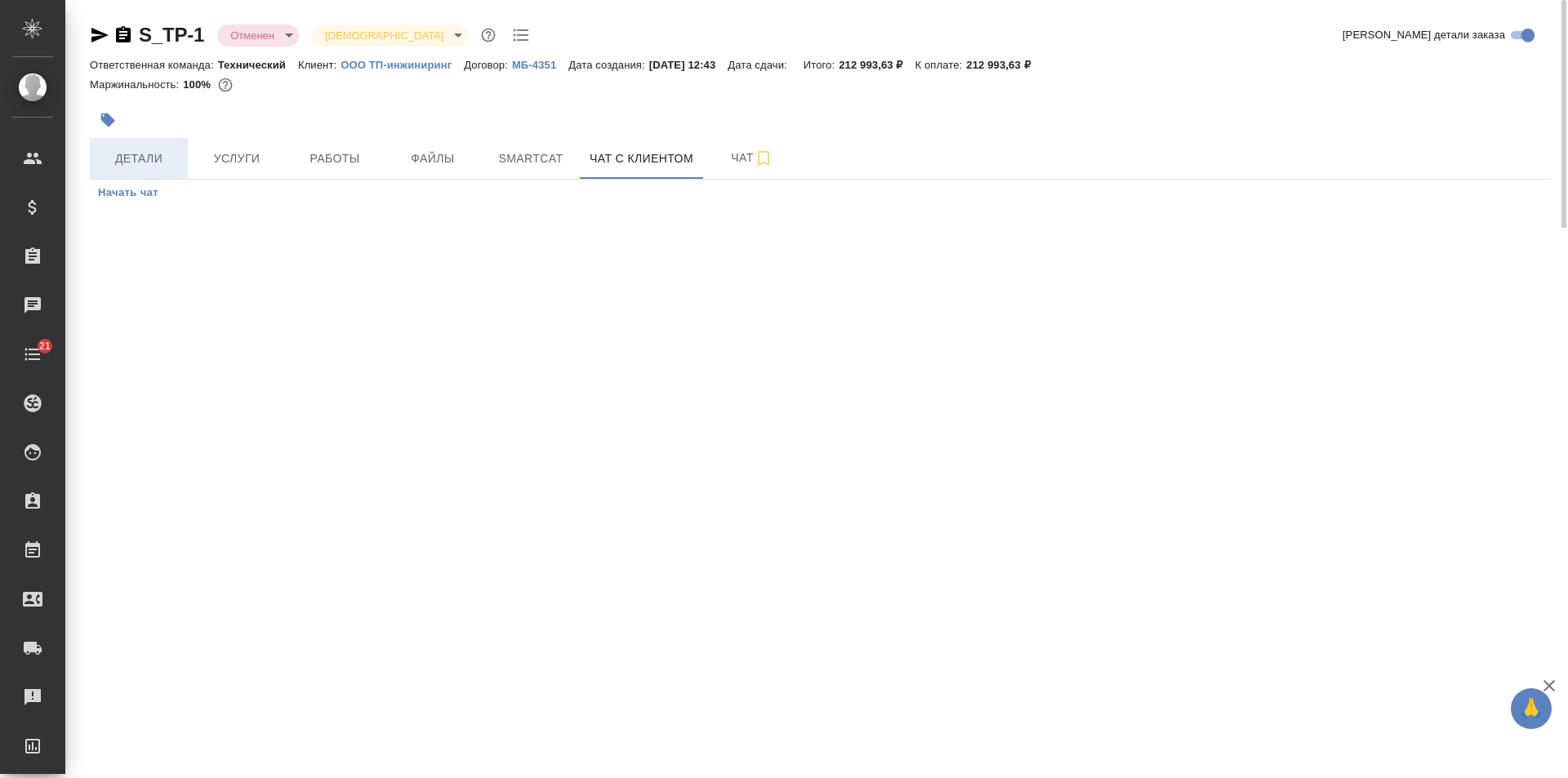
click at [107, 154] on span "Детали" at bounding box center [138, 158] width 78 height 20
select select "RU"
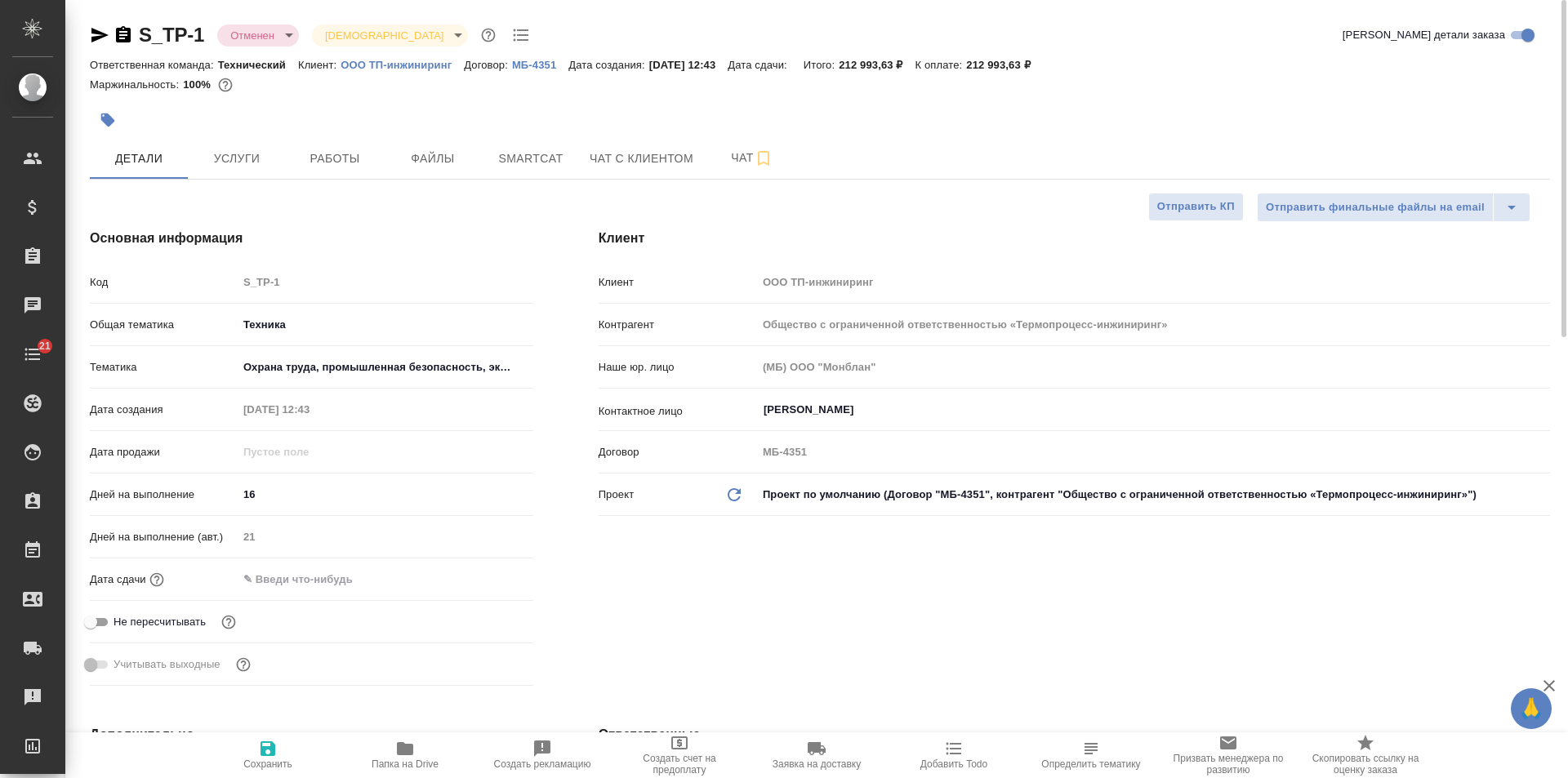
type textarea "x"
